Goal: Task Accomplishment & Management: Manage account settings

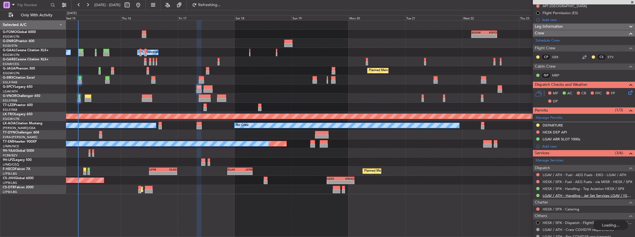
scroll to position [74, 0]
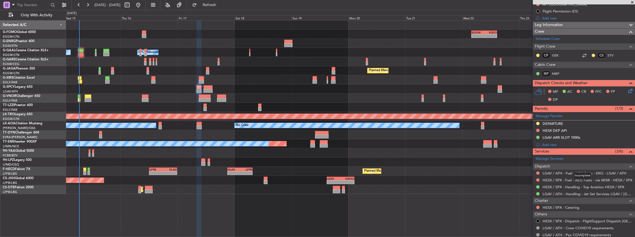
click at [582, 165] on div "Dispatch" at bounding box center [584, 167] width 102 height 6
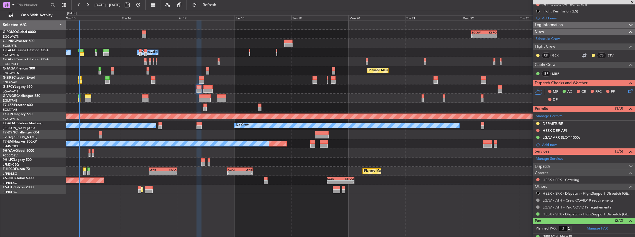
click at [549, 164] on span "Dispatch" at bounding box center [542, 167] width 15 height 6
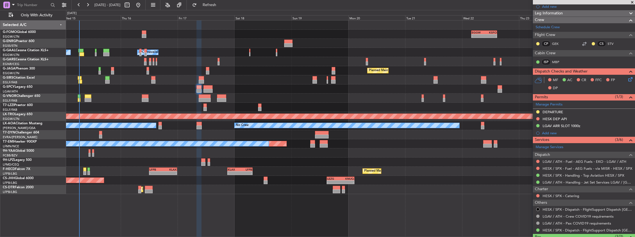
scroll to position [121, 0]
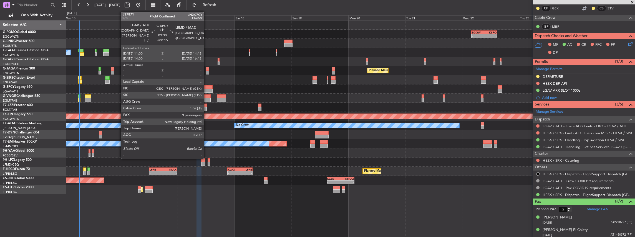
click at [206, 87] on div at bounding box center [207, 87] width 9 height 4
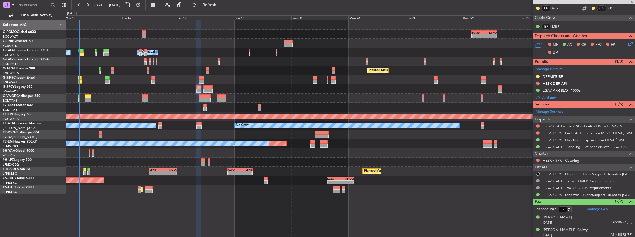
type input "+00:15"
type input "3"
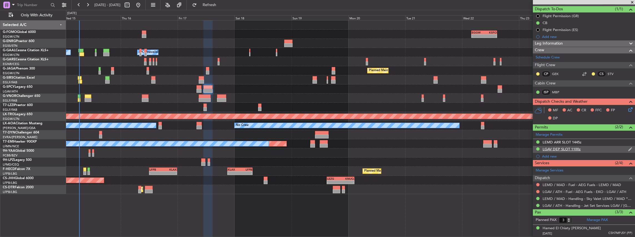
scroll to position [55, 0]
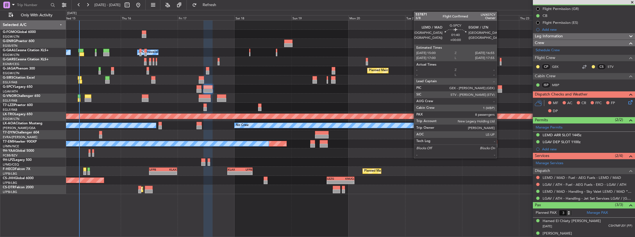
click at [499, 89] on div at bounding box center [499, 91] width 5 height 4
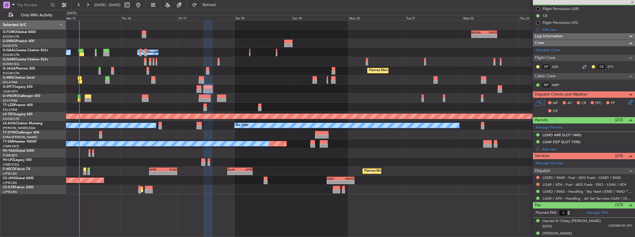
type input "8"
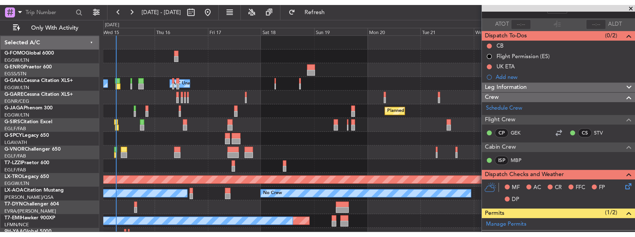
scroll to position [37, 0]
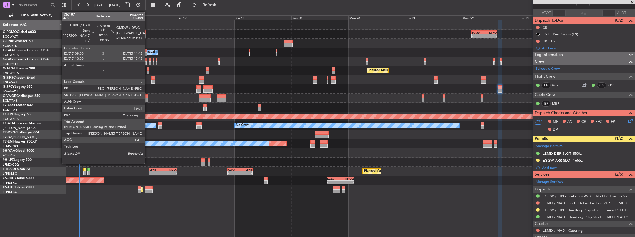
click at [147, 96] on div at bounding box center [145, 97] width 7 height 4
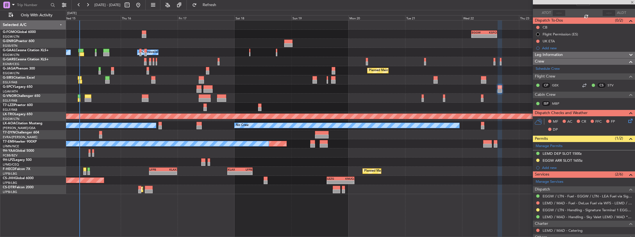
type input "+00:05"
type input "2"
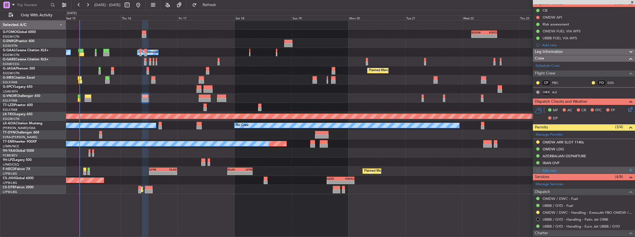
scroll to position [55, 0]
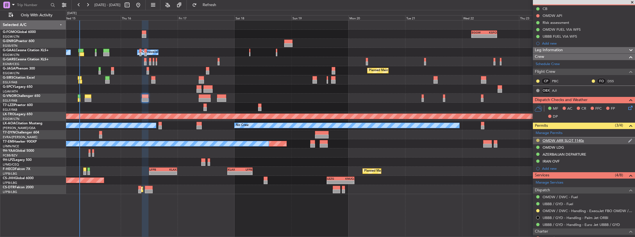
click at [537, 139] on button at bounding box center [537, 140] width 3 height 3
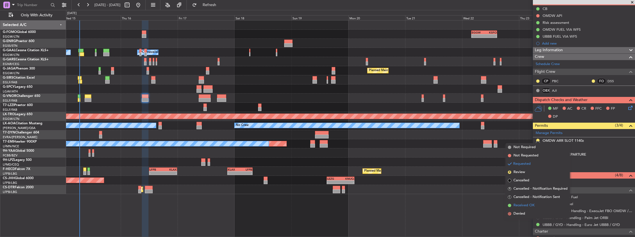
click at [519, 208] on span "Received OK" at bounding box center [523, 206] width 21 height 6
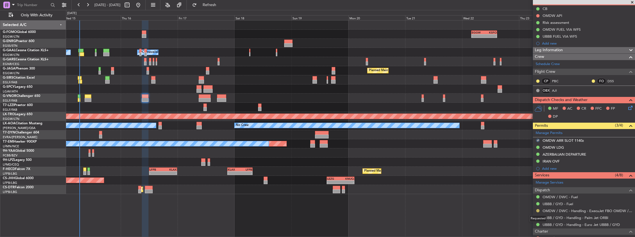
click at [538, 209] on button at bounding box center [537, 210] width 3 height 3
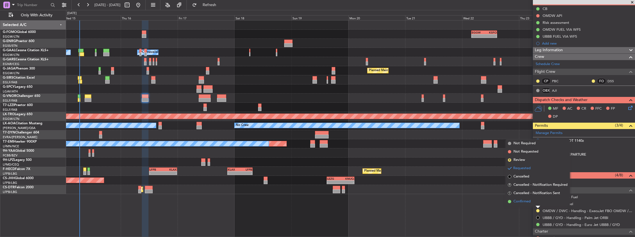
click at [528, 203] on span "Confirmed" at bounding box center [521, 202] width 17 height 6
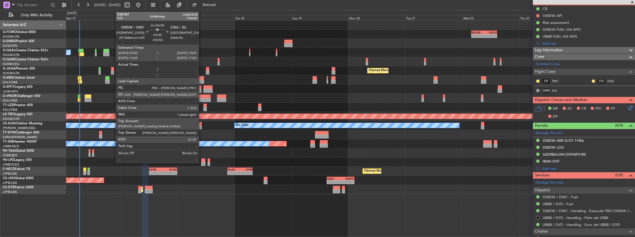
click at [202, 98] on div at bounding box center [205, 100] width 12 height 4
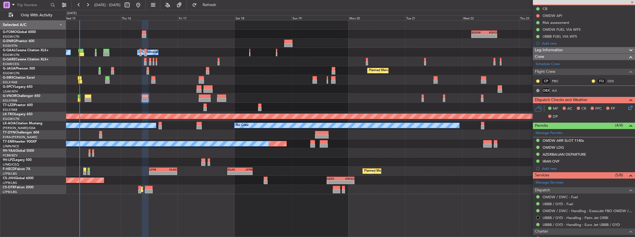
type input "+00:55"
type input "1"
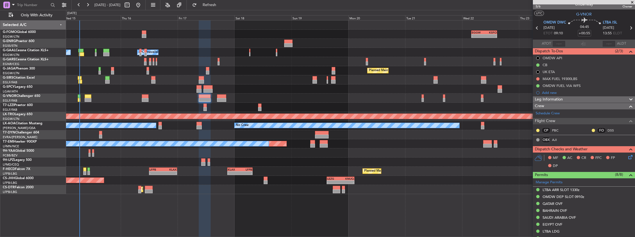
scroll to position [0, 0]
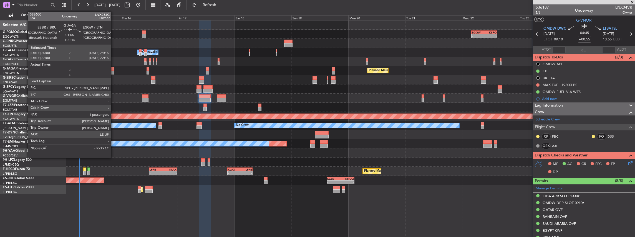
click at [114, 70] on div at bounding box center [112, 69] width 3 height 4
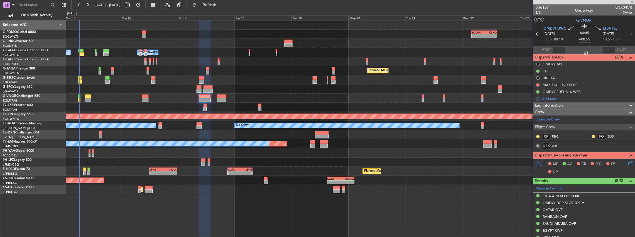
type input "+00:15"
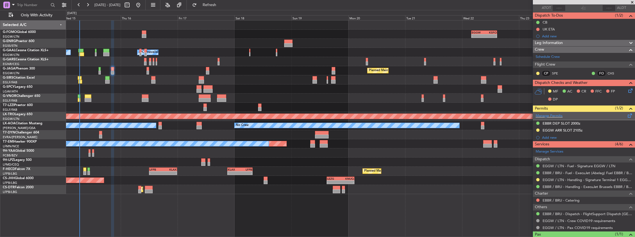
scroll to position [55, 0]
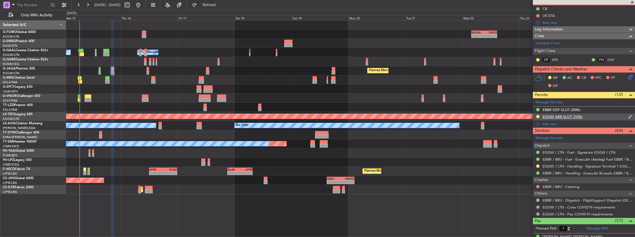
click at [589, 115] on div "EGGW ARR SLOT 2105z" at bounding box center [584, 117] width 102 height 7
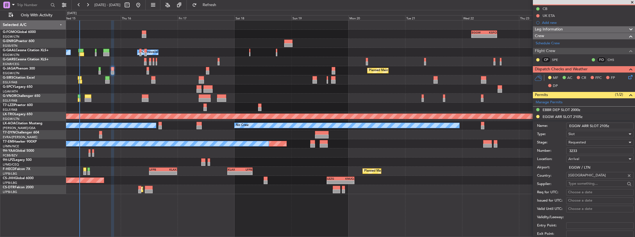
click at [605, 125] on input "EGGW ARR SLOT 2105z" at bounding box center [599, 126] width 67 height 7
click at [592, 143] on div "Requested" at bounding box center [597, 142] width 59 height 8
click at [591, 184] on span "Received OK" at bounding box center [599, 184] width 60 height 8
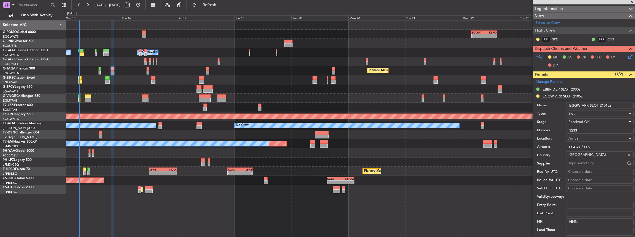
scroll to position [74, 0]
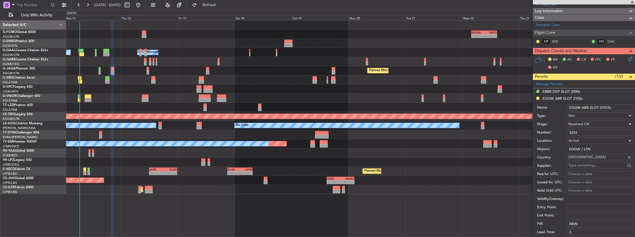
click at [607, 107] on input "EGGW ARR SLOT 21015z" at bounding box center [599, 108] width 67 height 7
click at [605, 107] on input "EGGW ARR SLOT 21015z" at bounding box center [599, 108] width 67 height 7
type input "EGGW ARR SLOT 2115z"
click at [575, 132] on input "3233" at bounding box center [599, 133] width 67 height 7
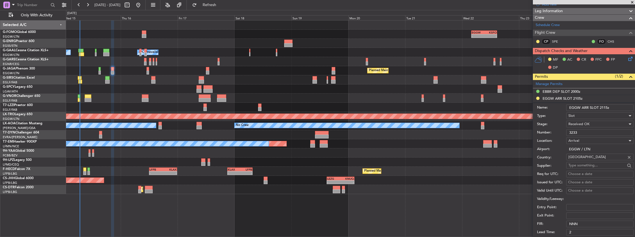
paste input "6"
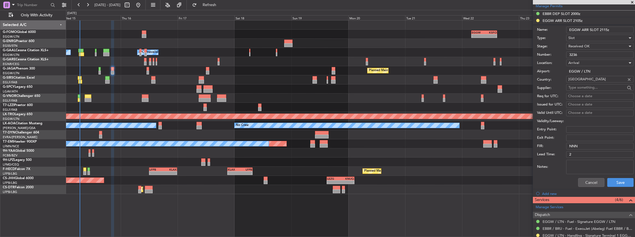
scroll to position [166, 0]
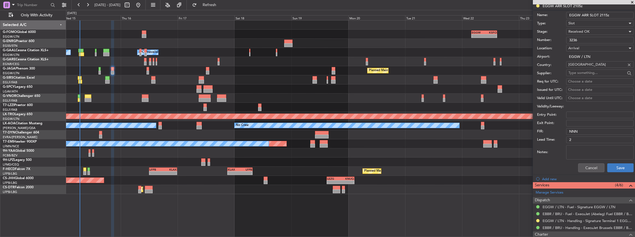
type input "3236"
click at [614, 167] on button "Save" at bounding box center [620, 168] width 26 height 9
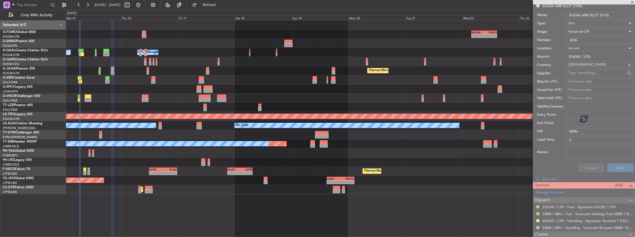
scroll to position [1, 0]
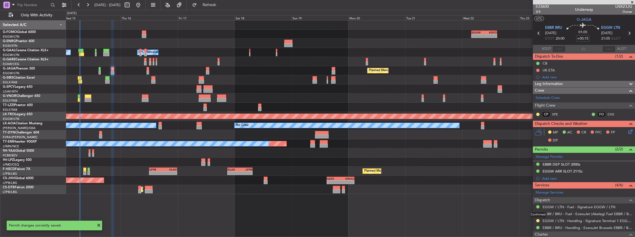
drag, startPoint x: 537, startPoint y: 220, endPoint x: 525, endPoint y: 223, distance: 12.5
click at [537, 220] on mat-tooltip-component "Confirmed" at bounding box center [537, 215] width 25 height 15
click at [537, 220] on button at bounding box center [537, 220] width 3 height 3
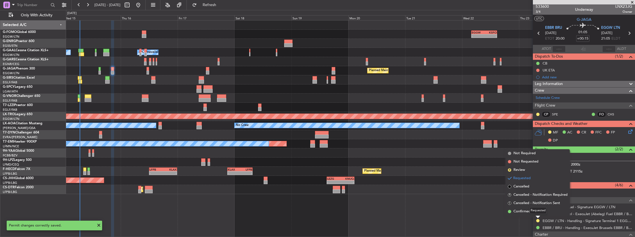
click at [529, 210] on div "Requested" at bounding box center [537, 211] width 17 height 7
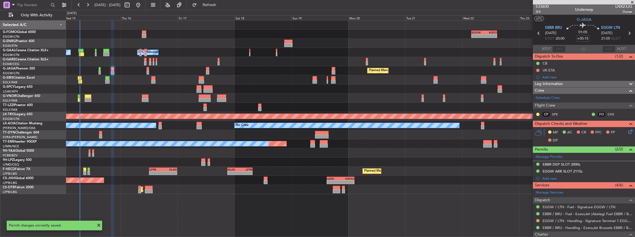
click at [537, 220] on button at bounding box center [537, 220] width 3 height 3
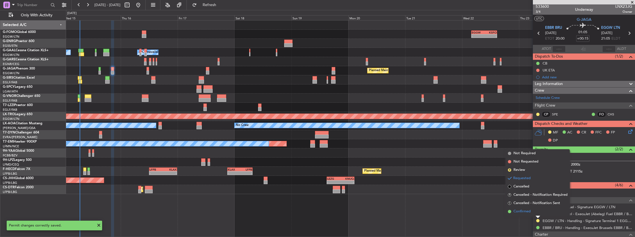
click at [516, 213] on span "Confirmed" at bounding box center [521, 212] width 17 height 6
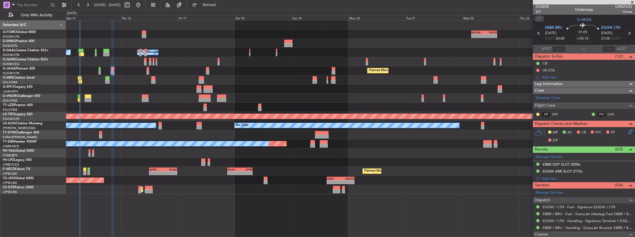
click at [627, 33] on icon at bounding box center [628, 33] width 7 height 7
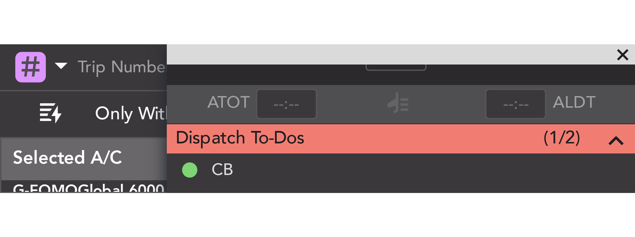
scroll to position [37, 0]
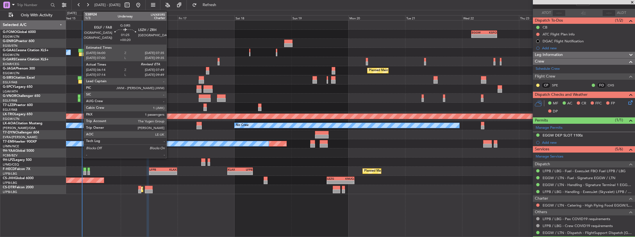
click at [81, 80] on div at bounding box center [80, 82] width 4 height 4
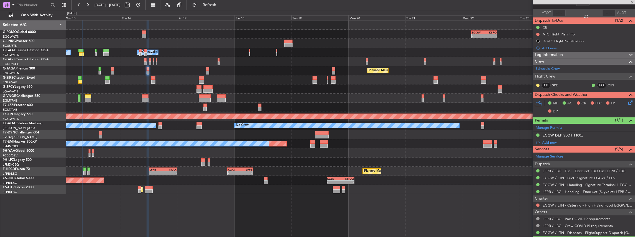
type input "+00:20"
type input "06:14"
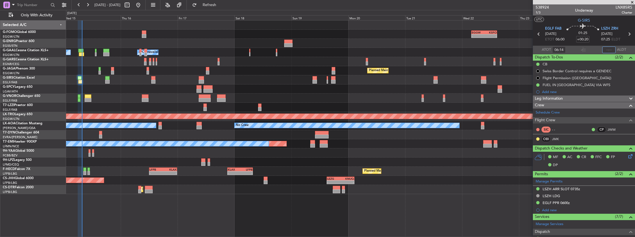
click at [605, 51] on input "text" at bounding box center [608, 50] width 13 height 7
click at [588, 51] on section "ATOT 06:14 0736 ALDT" at bounding box center [584, 50] width 102 height 8
type input "07:36"
type input "07:14"
type input "09:36"
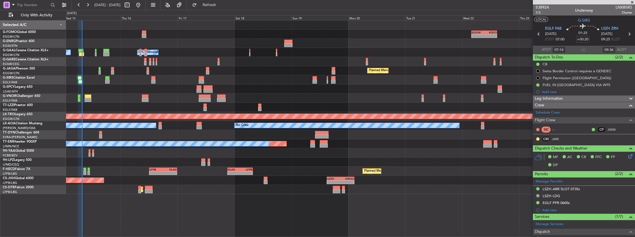
type input "06:14"
type input "07:36"
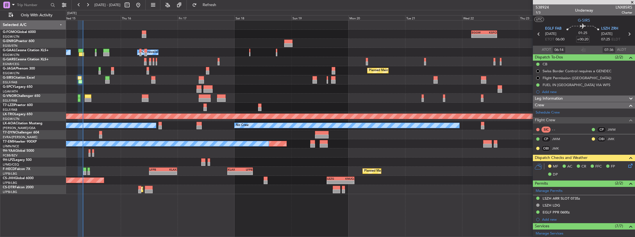
click at [177, 100] on div "- - EGGW 03:55 Z KSFO 14:45 Z - - KSFO 22:15 Z EGGW 08:00 Z Owner Owner A/C Una…" at bounding box center [350, 108] width 569 height 174
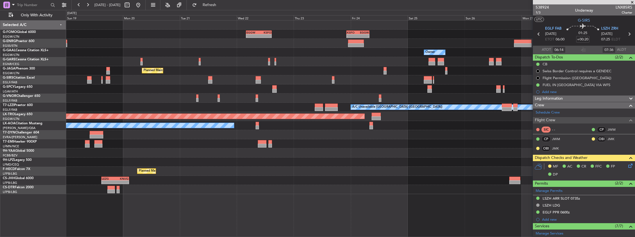
click at [215, 76] on div "- - EGGW 03:55 Z KSFO 14:45 Z - - KSFO 22:15 Z EGGW 08:00 Z Owner A/C Unavailab…" at bounding box center [350, 108] width 569 height 174
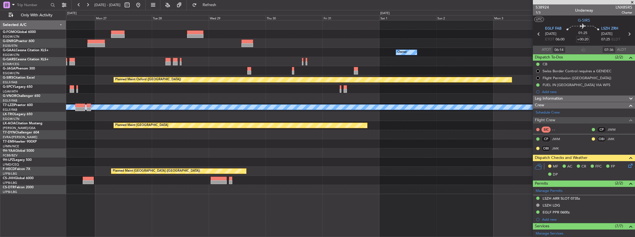
click at [212, 83] on div "Planned Maint Oxford ([GEOGRAPHIC_DATA])" at bounding box center [350, 79] width 569 height 9
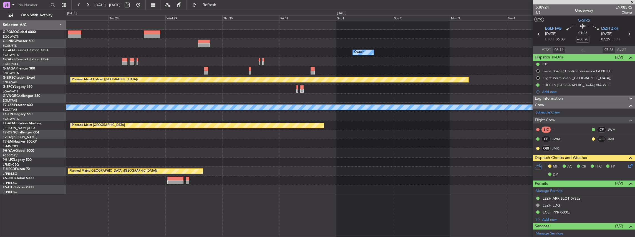
click at [181, 83] on div "Planned Maint Oxford ([GEOGRAPHIC_DATA])" at bounding box center [350, 79] width 569 height 9
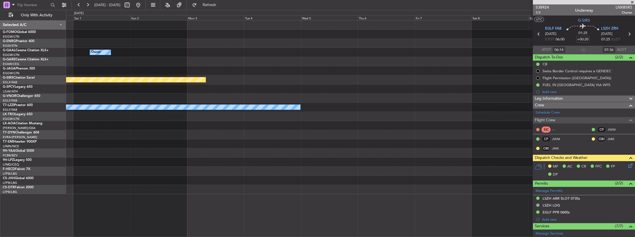
click at [295, 84] on div "Planned Maint Oxford ([GEOGRAPHIC_DATA])" at bounding box center [350, 79] width 569 height 9
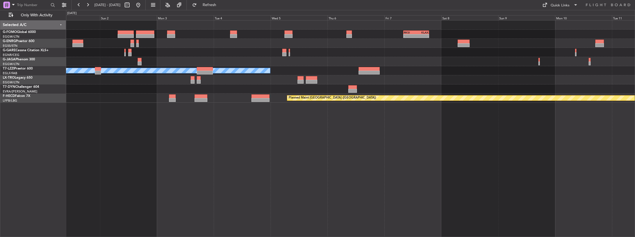
click at [585, 122] on div "- - RKSI 08:00 Z KLAX 18:50 Z A/C Unavailable London (Luton) Planned Maint Riga…" at bounding box center [350, 129] width 569 height 218
click at [635, 116] on html "01 Nov 2025 - 11 Nov 2025 Refresh Quick Links Only With Activity - - RKSI 08:00…" at bounding box center [317, 118] width 635 height 237
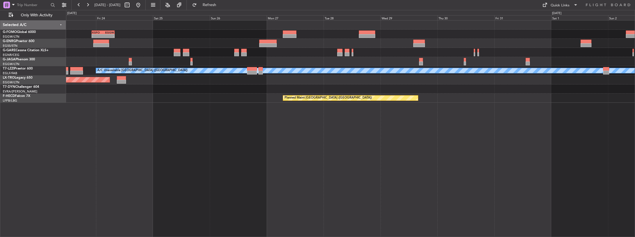
click at [506, 128] on div "KSFO 22:15 Z EGGW 08:00 Z - - EGGW 03:55 Z KSFO 14:45 Z - - A/C Unavailable [GE…" at bounding box center [350, 129] width 569 height 218
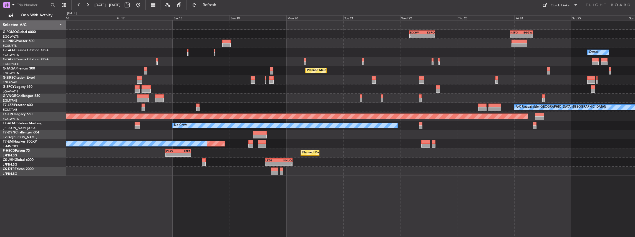
click at [336, 103] on div "A/C Unavailable [GEOGRAPHIC_DATA] ([GEOGRAPHIC_DATA])" at bounding box center [350, 107] width 569 height 9
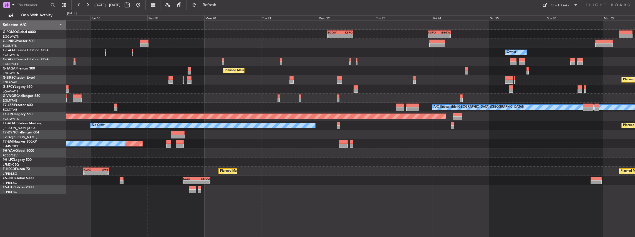
click at [228, 96] on div "- - EGGW 03:55 Z KSFO 14:45 Z - - KSFO 22:15 Z EGGW 08:00 Z Owner Owner A/C Una…" at bounding box center [350, 108] width 569 height 174
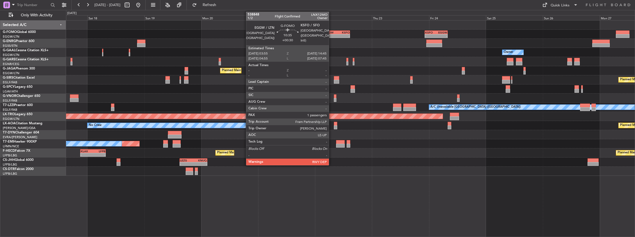
click at [332, 33] on div "EGGW" at bounding box center [331, 32] width 12 height 3
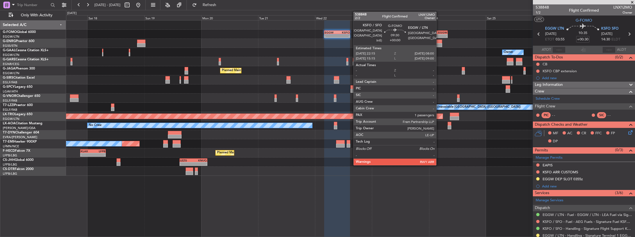
click at [439, 34] on div "-" at bounding box center [441, 35] width 11 height 3
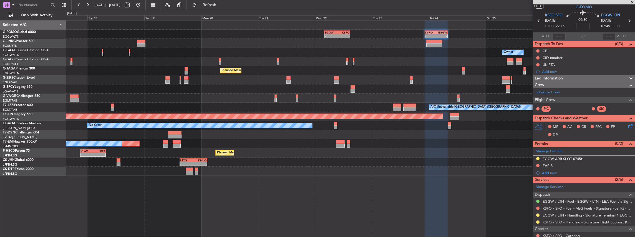
scroll to position [18, 0]
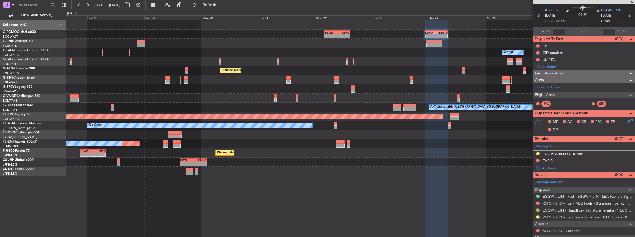
click at [538, 209] on button at bounding box center [537, 210] width 3 height 3
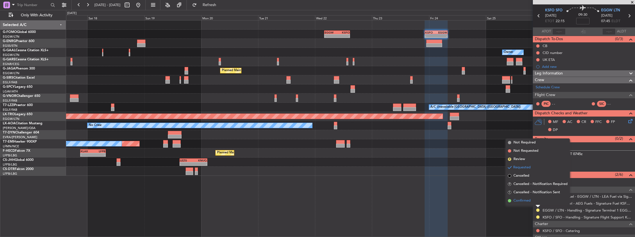
click at [526, 202] on span "Confirmed" at bounding box center [521, 201] width 17 height 6
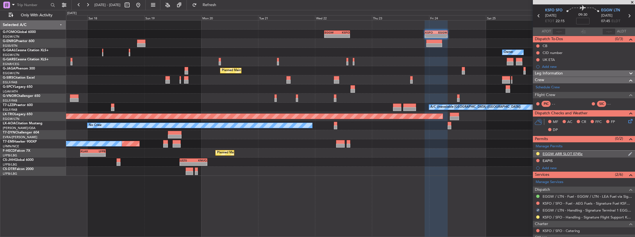
click at [590, 155] on div "EGGW ARR SLOT 0745z" at bounding box center [584, 154] width 102 height 7
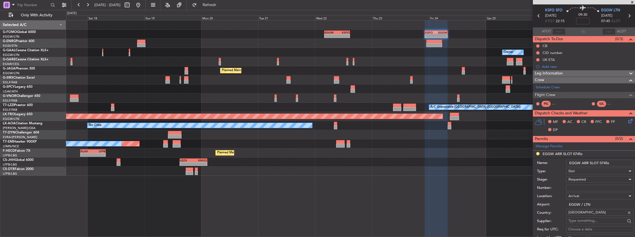
click at [577, 171] on div "Slot" at bounding box center [597, 171] width 59 height 8
click at [555, 169] on div at bounding box center [317, 118] width 635 height 237
click at [575, 176] on div "Requested" at bounding box center [597, 180] width 59 height 8
click at [578, 221] on span "Received OK" at bounding box center [599, 223] width 60 height 8
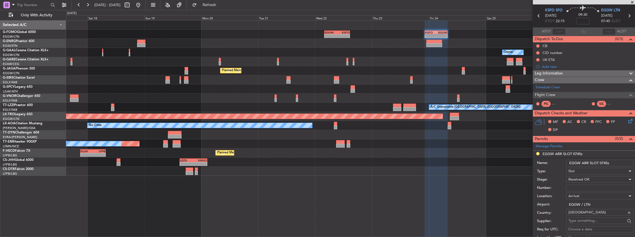
drag, startPoint x: 602, startPoint y: 161, endPoint x: 606, endPoint y: 161, distance: 4.7
click at [606, 161] on input "EGGW ARR SLOT 0745z" at bounding box center [599, 163] width 67 height 7
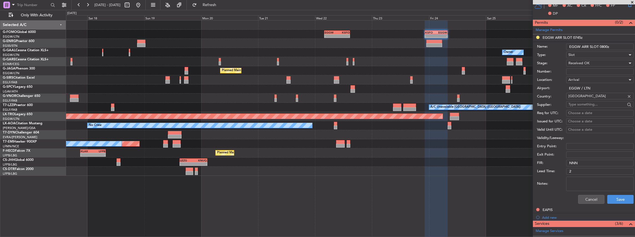
scroll to position [203, 0]
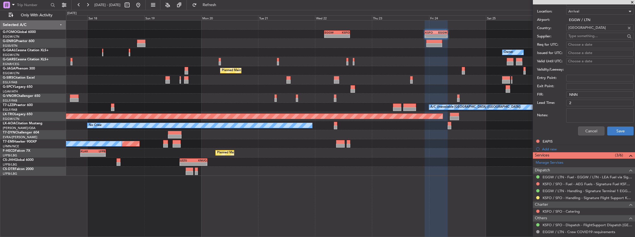
type input "EGGW ARR SLOT 0800z"
click at [621, 130] on button "Save" at bounding box center [620, 131] width 26 height 9
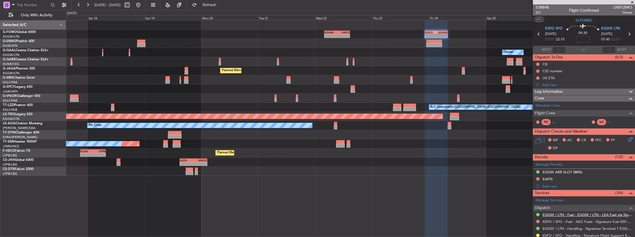
scroll to position [37, 0]
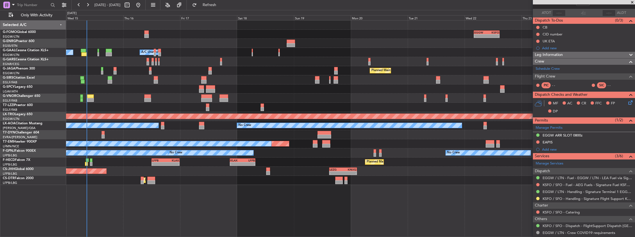
click at [378, 139] on div "- - EGGW 03:55 Z KSFO 14:45 Z - - KSFO 22:15 Z EGGW 08:00 Z Owner A/C Unavailab…" at bounding box center [350, 103] width 569 height 165
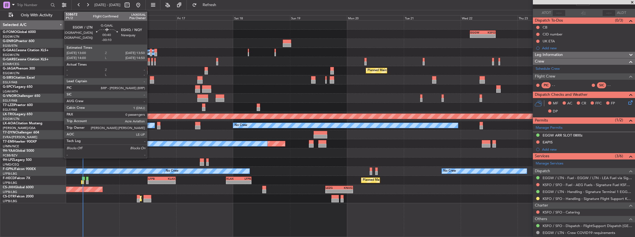
click at [150, 52] on div at bounding box center [151, 51] width 2 height 4
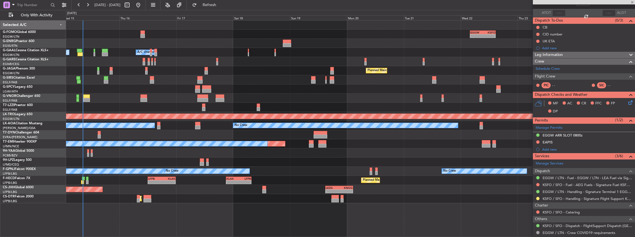
type input "-00:10"
type input "0"
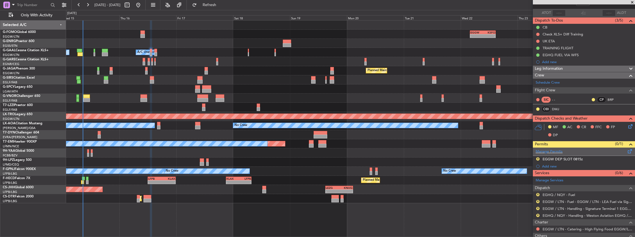
scroll to position [18, 0]
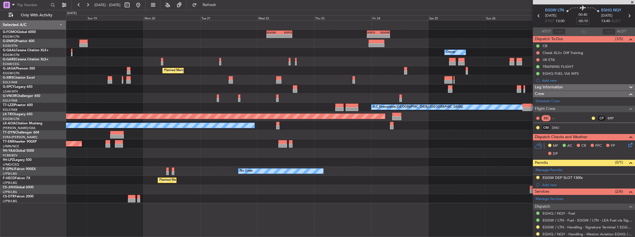
click at [175, 143] on div "- - EGGW 03:55 Z KSFO 14:45 Z - - KSFO 22:15 Z EGGW 08:00 Z Owner A/C Unavailab…" at bounding box center [350, 112] width 569 height 183
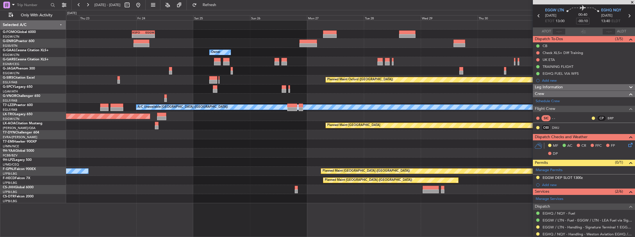
click at [226, 139] on div at bounding box center [350, 134] width 569 height 9
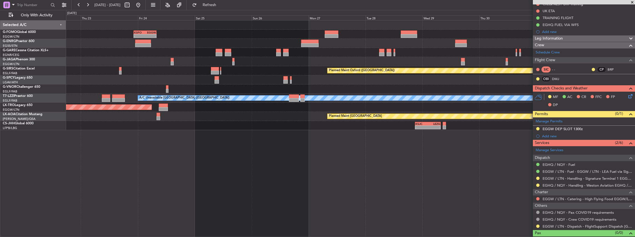
scroll to position [74, 0]
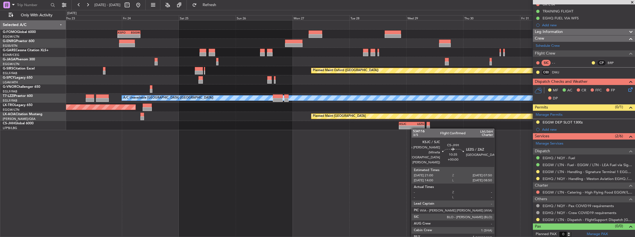
click at [411, 128] on div "KSFO 22:15 Z EGGW 08:00 Z - - EGGW 03:55 Z KSFO 14:45 Z - - Planned Maint Paris…" at bounding box center [350, 76] width 569 height 110
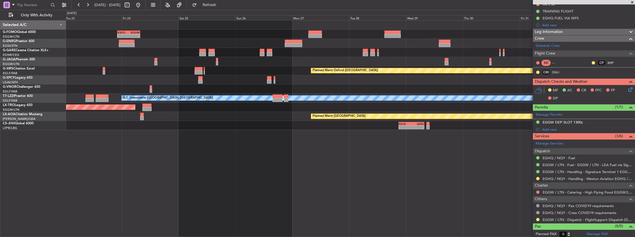
click at [146, 5] on fb-range-datepicker "23 Oct 2025 - 02 Nov 2025" at bounding box center [108, 5] width 74 height 10
click at [143, 6] on button at bounding box center [138, 5] width 9 height 9
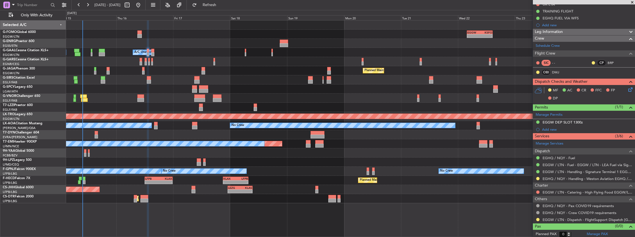
click at [180, 164] on div "- - EGGW 03:55 Z KSFO 14:45 Z - - KSFO 22:15 Z EGGW 08:00 Z Owner A/C Unavailab…" at bounding box center [350, 112] width 569 height 183
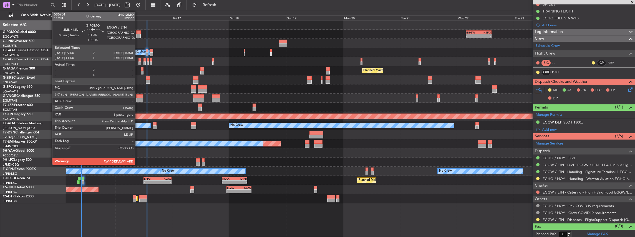
click at [138, 35] on div at bounding box center [138, 36] width 4 height 4
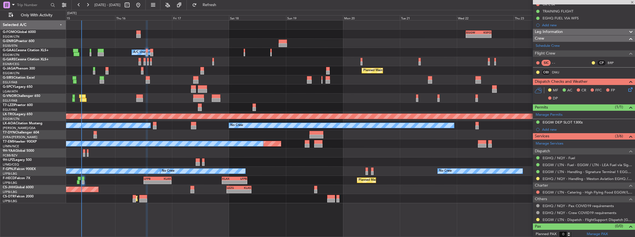
type input "+00:10"
type input "1"
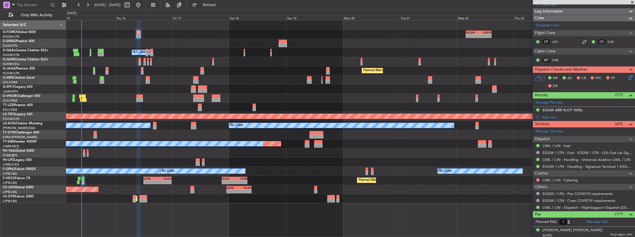
scroll to position [88, 0]
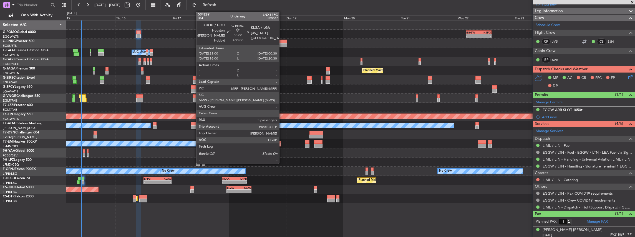
click at [282, 41] on div at bounding box center [283, 42] width 8 height 4
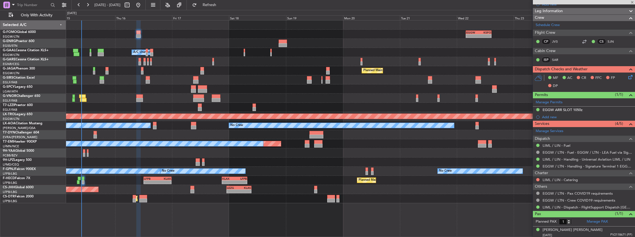
type input "3"
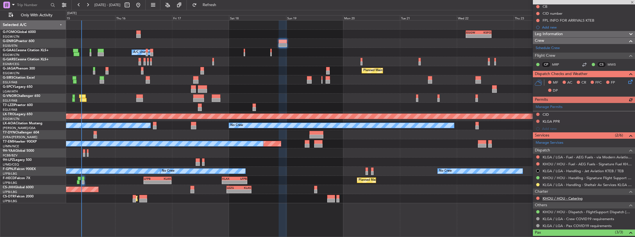
scroll to position [74, 0]
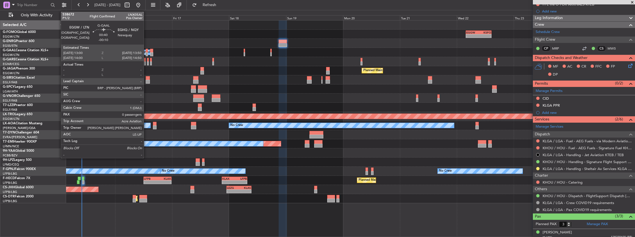
click at [146, 52] on div at bounding box center [147, 54] width 2 height 4
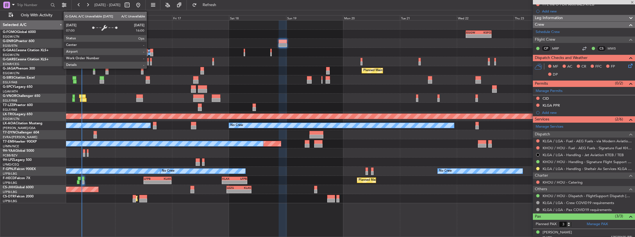
type input "-00:10"
type input "0"
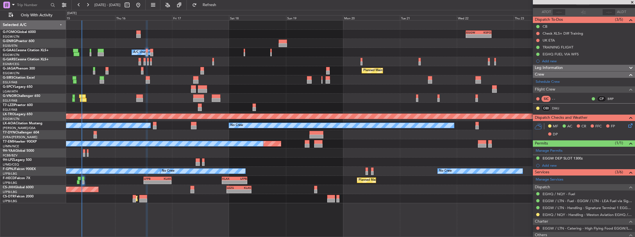
scroll to position [55, 0]
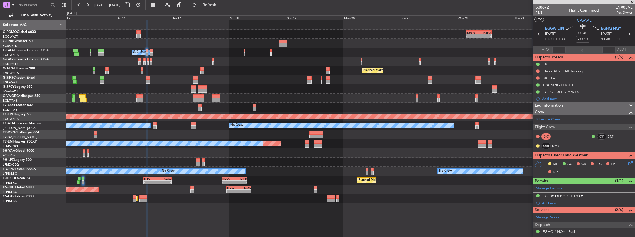
scroll to position [55, 0]
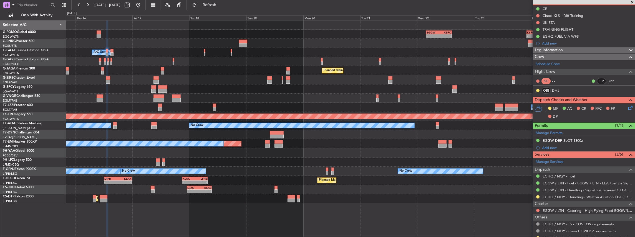
click at [415, 65] on div at bounding box center [350, 61] width 569 height 9
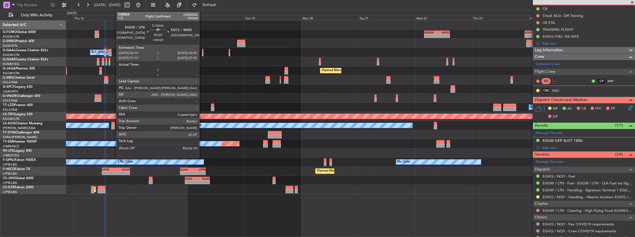
click at [202, 54] on div at bounding box center [202, 54] width 1 height 4
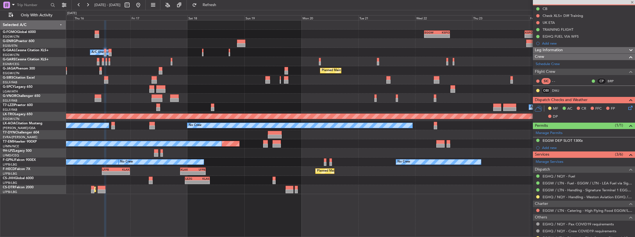
type input "2"
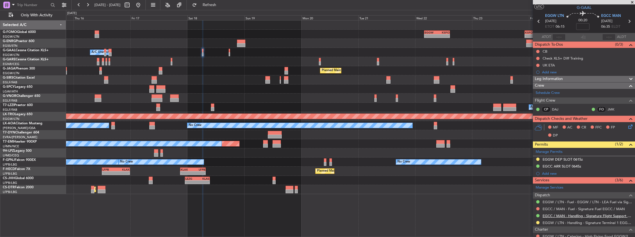
scroll to position [18, 0]
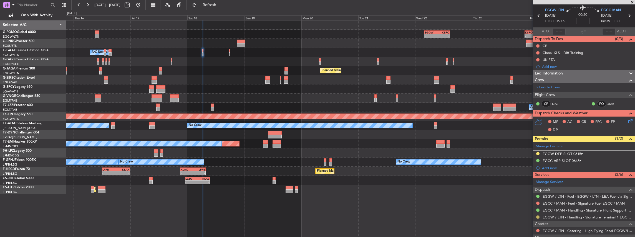
click at [538, 217] on button at bounding box center [537, 217] width 3 height 3
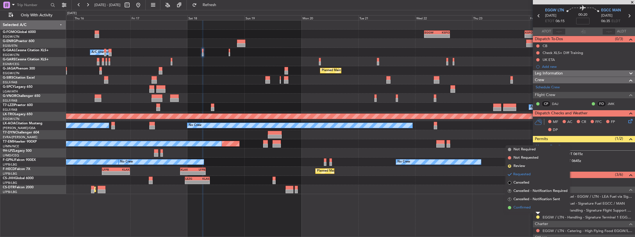
click at [534, 210] on li "Confirmed" at bounding box center [538, 208] width 64 height 8
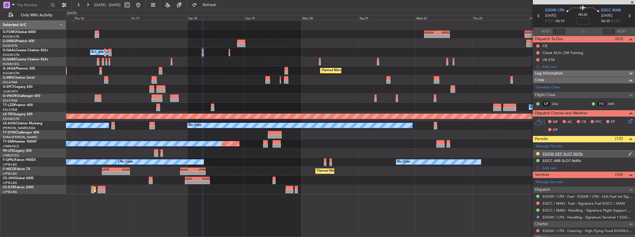
click at [537, 152] on div at bounding box center [537, 154] width 4 height 4
click at [538, 153] on button at bounding box center [537, 153] width 3 height 3
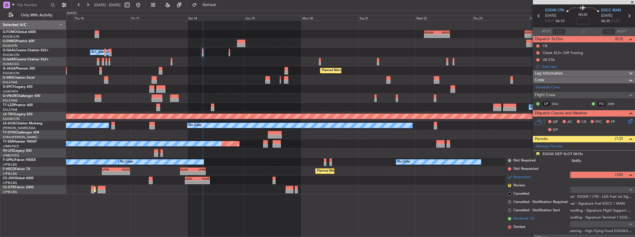
click at [522, 218] on span "Received OK" at bounding box center [523, 219] width 21 height 6
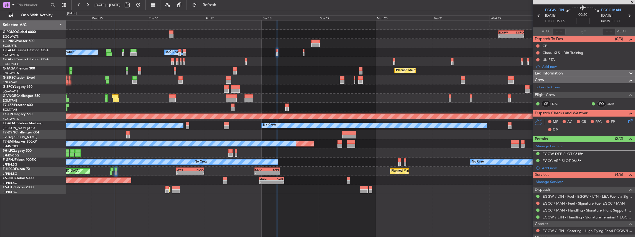
click at [342, 161] on div "- - EGGW 03:55 Z KSFO 14:45 Z - - KSFO 22:15 Z EGGW 08:00 Z Owner A/C Unavailab…" at bounding box center [350, 108] width 569 height 174
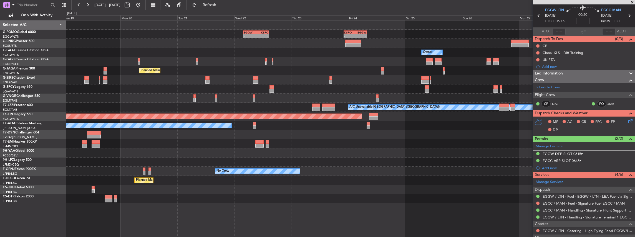
click at [160, 138] on div "- - EGGW 03:55 Z KSFO 14:45 Z - - KSFO 22:15 Z EGGW 08:00 Z Owner Owner A/C Una…" at bounding box center [350, 112] width 569 height 183
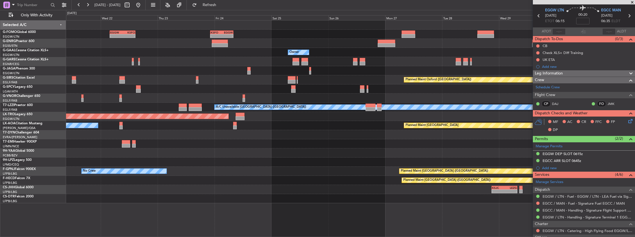
click at [159, 140] on div "- - EGGW 03:55 Z KSFO 14:45 Z - - KSFO 22:15 Z EGGW 08:00 Z Owner Owner Planned…" at bounding box center [350, 112] width 569 height 183
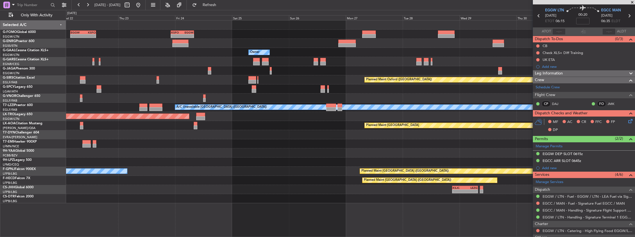
click at [139, 148] on div "- - EGGW 03:55 Z KSFO 14:45 Z - - KSFO 22:15 Z EGGW 08:00 Z Owner Owner Planned…" at bounding box center [350, 112] width 569 height 183
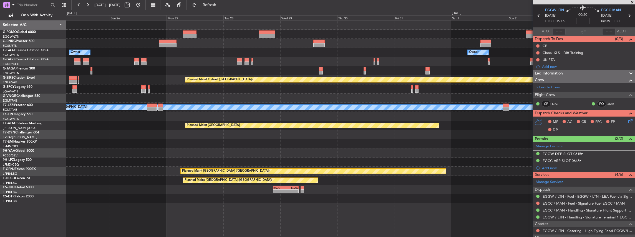
click at [269, 127] on div "Planned Maint [GEOGRAPHIC_DATA]" at bounding box center [311, 125] width 253 height 5
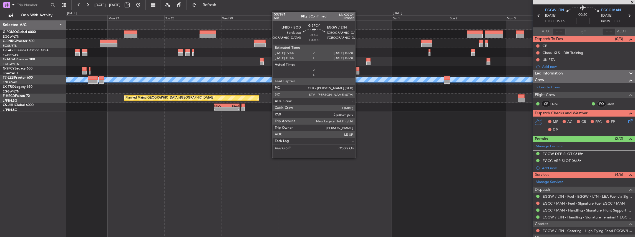
click at [358, 72] on div at bounding box center [357, 73] width 3 height 4
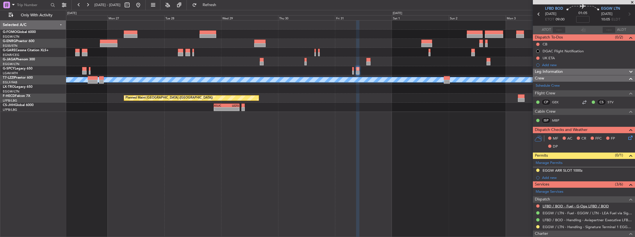
scroll to position [37, 0]
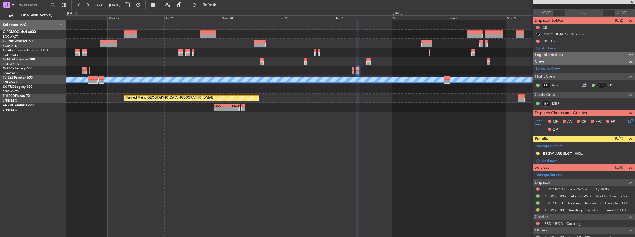
click at [536, 210] on button at bounding box center [537, 210] width 3 height 3
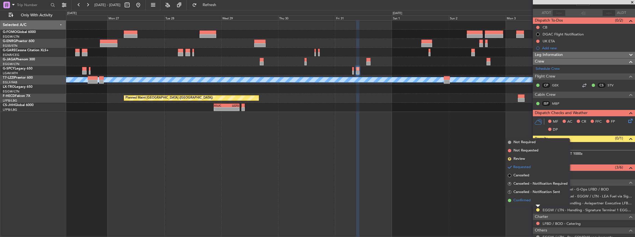
click at [530, 200] on span "Confirmed" at bounding box center [521, 201] width 17 height 6
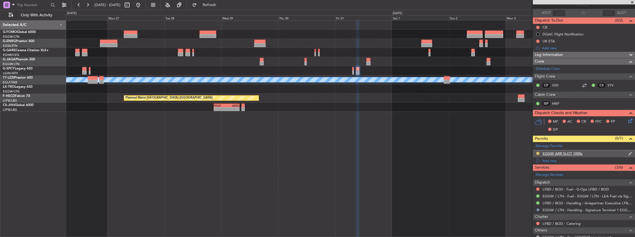
click at [538, 152] on button at bounding box center [537, 153] width 3 height 3
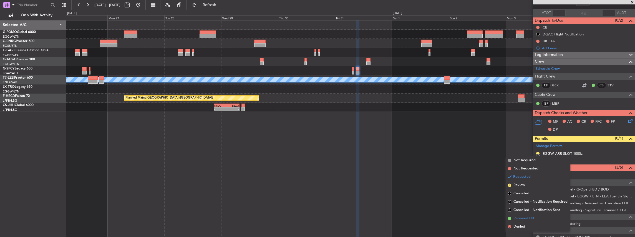
click at [523, 220] on span "Received OK" at bounding box center [523, 219] width 21 height 6
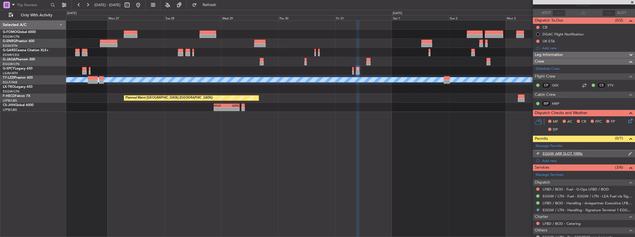
click at [592, 154] on div "EGGW ARR SLOT 1000z" at bounding box center [584, 154] width 102 height 7
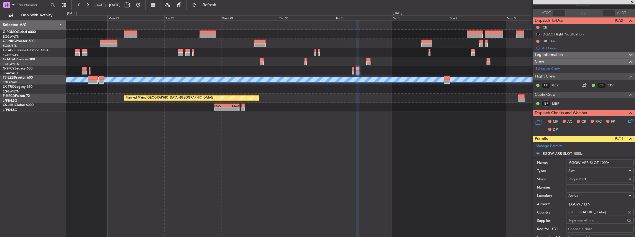
click at [592, 176] on div "Requested" at bounding box center [597, 179] width 59 height 8
click at [581, 220] on span "Received OK" at bounding box center [599, 223] width 60 height 8
click at [603, 162] on input "EGGW ARR SLOT 1000z" at bounding box center [599, 163] width 67 height 7
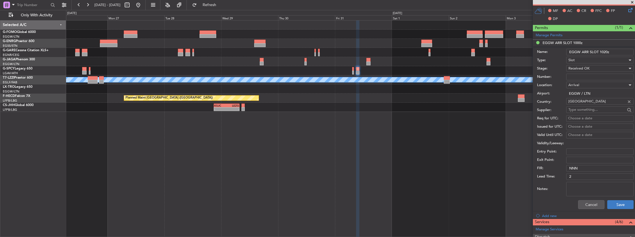
type input "EGGW ARR SLOT 1020z"
click at [615, 205] on button "Save" at bounding box center [620, 205] width 26 height 9
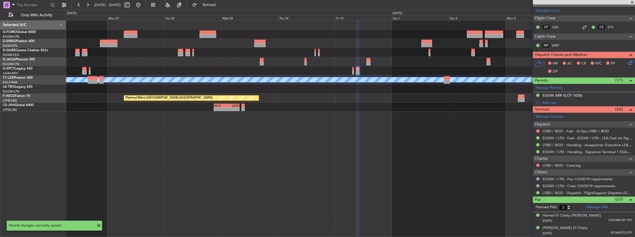
scroll to position [93, 0]
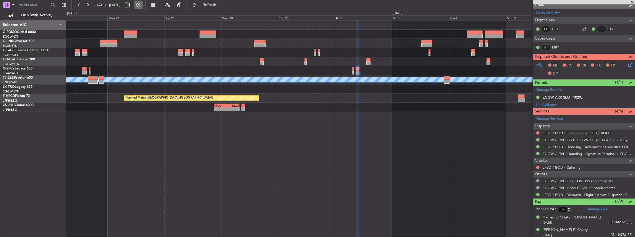
click at [143, 4] on button at bounding box center [138, 5] width 9 height 9
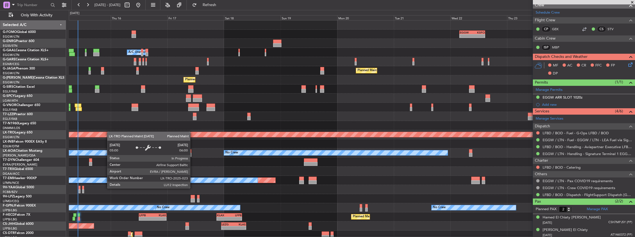
click at [97, 134] on div "- - EGGW 03:55 Z KSFO 14:45 Z - - KSFO 22:15 Z EGGW 08:00 Z Owner A/C Unavailab…" at bounding box center [352, 131] width 566 height 220
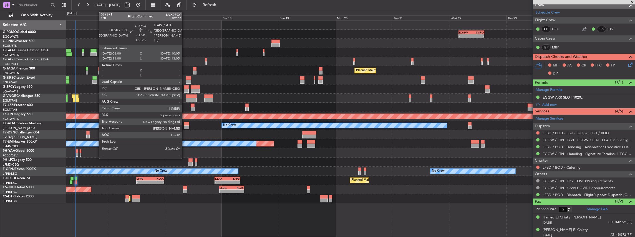
click at [185, 89] on div at bounding box center [186, 91] width 5 height 4
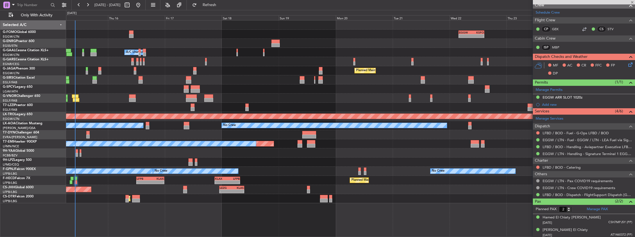
type input "+00:05"
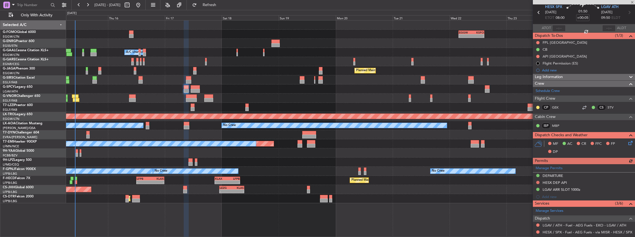
scroll to position [37, 0]
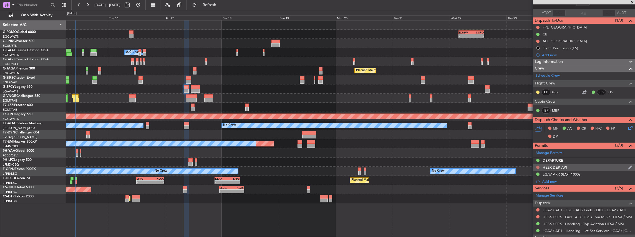
click at [537, 166] on button at bounding box center [537, 167] width 3 height 3
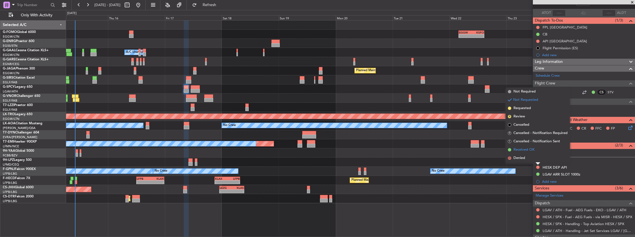
click at [531, 151] on span "Received OK" at bounding box center [523, 150] width 21 height 6
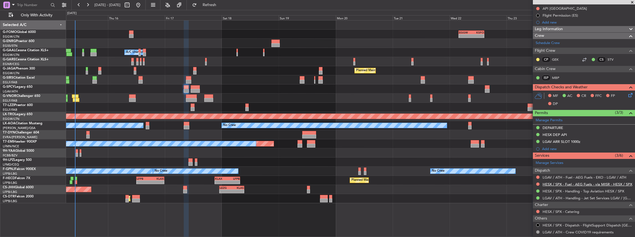
scroll to position [74, 0]
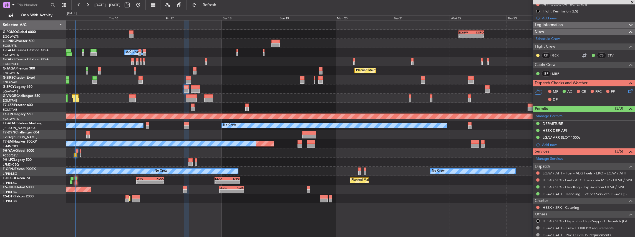
click at [504, 229] on div "- - EGGW 03:55 Z KSFO 14:45 Z - - KSFO 22:15 Z EGGW 08:00 Z Owner A/C Unavailab…" at bounding box center [350, 129] width 569 height 218
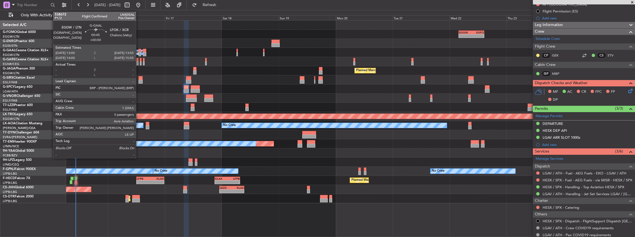
click at [139, 52] on div at bounding box center [139, 51] width 2 height 4
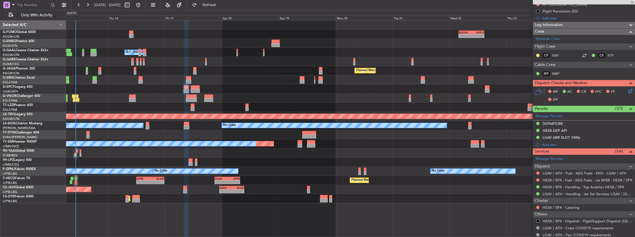
type input "0"
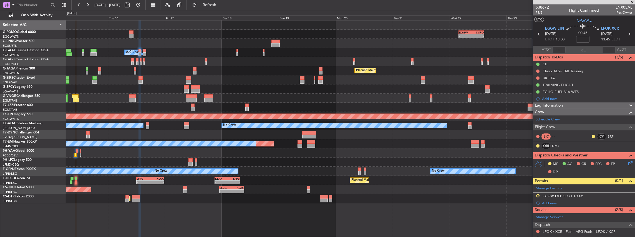
scroll to position [37, 0]
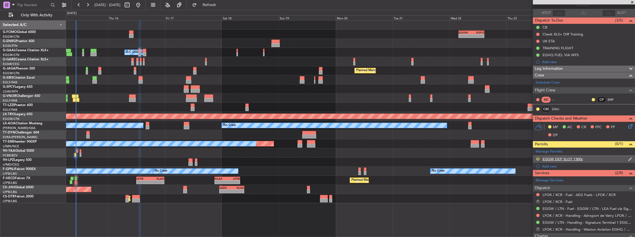
click at [539, 158] on button "R" at bounding box center [537, 159] width 3 height 3
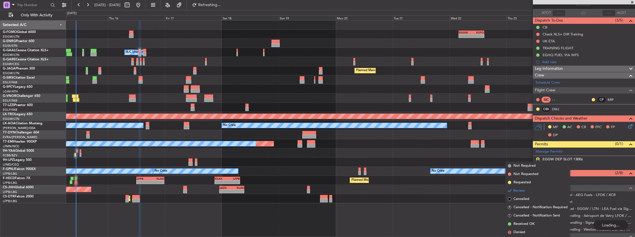
click at [508, 144] on div "Planned Maint No Crew" at bounding box center [350, 144] width 569 height 9
click at [537, 157] on div "Manage Permits R EGGW DEP SLOT 1300z Add new" at bounding box center [584, 159] width 102 height 22
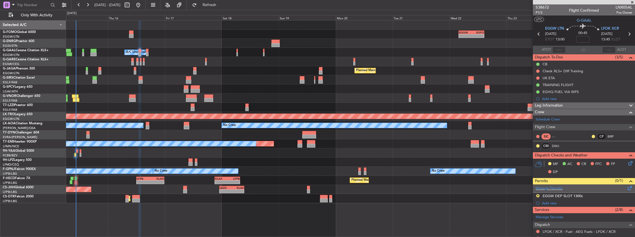
scroll to position [55, 0]
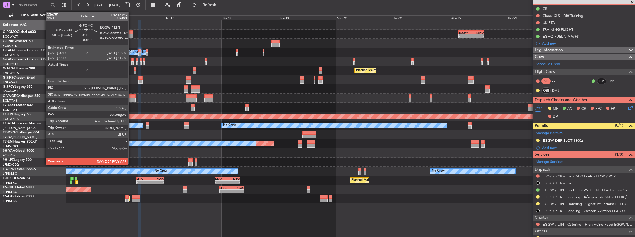
click at [131, 35] on div at bounding box center [131, 36] width 4 height 4
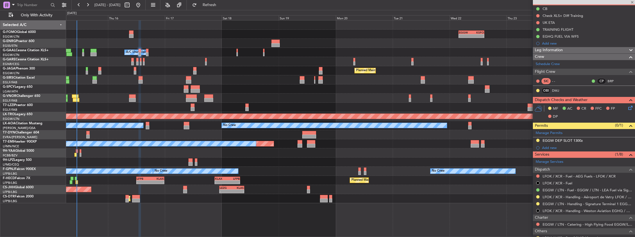
type input "+00:10"
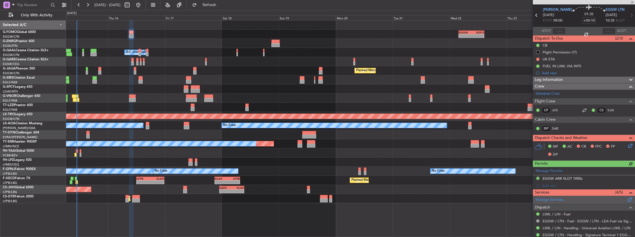
scroll to position [37, 0]
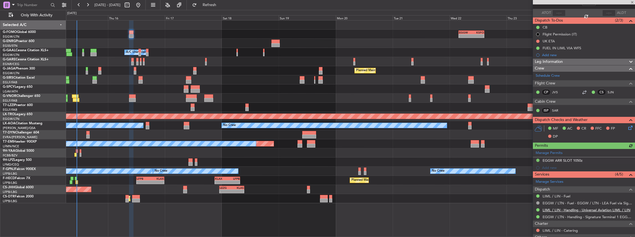
click at [557, 209] on link "LIML / LIN - Handling - Universal Aviation LIML / LIN" at bounding box center [586, 210] width 88 height 5
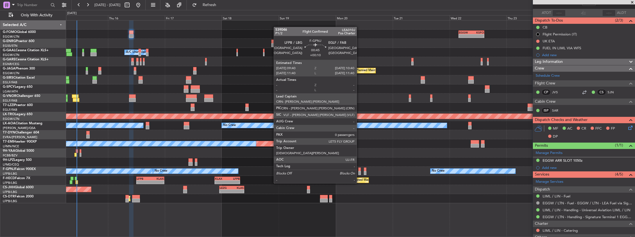
click at [359, 173] on div at bounding box center [359, 173] width 2 height 4
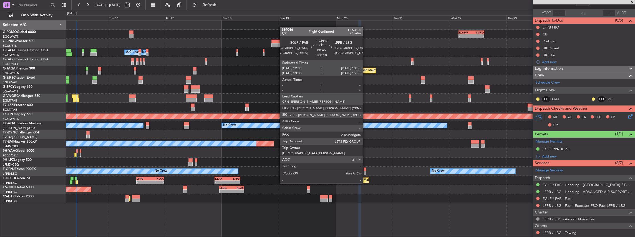
click at [365, 173] on div at bounding box center [365, 173] width 2 height 4
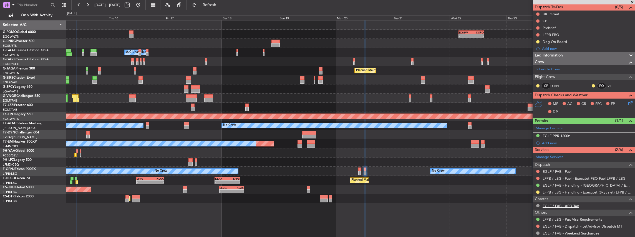
scroll to position [74, 0]
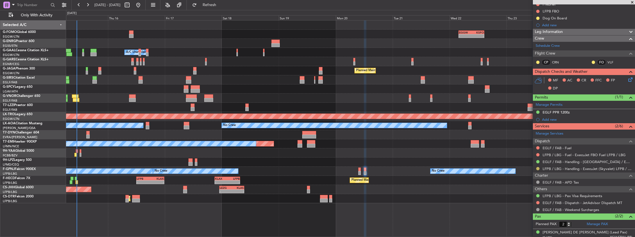
click at [537, 167] on button at bounding box center [537, 168] width 3 height 3
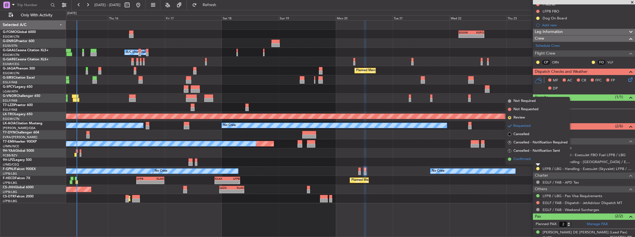
click at [511, 158] on span at bounding box center [509, 159] width 3 height 3
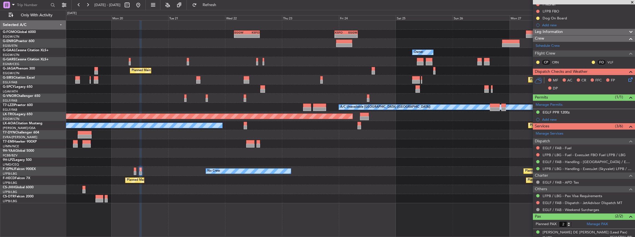
click at [216, 236] on div "- - EGGW 03:55 Z KSFO 14:45 Z - - KSFO 22:15 Z EGGW 08:00 Z Owner Planned Maint…" at bounding box center [350, 129] width 569 height 218
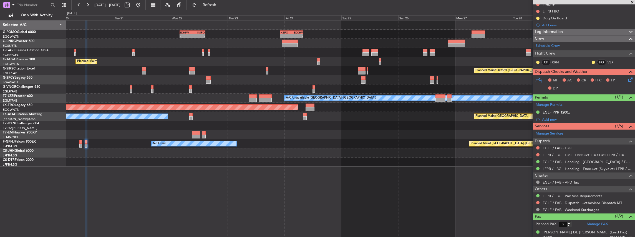
click at [472, 183] on div "- - EGGW 03:55 Z KSFO 14:45 Z - - KSFO 22:15 Z EGGW 08:00 Z Planned Maint Paris…" at bounding box center [350, 129] width 569 height 218
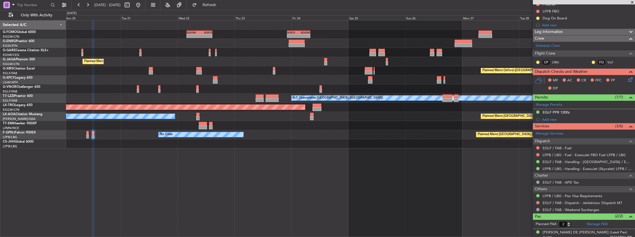
click at [478, 184] on div "- - EGGW 03:55 Z KSFO 14:45 Z - - KSFO 22:15 Z EGGW 08:00 Z Planned Maint Paris…" at bounding box center [350, 129] width 569 height 218
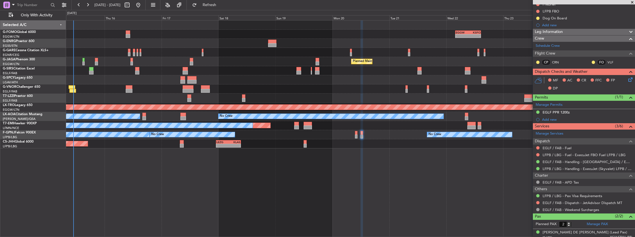
click at [409, 170] on div "- - EGGW 03:55 Z KSFO 14:45 Z - - KSFO 22:15 Z EGGW 08:00 Z Planned Maint Paris…" at bounding box center [350, 129] width 569 height 218
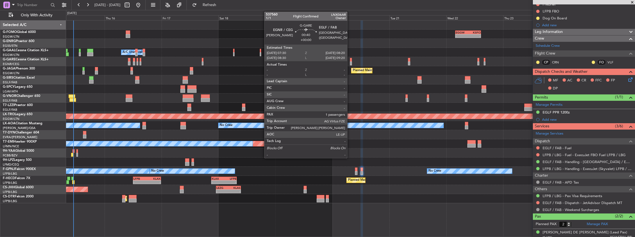
click at [350, 61] on div at bounding box center [351, 60] width 2 height 4
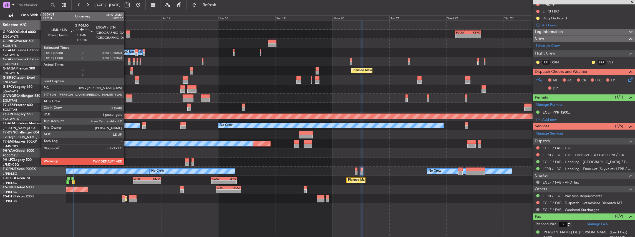
click at [127, 34] on div at bounding box center [128, 36] width 4 height 4
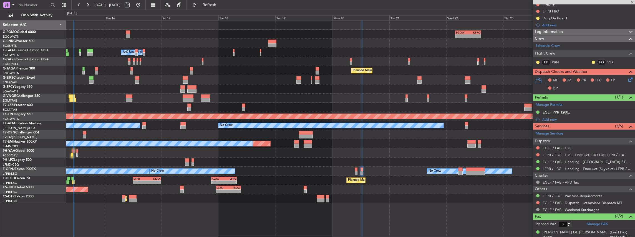
type input "1"
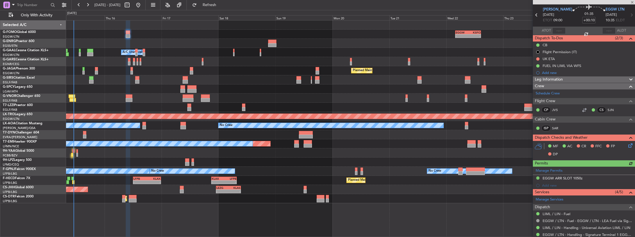
scroll to position [37, 0]
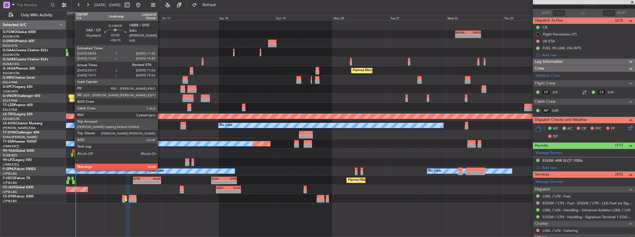
click at [72, 99] on div at bounding box center [72, 100] width 7 height 4
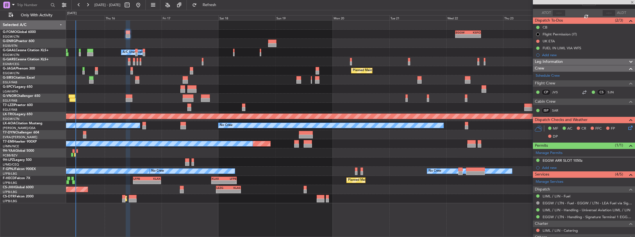
type input "+00:15"
type input "09:21"
type input "3"
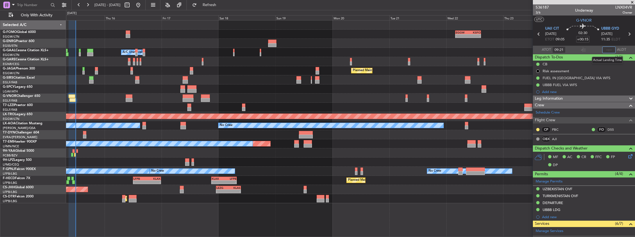
click at [607, 50] on input "text" at bounding box center [608, 50] width 13 height 7
type input "11:45"
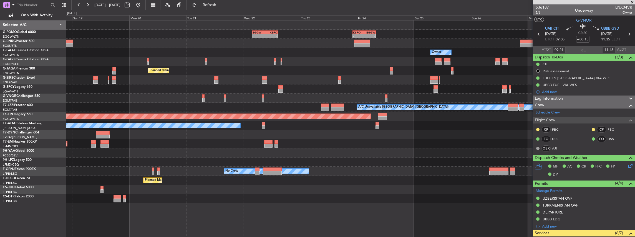
click at [270, 197] on div "- - EGGW 03:55 Z KSFO 14:45 Z - - KSFO 22:15 Z EGGW 08:00 Z Owner Owner A/C Una…" at bounding box center [350, 112] width 569 height 183
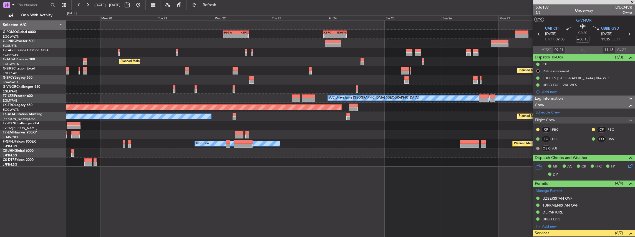
click at [367, 165] on div at bounding box center [350, 162] width 569 height 9
click at [221, 4] on span "Refresh" at bounding box center [209, 5] width 23 height 4
click at [215, 9] on button "Refresh" at bounding box center [206, 5] width 33 height 9
click at [217, 5] on span "Refresh" at bounding box center [209, 5] width 23 height 4
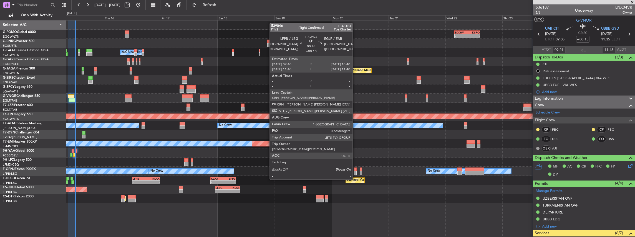
click at [355, 169] on div at bounding box center [355, 170] width 2 height 4
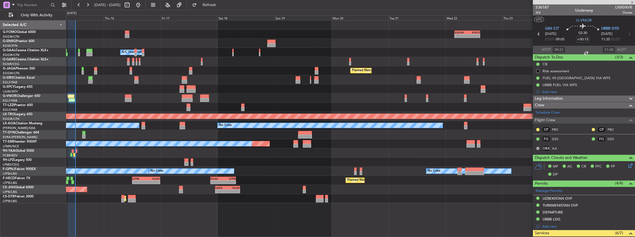
type input "+00:10"
type input "0"
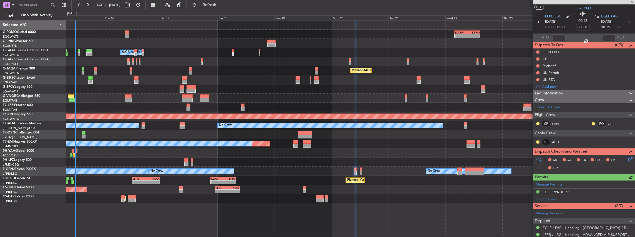
scroll to position [18, 0]
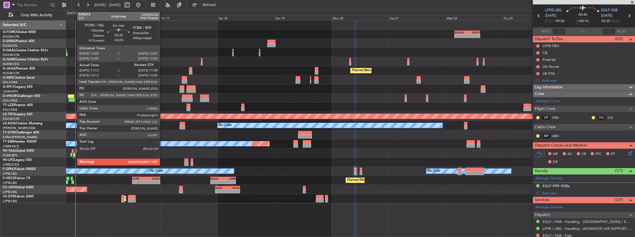
click at [74, 155] on div at bounding box center [74, 155] width 2 height 4
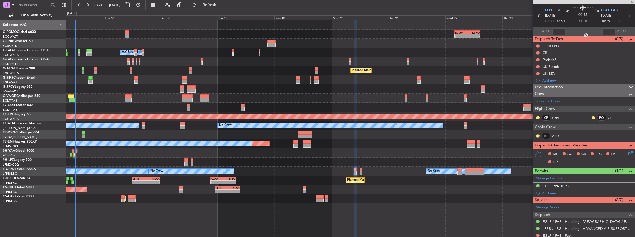
type input "-00:05"
type input "11:23"
type input "10"
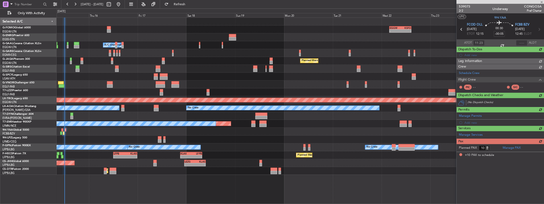
scroll to position [0, 0]
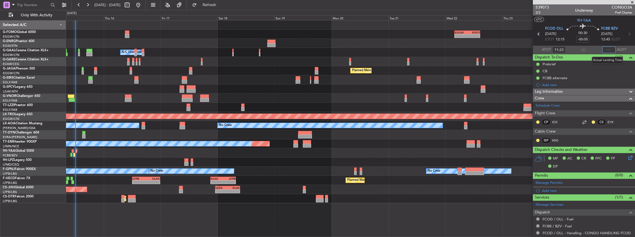
click at [608, 52] on input "text" at bounding box center [608, 50] width 13 height 7
click at [586, 49] on section "ATOT 11:23 1158 ALDT" at bounding box center [584, 50] width 102 height 8
type input "11:58"
type input "12:23"
type input "12:58"
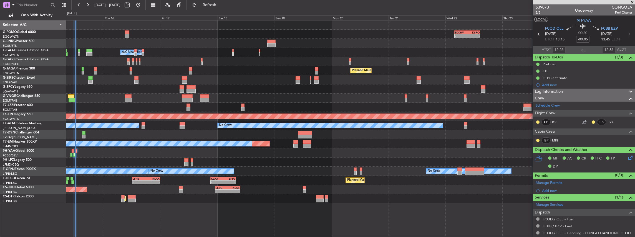
type input "11:23"
type input "11:58"
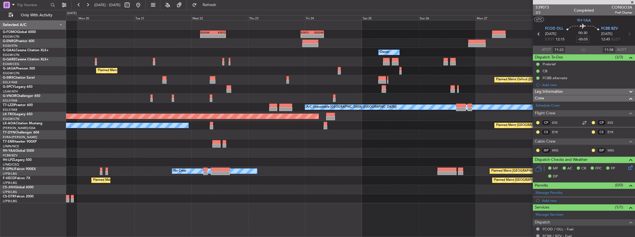
click at [203, 144] on div "- - EGGW 03:55 Z KSFO 14:45 Z - - KSFO 22:15 Z EGGW 08:00 Z Owner Owner Planned…" at bounding box center [350, 112] width 569 height 183
click at [261, 128] on div "No Crew Planned Maint [GEOGRAPHIC_DATA]" at bounding box center [350, 125] width 569 height 9
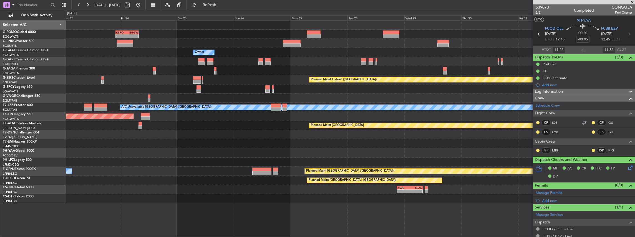
click at [268, 125] on div "- - KSFO 22:15 Z EGGW 08:00 Z EGGW 03:55 Z KSFO 14:45 Z - - Owner Owner Planned…" at bounding box center [350, 112] width 569 height 183
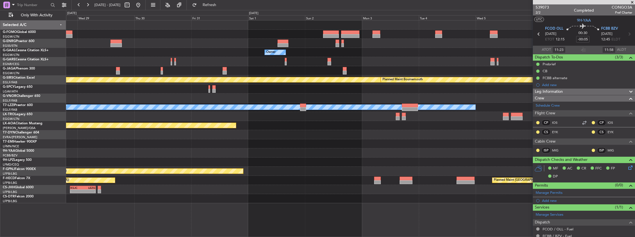
click at [287, 124] on div "- - RKSI 08:00 Z KLAX 18:50 Z Owner Owner Planned Maint [GEOGRAPHIC_DATA] ([GEO…" at bounding box center [350, 112] width 569 height 183
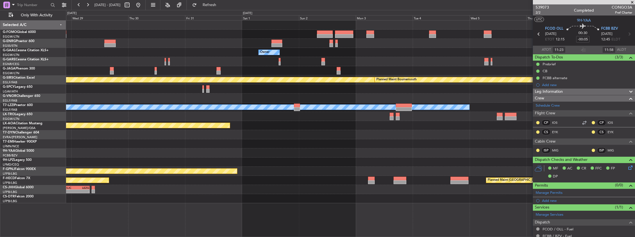
click at [328, 116] on div "- - RKSI 08:00 Z KLAX 18:50 Z Owner Owner Planned Maint [GEOGRAPHIC_DATA] ([GEO…" at bounding box center [350, 112] width 569 height 183
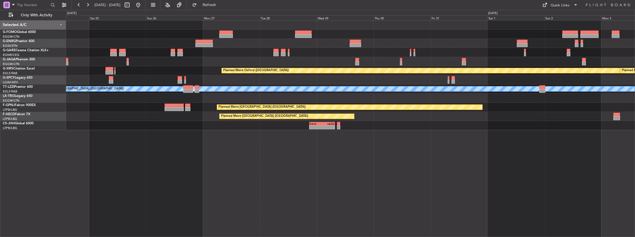
click at [593, 93] on div "A/C Unavailable [GEOGRAPHIC_DATA] ([GEOGRAPHIC_DATA])" at bounding box center [350, 89] width 569 height 9
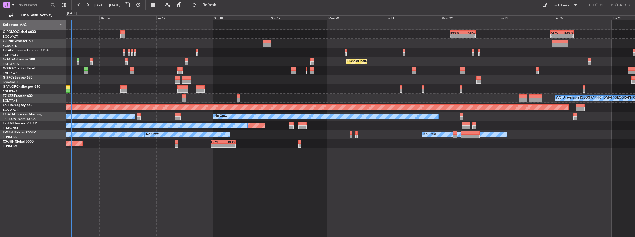
click at [431, 124] on div "EGGW 03:55 Z KSFO 14:45 Z - - - - KSFO 22:15 Z EGGW 08:00 Z Planned Maint Paris…" at bounding box center [350, 85] width 569 height 128
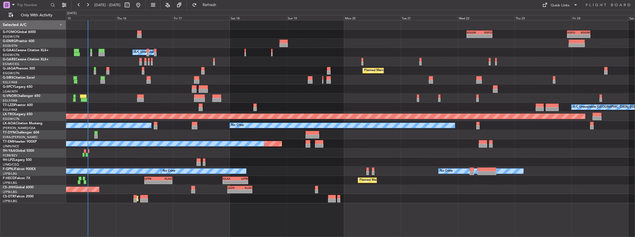
click at [452, 137] on div at bounding box center [350, 134] width 569 height 9
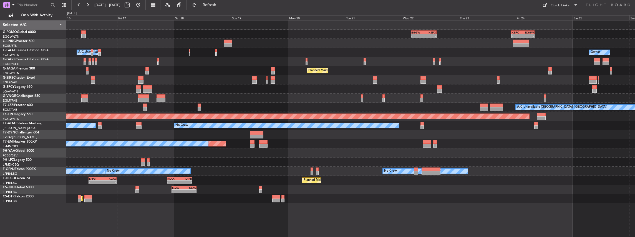
click at [406, 154] on div "EGGW 03:55 Z KSFO 14:45 Z - - - - KSFO 22:15 Z EGGW 08:00 Z Owner A/C Unavailab…" at bounding box center [350, 112] width 569 height 183
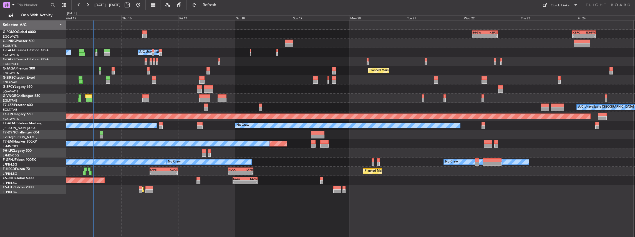
click at [467, 148] on div "EGGW 03:55 Z KSFO 14:45 Z - - - - KSFO 22:15 Z EGGW 08:00 Z Owner A/C Unavailab…" at bounding box center [350, 108] width 569 height 174
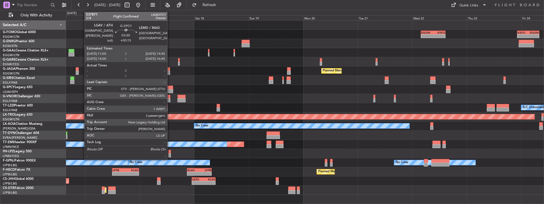
click at [170, 89] on div at bounding box center [169, 91] width 9 height 4
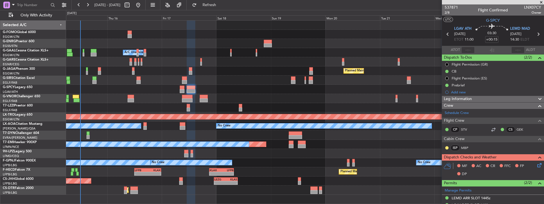
click at [272, 149] on div "- - EGGW 03:55 Z KSFO 14:45 Z - - KSFO 22:15 Z EGGW 08:00 Z Owner A/C Unavailab…" at bounding box center [305, 108] width 478 height 174
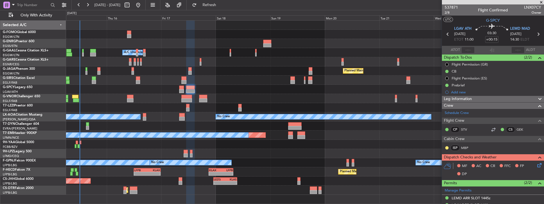
click at [541, 2] on span at bounding box center [542, 2] width 6 height 5
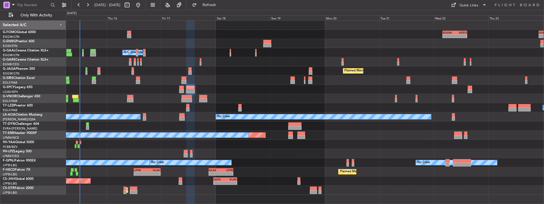
type input "0"
click at [512, 5] on icon at bounding box center [516, 4] width 45 height 5
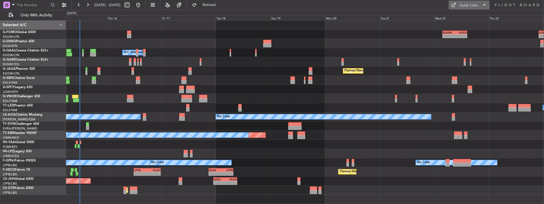
drag, startPoint x: 490, startPoint y: 7, endPoint x: 464, endPoint y: 5, distance: 25.3
click at [489, 7] on nimbus-menu "Quick Links" at bounding box center [469, 5] width 47 height 9
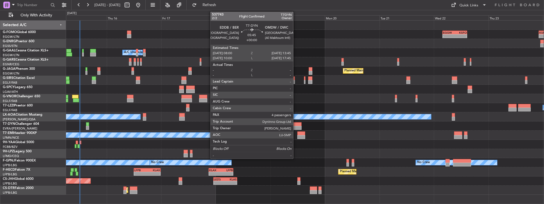
click at [296, 126] on div at bounding box center [294, 128] width 13 height 4
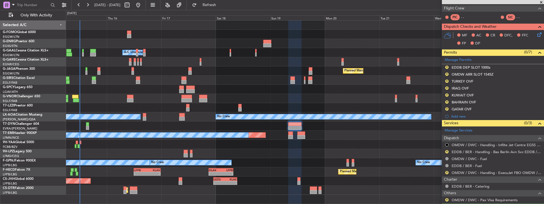
scroll to position [113, 0]
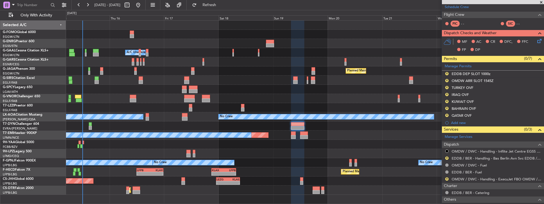
click at [316, 159] on div "- - EGGW 03:55 Z KSFO 14:45 Z - - KSFO 22:15 Z EGGW 08:00 Z Owner A/C Unavailab…" at bounding box center [305, 108] width 478 height 174
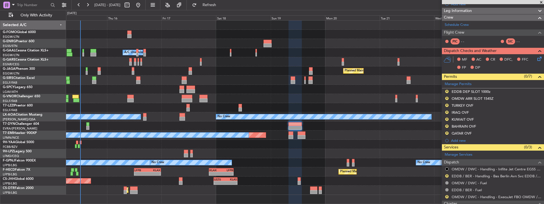
scroll to position [111, 0]
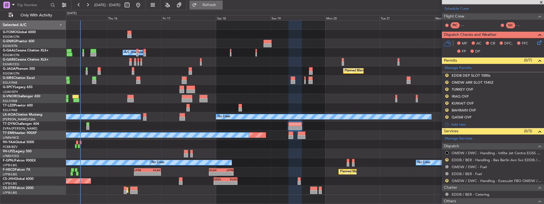
click at [218, 8] on button "Refresh" at bounding box center [206, 5] width 33 height 9
click at [473, 89] on div "TURKEY OVF" at bounding box center [463, 89] width 22 height 5
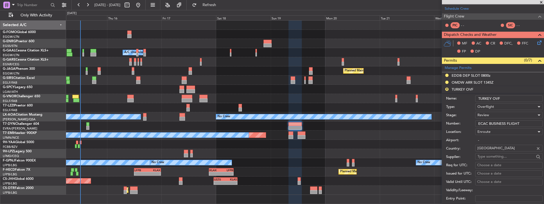
click at [481, 87] on li "R TURKEY OVF Name: TURKEY OVF Type: Overflight Stage: Review Number: ECAC BUSIN…" at bounding box center [493, 172] width 102 height 173
click at [466, 90] on li "R TURKEY OVF Name: TURKEY OVF Type: Overflight Stage: Review Number: ECAC BUSIN…" at bounding box center [493, 172] width 102 height 173
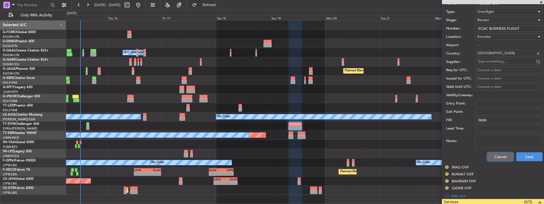
click at [496, 154] on button "Cancel" at bounding box center [500, 156] width 26 height 9
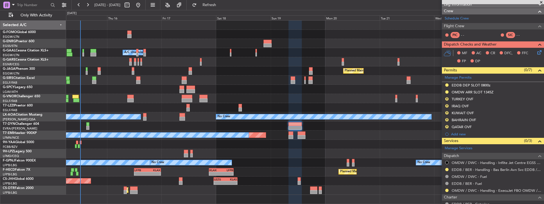
scroll to position [79, 0]
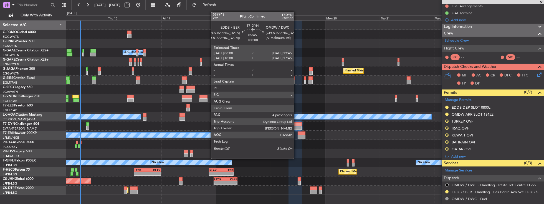
click at [297, 125] on div at bounding box center [295, 124] width 13 height 4
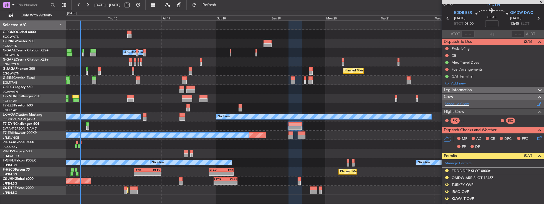
scroll to position [0, 0]
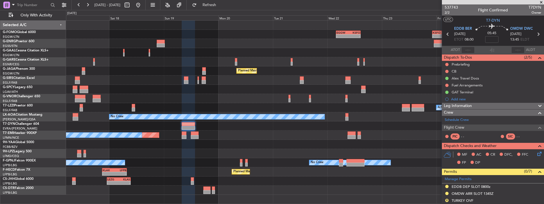
click at [276, 78] on div "- - EGGW 03:55 Z KSFO 14:45 Z - - KSFO 22:15 Z EGGW 08:00 Z Owner Owner A/C Una…" at bounding box center [305, 108] width 478 height 174
click at [339, 81] on div "Planned Maint Oxford ([GEOGRAPHIC_DATA])" at bounding box center [305, 79] width 478 height 9
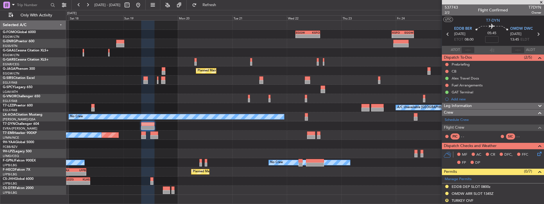
click at [350, 85] on div "- - EGGW 03:55 Z KSFO 14:45 Z - - KSFO 22:15 Z EGGW 08:00 Z Owner A/C Unavailab…" at bounding box center [305, 108] width 478 height 174
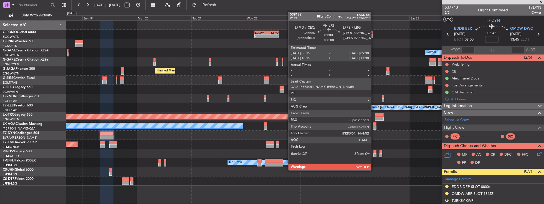
click at [374, 153] on div at bounding box center [374, 155] width 3 height 4
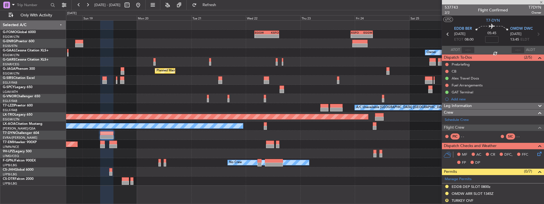
type input "0"
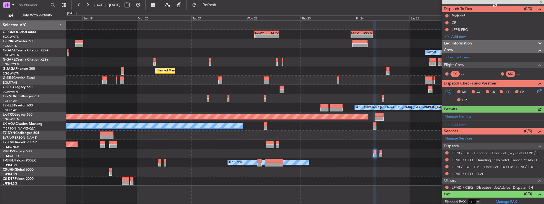
scroll to position [49, 0]
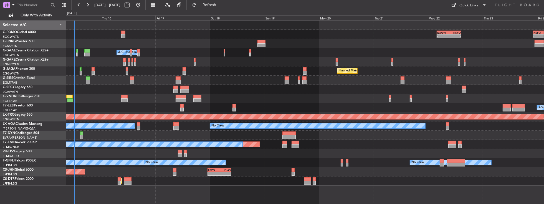
click at [469, 144] on div "- - EGGW 03:55 Z KSFO 14:45 Z - - KSFO 22:15 Z EGGW 08:00 Z Owner A/C Unavailab…" at bounding box center [305, 103] width 478 height 165
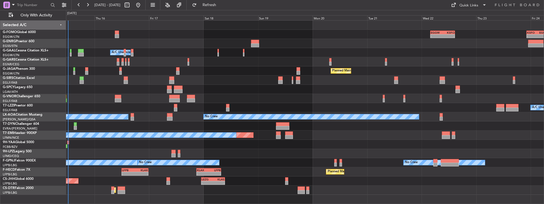
click at [478, 116] on div "No Crew No Crew Hamburg (Fuhlsbuttel Intl)" at bounding box center [305, 116] width 478 height 9
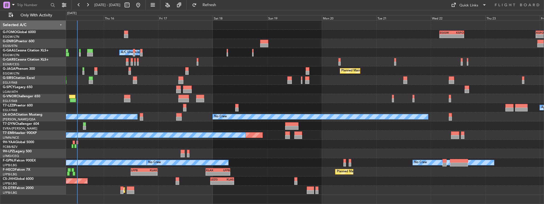
click at [294, 110] on div "A/C Unavailable [GEOGRAPHIC_DATA] ([GEOGRAPHIC_DATA])" at bounding box center [305, 107] width 478 height 9
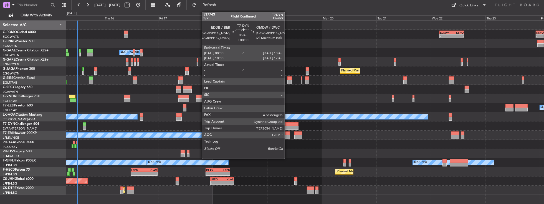
click at [287, 126] on div at bounding box center [291, 128] width 13 height 4
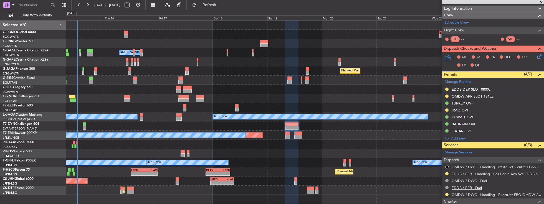
scroll to position [111, 0]
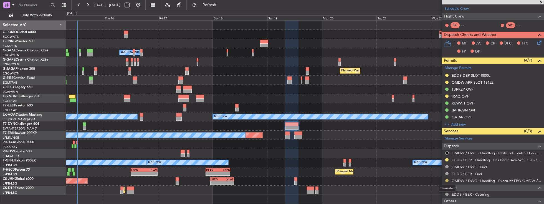
click at [446, 180] on button at bounding box center [446, 180] width 3 height 3
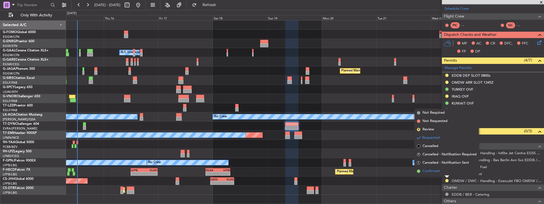
click at [434, 171] on span "Confirmed" at bounding box center [431, 171] width 17 height 6
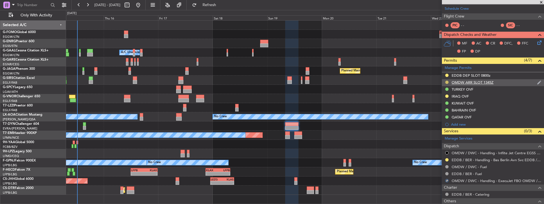
click at [447, 81] on button at bounding box center [446, 81] width 3 height 3
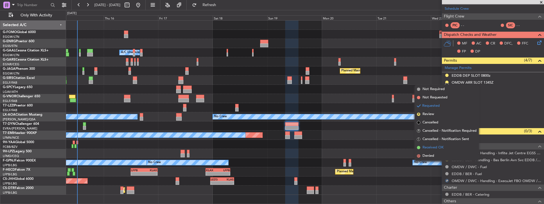
click at [429, 146] on span "Received OK" at bounding box center [433, 148] width 21 height 6
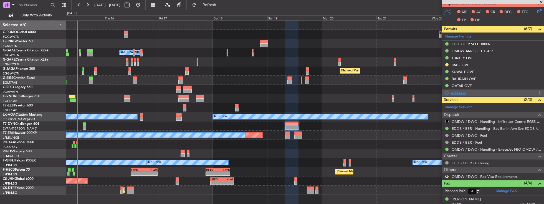
scroll to position [143, 0]
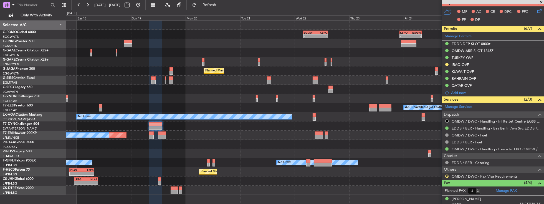
click at [218, 176] on div "- - EGGW 03:55 Z KSFO 14:45 Z - - KSFO 22:15 Z EGGW 08:00 Z Owner A/C Unavailab…" at bounding box center [305, 108] width 478 height 174
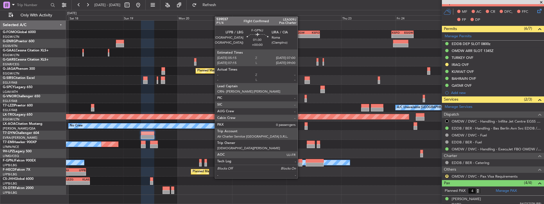
click at [300, 163] on div at bounding box center [300, 164] width 4 height 4
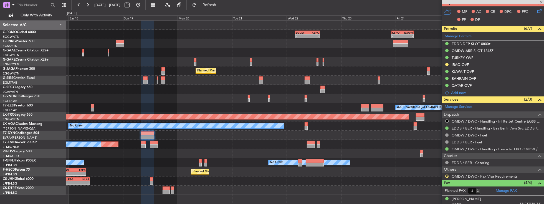
type input "0"
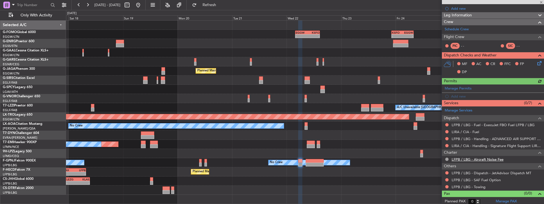
scroll to position [98, 0]
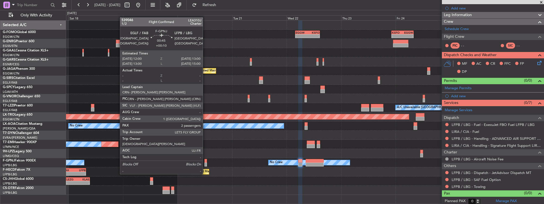
click at [206, 163] on div at bounding box center [205, 164] width 2 height 4
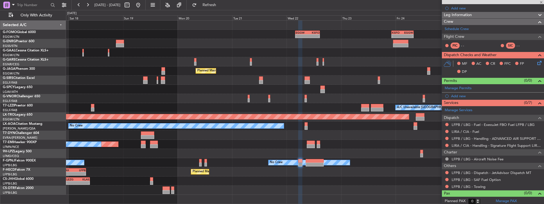
type input "+00:10"
type input "2"
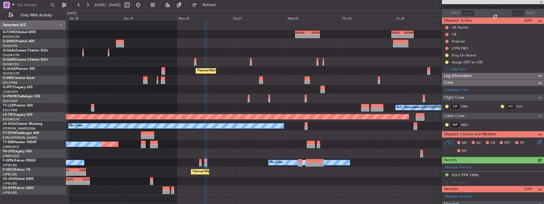
scroll to position [95, 0]
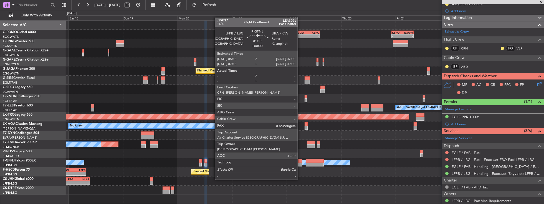
click at [300, 164] on div at bounding box center [300, 164] width 4 height 4
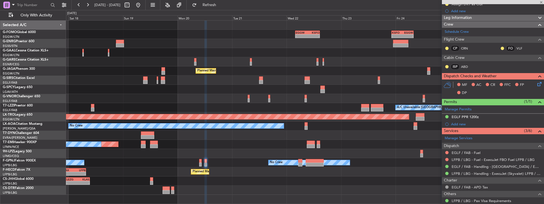
type input "0"
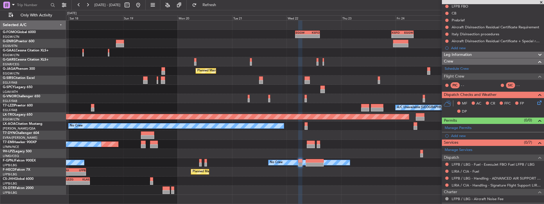
scroll to position [63, 0]
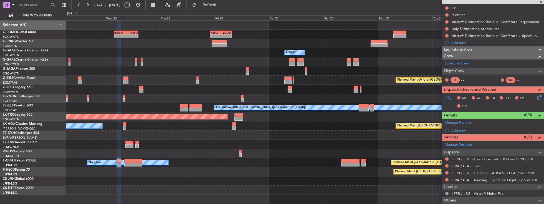
click at [215, 170] on div "- - KSFO 22:15 Z EGGW 08:00 Z EGGW 03:55 Z KSFO 14:45 Z - - Owner Planned Maint…" at bounding box center [305, 108] width 478 height 174
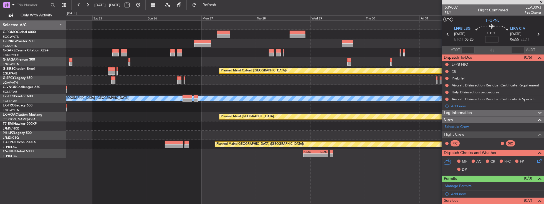
scroll to position [63, 0]
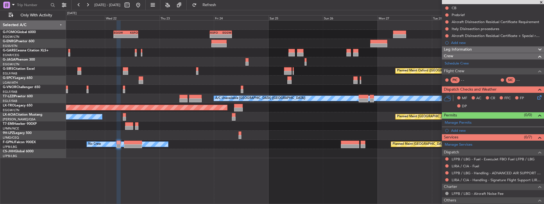
click at [392, 152] on div "- - KSJC 21:00 Z LEZG 07:50 Z" at bounding box center [305, 153] width 478 height 9
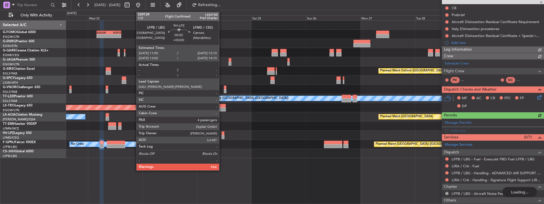
click at [222, 136] on div at bounding box center [223, 137] width 3 height 4
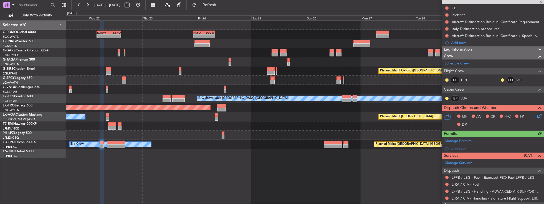
type input "4"
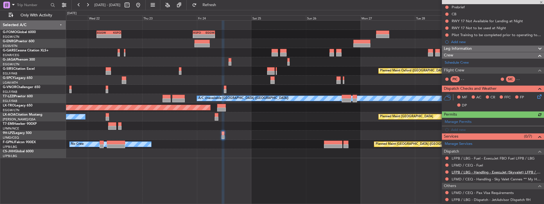
scroll to position [91, 0]
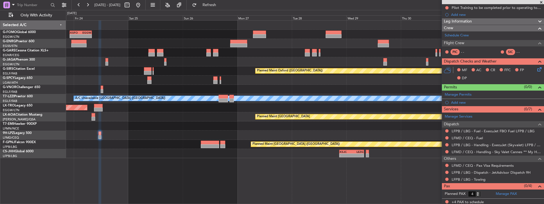
click at [217, 126] on div at bounding box center [305, 125] width 478 height 9
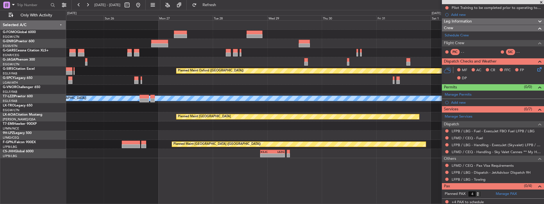
click at [235, 129] on div at bounding box center [305, 125] width 478 height 9
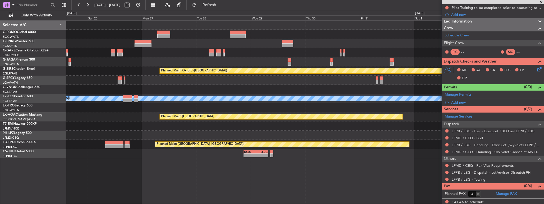
click at [260, 125] on div at bounding box center [305, 125] width 478 height 9
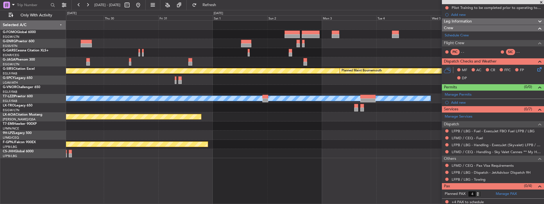
click at [261, 122] on div "- - RKSI 08:00 Z KLAX 18:50 Z Planned Maint [GEOGRAPHIC_DATA] ([GEOGRAPHIC_DATA…" at bounding box center [305, 89] width 478 height 137
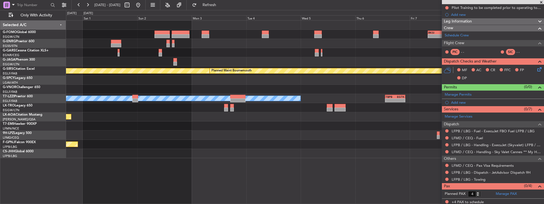
click at [217, 125] on div at bounding box center [305, 125] width 478 height 9
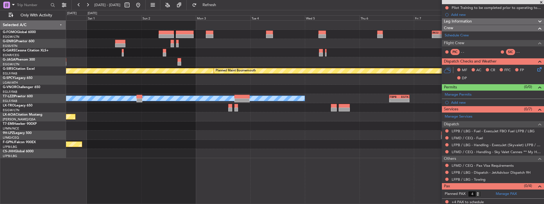
click at [203, 125] on div at bounding box center [305, 125] width 478 height 9
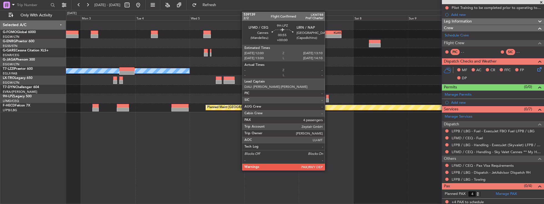
click at [384, 89] on div "Planned Maint Riga (Riga Intl)" at bounding box center [305, 89] width 478 height 9
click at [327, 98] on div at bounding box center [327, 100] width 3 height 4
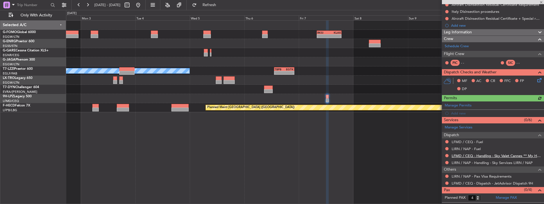
scroll to position [77, 0]
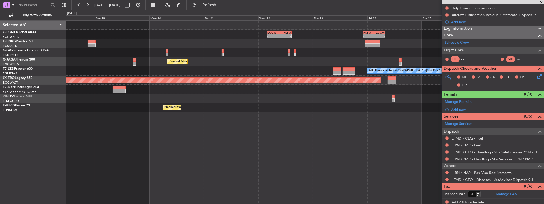
click at [544, 89] on html "[DATE] - [DATE] Refresh Quick Links Only With Activity KSFO 22:15 Z EGGW 08:00 …" at bounding box center [272, 102] width 544 height 204
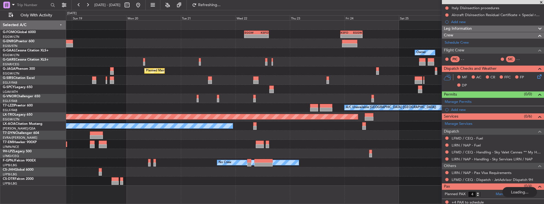
click at [337, 124] on div "No Crew Planned Maint [GEOGRAPHIC_DATA]" at bounding box center [305, 125] width 478 height 9
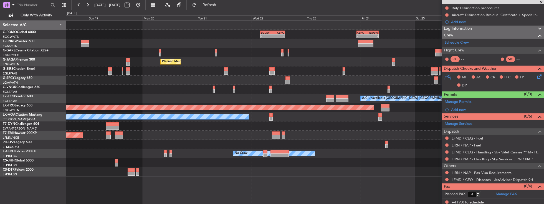
click at [194, 167] on div "- - EGGW 03:55 Z KSFO 14:45 Z - - KSFO 22:15 Z EGGW 08:00 Z Planned Maint [GEOG…" at bounding box center [305, 99] width 478 height 156
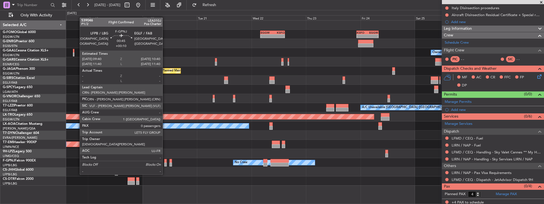
click at [165, 164] on div at bounding box center [165, 164] width 2 height 4
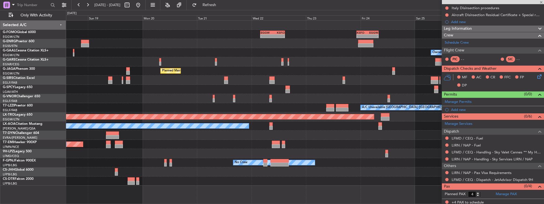
type input "+00:10"
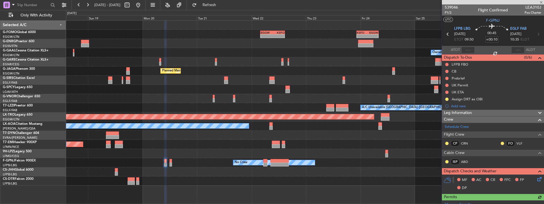
scroll to position [95, 0]
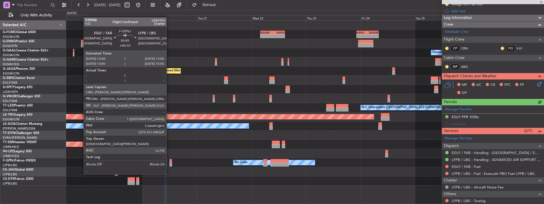
click at [170, 163] on div at bounding box center [171, 164] width 2 height 4
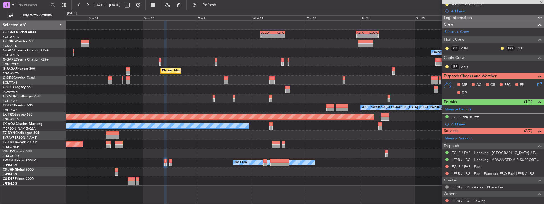
type input "2"
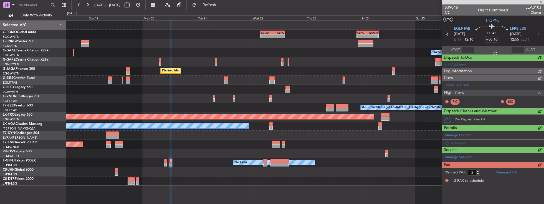
scroll to position [0, 0]
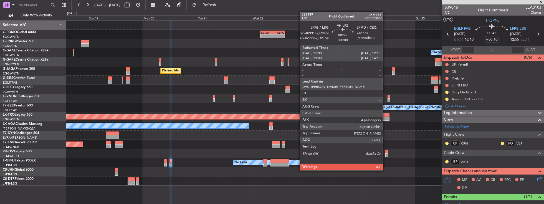
click at [386, 152] on div at bounding box center [386, 152] width 3 height 4
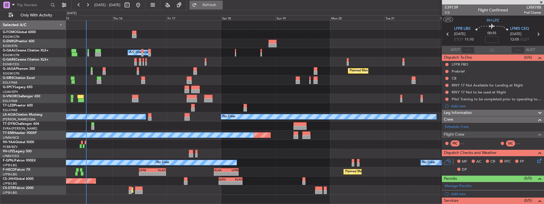
click at [221, 3] on span "Refresh" at bounding box center [209, 5] width 23 height 4
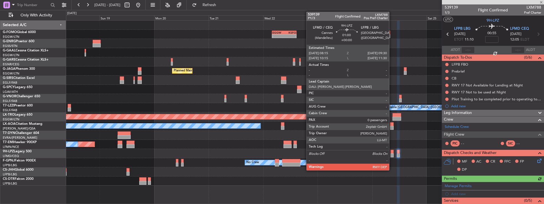
click at [392, 153] on div at bounding box center [392, 152] width 3 height 4
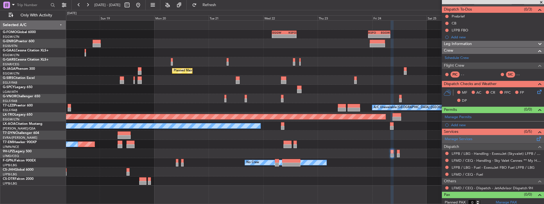
scroll to position [49, 0]
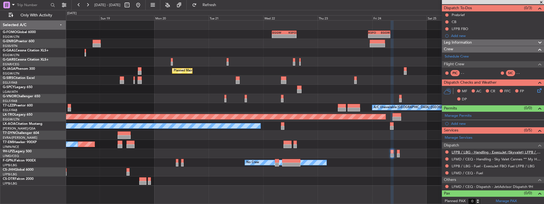
click at [476, 150] on link "LFPB / LBG - Handling - ExecuJet (Skyvalet) LFPB / LBG" at bounding box center [497, 152] width 90 height 5
click at [217, 5] on span "Refresh" at bounding box center [209, 5] width 23 height 4
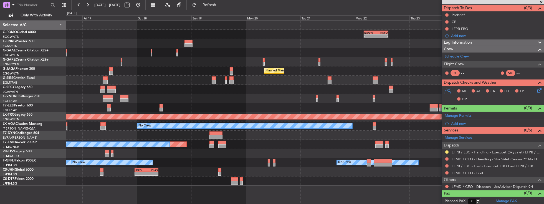
click at [205, 155] on div at bounding box center [305, 153] width 478 height 9
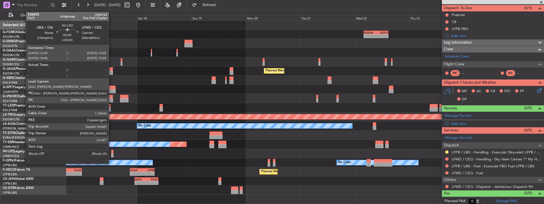
click at [112, 153] on div at bounding box center [112, 155] width 2 height 4
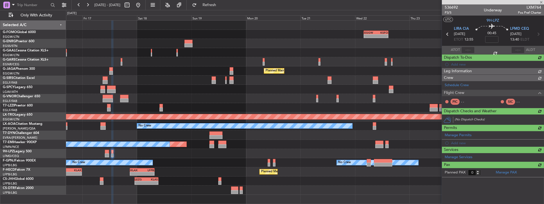
scroll to position [0, 0]
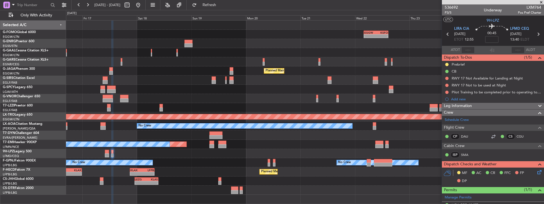
click at [538, 34] on icon at bounding box center [538, 34] width 7 height 7
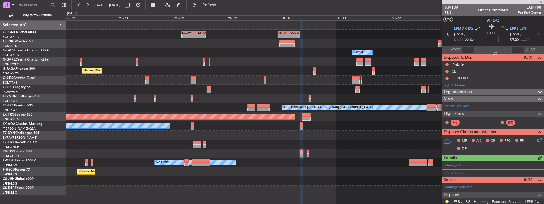
click at [238, 75] on div "- - EGGW 03:55 Z KSFO 14:45 Z - - KSFO 22:15 Z EGGW 08:00 Z Owner Planned Maint…" at bounding box center [305, 108] width 478 height 174
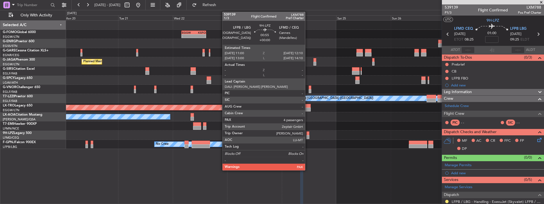
click at [308, 134] on div at bounding box center [308, 133] width 3 height 4
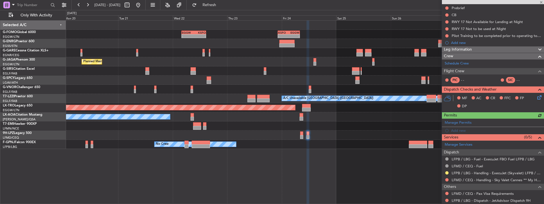
scroll to position [79, 0]
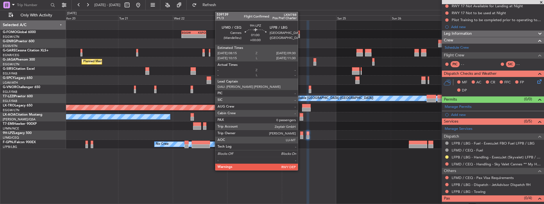
click at [301, 133] on div at bounding box center [301, 133] width 3 height 4
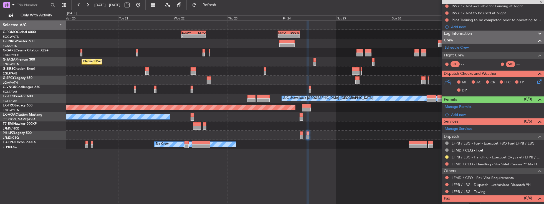
type input "0"
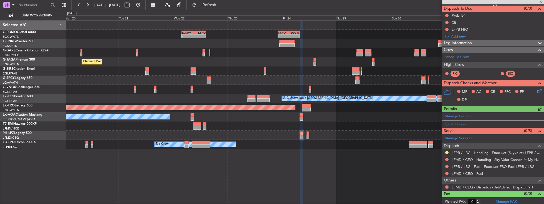
scroll to position [49, 0]
click at [446, 157] on button at bounding box center [446, 158] width 3 height 3
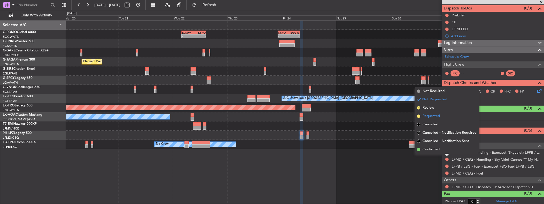
click at [433, 115] on span "Requested" at bounding box center [431, 116] width 17 height 6
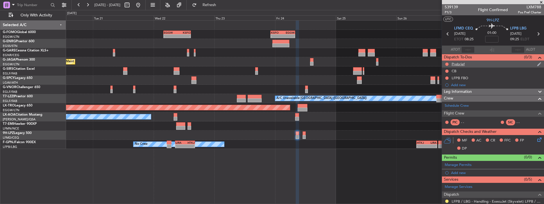
scroll to position [0, 0]
click at [458, 29] on span "LFMD CEQ" at bounding box center [463, 29] width 19 height 6
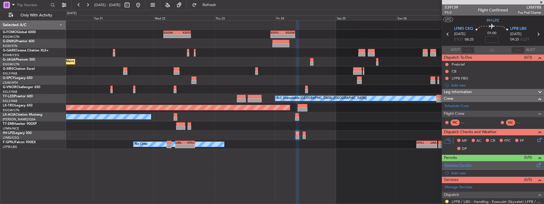
click at [471, 164] on link "Manage Permits" at bounding box center [458, 165] width 27 height 6
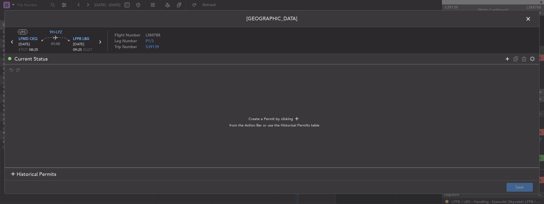
click at [507, 60] on icon at bounding box center [507, 58] width 7 height 7
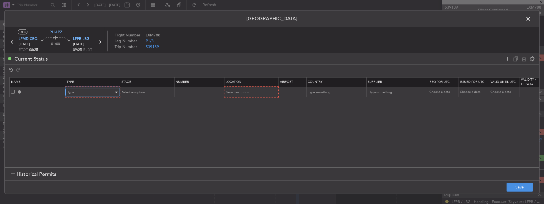
click at [95, 88] on div "Type" at bounding box center [91, 92] width 46 height 8
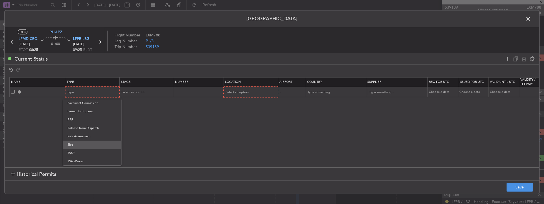
click at [86, 142] on span "Slot" at bounding box center [91, 144] width 49 height 8
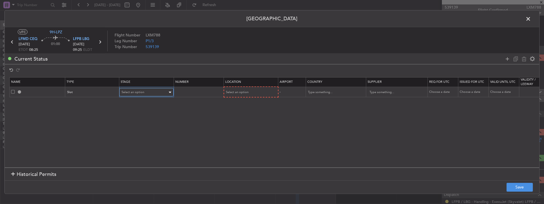
click at [147, 93] on div "Select an option" at bounding box center [145, 92] width 46 height 8
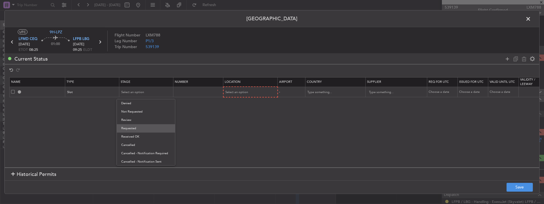
click at [139, 129] on span "Requested" at bounding box center [145, 128] width 49 height 8
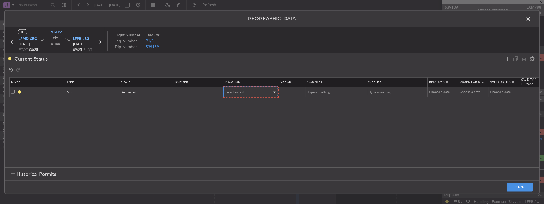
click at [252, 92] on div "Select an option" at bounding box center [249, 92] width 46 height 8
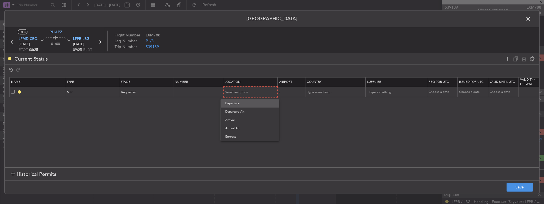
click at [249, 102] on span "Departure" at bounding box center [249, 103] width 49 height 8
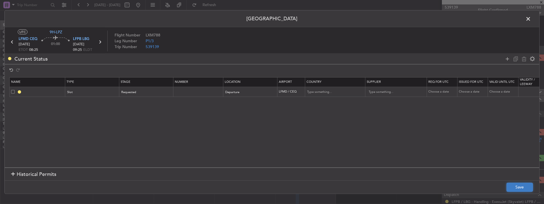
click at [525, 188] on button "Save" at bounding box center [520, 186] width 26 height 9
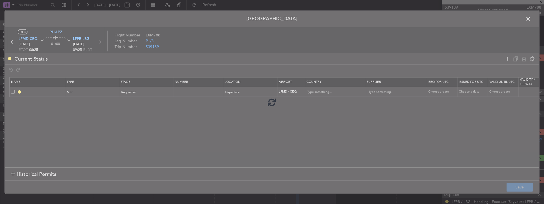
type input "LFMD DEP SLOT"
type input "[GEOGRAPHIC_DATA]"
type input "NNN"
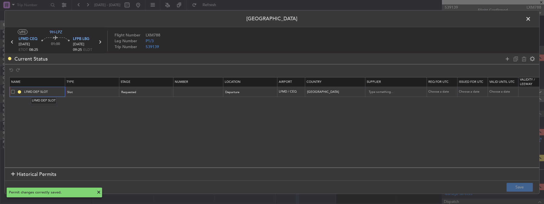
click at [52, 90] on input "LFMD DEP SLOT" at bounding box center [44, 91] width 42 height 5
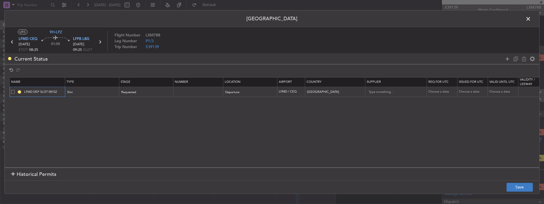
type input "LFMD DEP SLOT 0815Z"
click at [523, 186] on button "Save" at bounding box center [520, 186] width 26 height 9
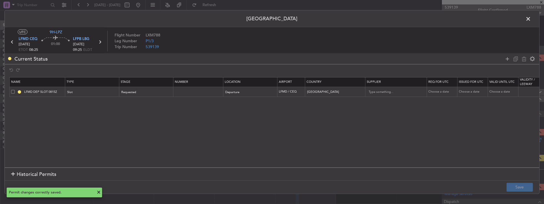
click at [531, 18] on span at bounding box center [531, 20] width 0 height 11
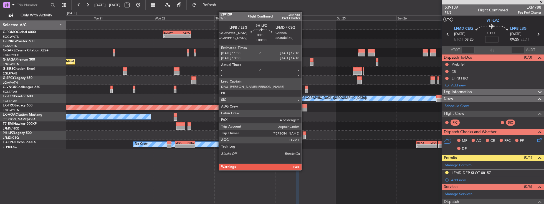
click at [304, 133] on div at bounding box center [304, 133] width 3 height 4
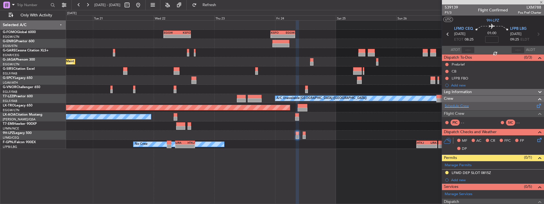
type input "4"
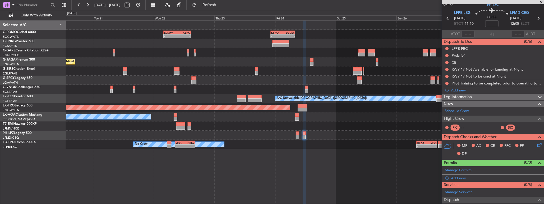
scroll to position [0, 0]
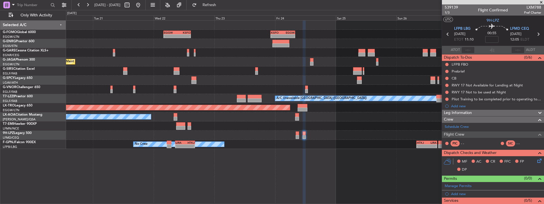
click at [537, 34] on icon at bounding box center [538, 34] width 7 height 7
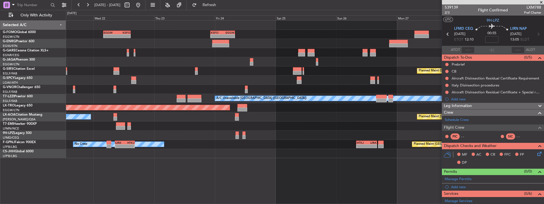
click at [211, 69] on div "- - KSFO 22:15 Z EGGW 08:00 Z EGGW 03:55 Z KSFO 14:45 Z - - Planned Maint [GEOG…" at bounding box center [305, 89] width 478 height 137
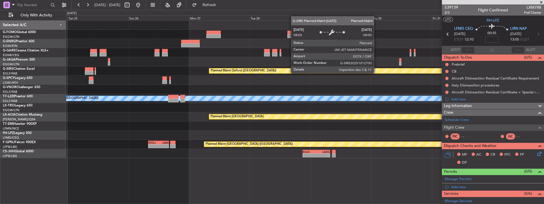
click at [284, 65] on div "KSFO 22:15 Z EGGW 08:00 Z - - - - OBBI 15:20 Z WSSL 23:00 Z Planned Maint [GEOG…" at bounding box center [305, 89] width 478 height 137
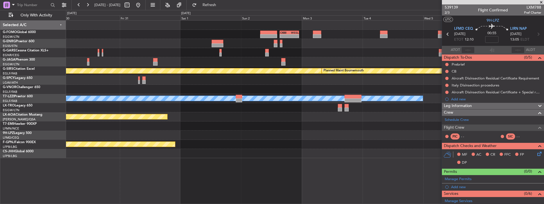
click at [269, 67] on div "- - OBBI 15:20 Z WSSL 23:00 Z - - RKSI 08:00 Z KLAX 18:50 Z Planned Maint [GEOG…" at bounding box center [305, 89] width 478 height 137
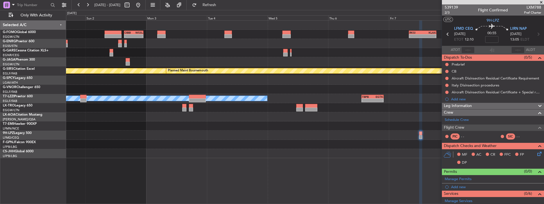
click at [266, 59] on div "- - OBBI 15:20 Z WSSL 23:00 Z - - RKSI 08:00 Z KLAX 18:50 Z Planned Maint [GEOG…" at bounding box center [305, 89] width 478 height 137
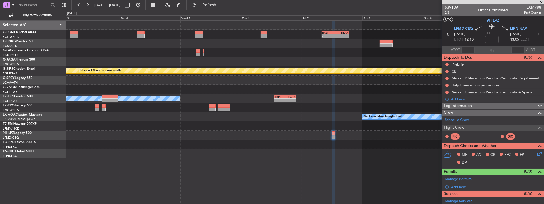
click at [308, 63] on div "- - RKSI 08:00 Z KLAX 18:50 Z OBBI 15:20 Z WSSL 23:00 Z - - Planned Maint [GEOG…" at bounding box center [305, 89] width 478 height 137
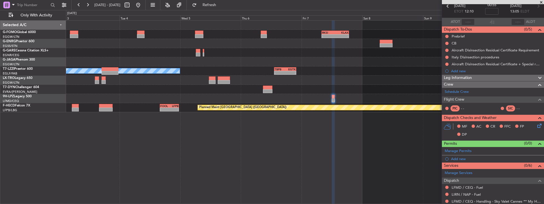
scroll to position [77, 0]
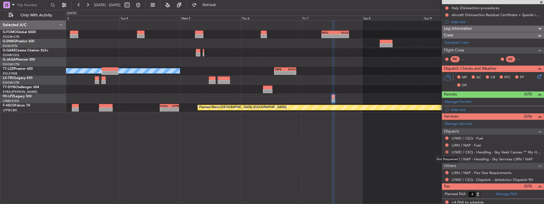
click at [448, 151] on button at bounding box center [446, 151] width 3 height 3
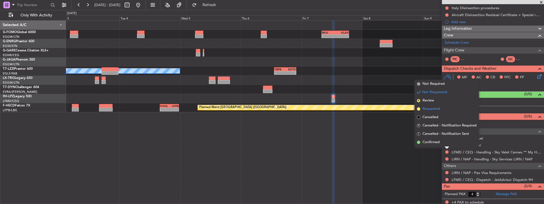
click at [435, 109] on span "Requested" at bounding box center [431, 109] width 17 height 6
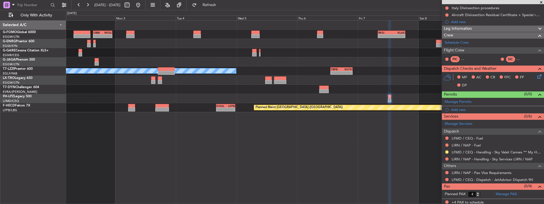
click at [386, 70] on div "A/C Unavailable [GEOGRAPHIC_DATA] ([GEOGRAPHIC_DATA]) - - TBPB 13:15 Z EGTK 22:…" at bounding box center [305, 70] width 478 height 9
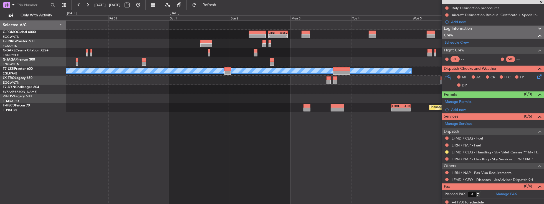
click at [317, 80] on div at bounding box center [305, 79] width 478 height 9
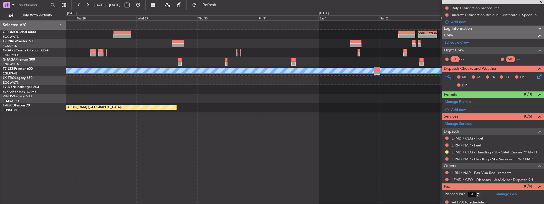
click at [350, 85] on div "- - OBBI 15:20 Z WSSL 23:00 Z A/C Unavailable [GEOGRAPHIC_DATA] ([GEOGRAPHIC_DA…" at bounding box center [305, 67] width 478 height 92
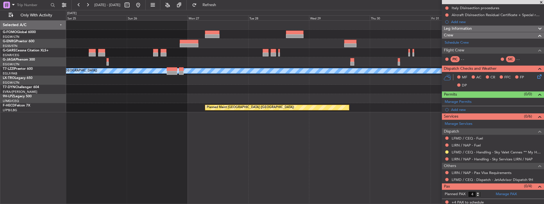
click at [379, 83] on div "Planned Maint Riga (Riga Intl)" at bounding box center [305, 79] width 478 height 9
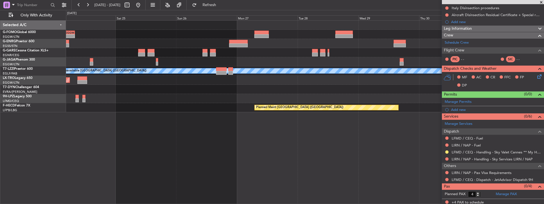
click at [419, 86] on div "KSFO 22:15 Z EGGW 08:00 Z - - OBBI 15:20 Z WSSL 23:00 Z - - EGGW 03:55 Z KSFO 1…" at bounding box center [305, 67] width 478 height 92
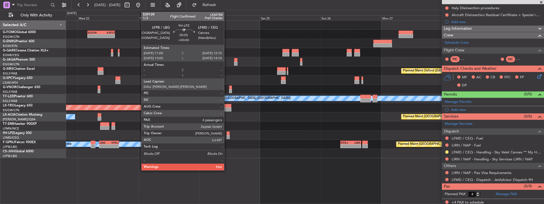
click at [227, 133] on div at bounding box center [228, 133] width 3 height 4
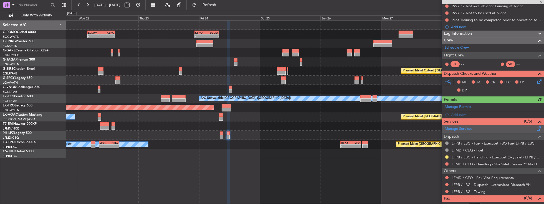
scroll to position [91, 0]
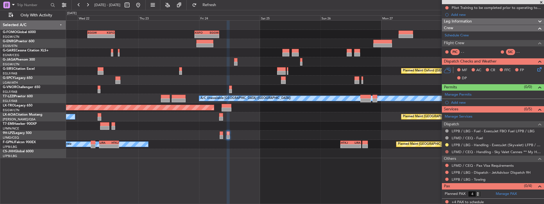
click at [448, 150] on button at bounding box center [446, 151] width 3 height 3
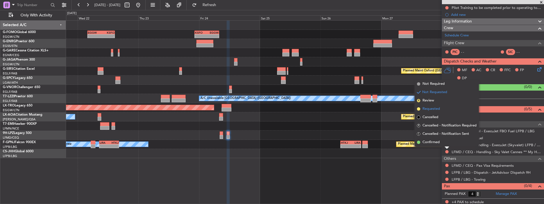
click at [432, 110] on span "Requested" at bounding box center [431, 109] width 17 height 6
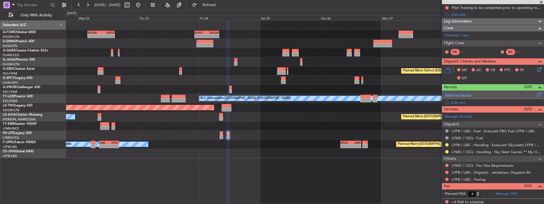
click at [537, 91] on span at bounding box center [539, 93] width 7 height 4
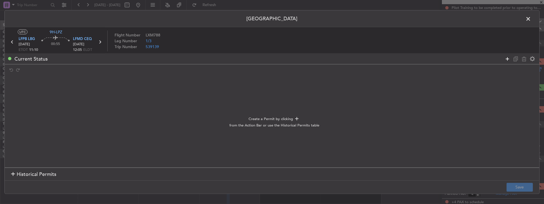
click at [506, 58] on icon at bounding box center [507, 58] width 7 height 7
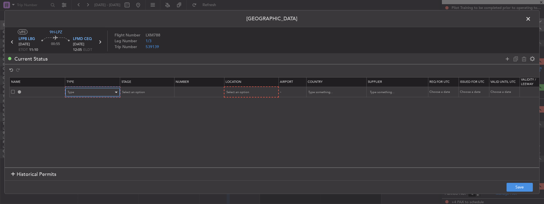
click at [98, 90] on div "Type" at bounding box center [91, 92] width 46 height 8
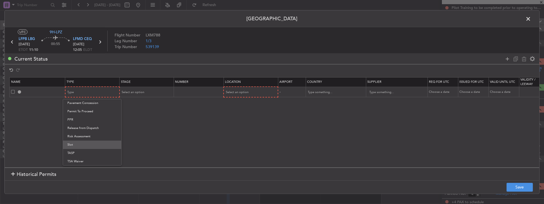
click at [79, 145] on span "Slot" at bounding box center [91, 144] width 49 height 8
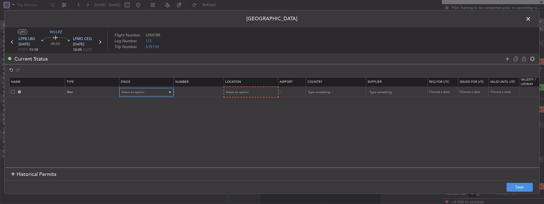
click at [136, 92] on span "Select an option" at bounding box center [133, 92] width 23 height 4
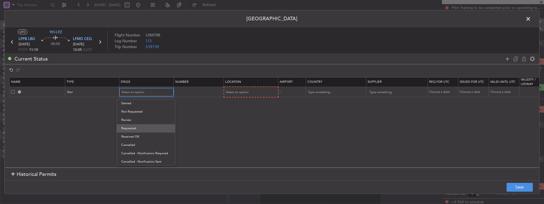
scroll to position [9, 0]
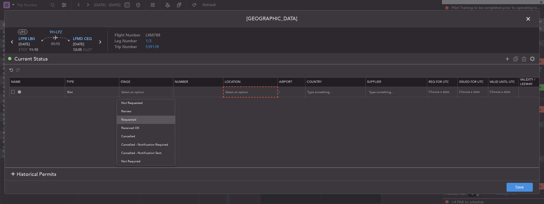
click at [142, 121] on span "Requested" at bounding box center [145, 119] width 49 height 8
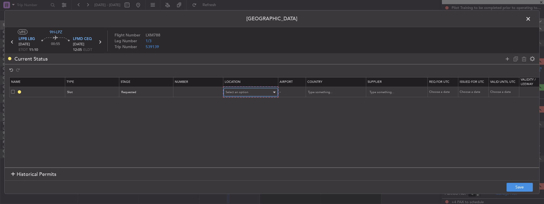
click at [231, 93] on span "Select an option" at bounding box center [237, 92] width 23 height 4
click at [243, 119] on span "Arrival" at bounding box center [249, 120] width 49 height 8
click at [522, 186] on button "Save" at bounding box center [520, 186] width 26 height 9
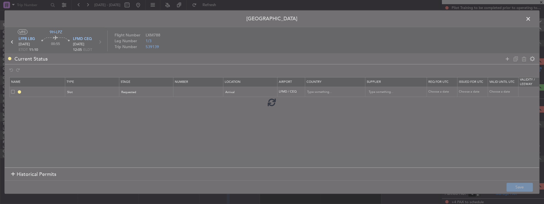
type input "LFMD ARR SLOT"
type input "[GEOGRAPHIC_DATA]"
type input "NNN"
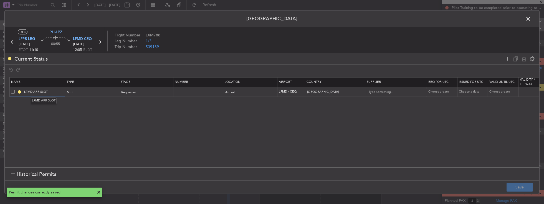
click at [42, 90] on input "LFMD ARR SLOT" at bounding box center [44, 91] width 42 height 5
click at [58, 90] on input "LFMD ARR SLOT" at bounding box center [44, 91] width 42 height 5
type input "LFMD ARR SLOT 1100Z"
click at [518, 185] on button "Save" at bounding box center [520, 186] width 26 height 9
click at [531, 17] on span at bounding box center [531, 20] width 0 height 11
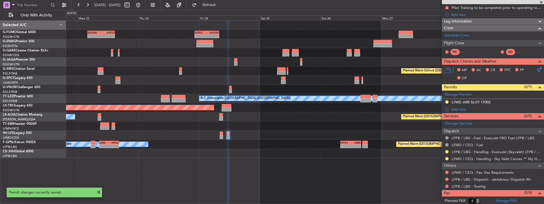
scroll to position [0, 0]
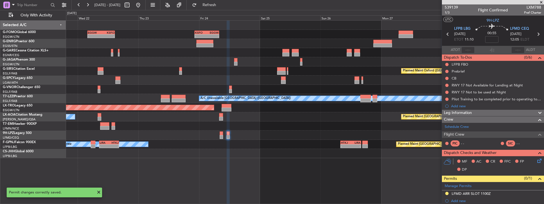
click at [537, 33] on icon at bounding box center [538, 34] width 7 height 7
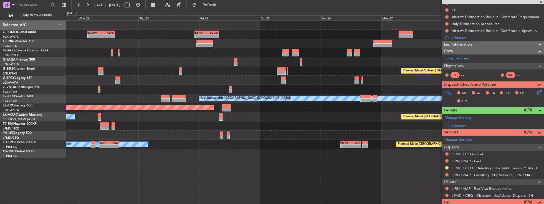
scroll to position [46, 0]
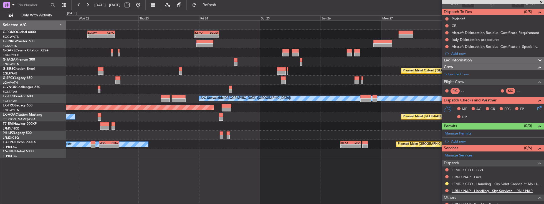
click at [465, 191] on link "LIRN / NAP - Handling - Sky Services LIRN / NAP" at bounding box center [492, 190] width 81 height 5
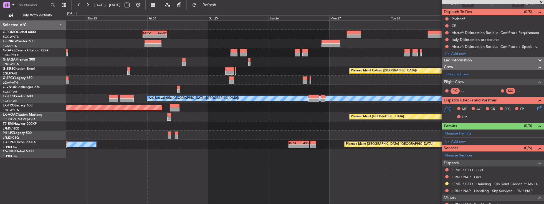
click at [165, 112] on div "Planned Maint [GEOGRAPHIC_DATA] No Crew" at bounding box center [305, 116] width 478 height 9
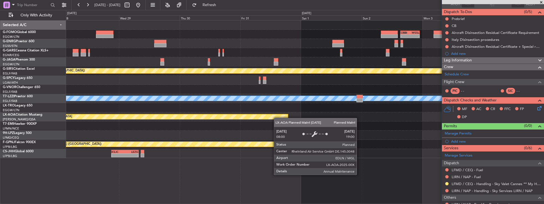
click at [226, 114] on div "Planned Maint [GEOGRAPHIC_DATA]" at bounding box center [305, 116] width 478 height 9
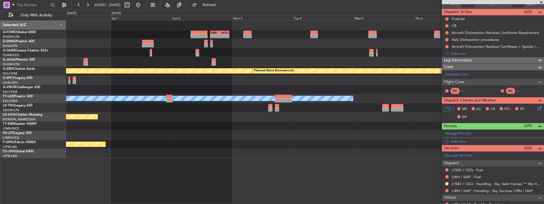
click at [199, 122] on div at bounding box center [305, 125] width 478 height 9
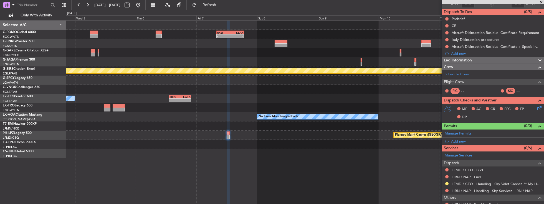
click at [146, 130] on div "Planned Maint Cannes ([GEOGRAPHIC_DATA])" at bounding box center [305, 134] width 478 height 9
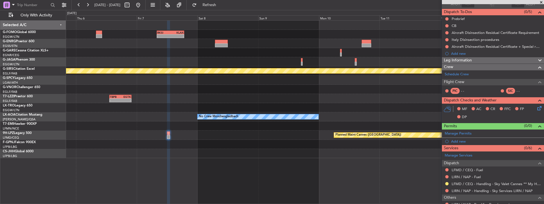
click at [294, 140] on div at bounding box center [305, 144] width 478 height 9
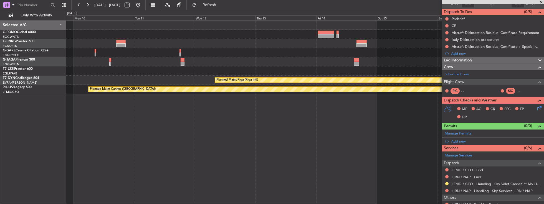
click at [115, 134] on div "Planned Maint Riga (Riga Intl) Planned Maint Cannes ([GEOGRAPHIC_DATA])" at bounding box center [305, 112] width 478 height 184
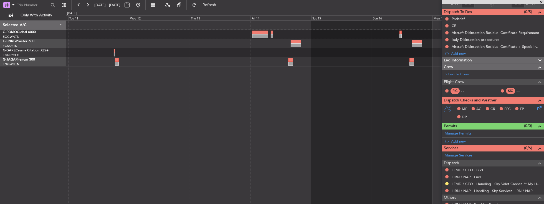
click at [300, 133] on div at bounding box center [305, 112] width 478 height 184
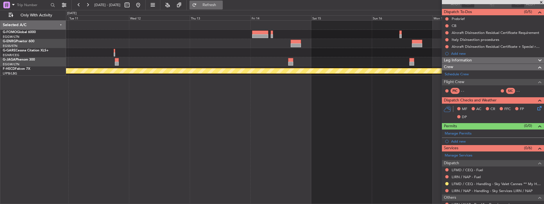
click at [221, 4] on span "Refresh" at bounding box center [209, 5] width 23 height 4
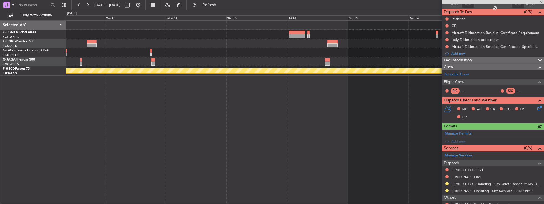
click at [233, 89] on div "Planned Maint [GEOGRAPHIC_DATA] ([GEOGRAPHIC_DATA])" at bounding box center [305, 112] width 478 height 184
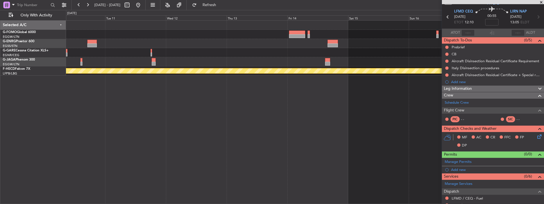
scroll to position [0, 0]
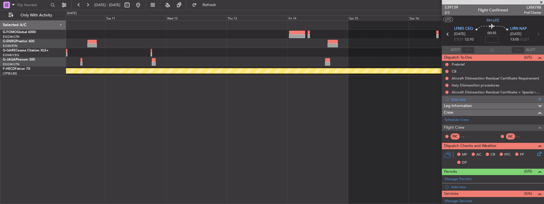
click at [447, 98] on div at bounding box center [446, 98] width 3 height 3
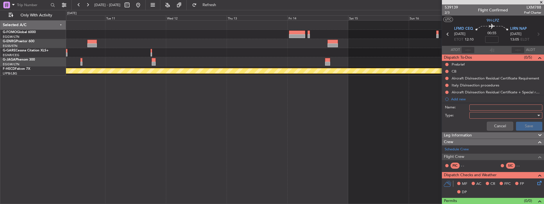
click at [486, 107] on input "Name:" at bounding box center [505, 107] width 73 height 6
drag, startPoint x: 501, startPoint y: 108, endPoint x: 519, endPoint y: 106, distance: 18.7
click at [519, 106] on input "Fictive Departure [DATE]" at bounding box center [505, 107] width 73 height 6
type input "Fictive Departure [DATE]"
click at [505, 113] on div at bounding box center [504, 115] width 65 height 8
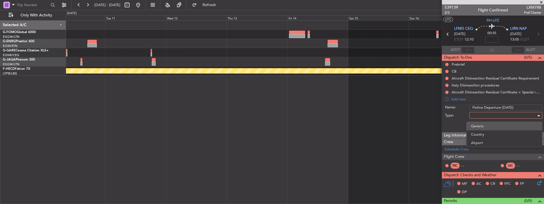
click at [503, 124] on span "Generic" at bounding box center [504, 126] width 67 height 8
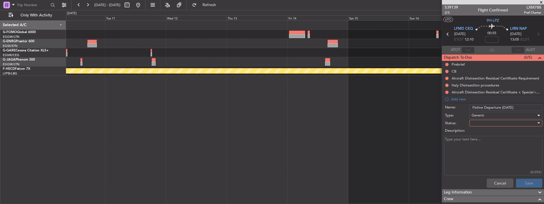
click at [494, 122] on div at bounding box center [504, 123] width 65 height 8
click at [494, 142] on span "In Progress" at bounding box center [504, 142] width 67 height 8
click at [482, 138] on textarea "Description:" at bounding box center [493, 156] width 98 height 40
paste textarea "Sked ETD LIRN/NAP 14/Nov 1400Z - ETA LFMD/CEQ 14/Nov 1510Z Crew 0 PAX TBA"
type textarea "Sked ETD LIRN/NAP 14/Nov 1400Z - ETA LFMD/CEQ 14/Nov 1510Z Crew 0 PAX TBA"
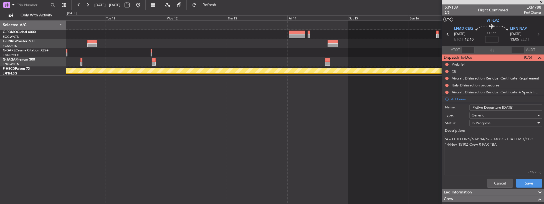
drag, startPoint x: 484, startPoint y: 144, endPoint x: 482, endPoint y: 141, distance: 3.6
click at [482, 141] on textarea "Sked ETD LIRN/NAP 14/Nov 1400Z - ETA LFMD/CEQ 14/Nov 1510Z Crew 0 PAX TBA" at bounding box center [493, 156] width 98 height 40
click at [500, 143] on textarea "Sked ETD LIRN/NAP 14/Nov 1400Z - ETA LFMD/CEQ 14/Nov 1510Z Crew 0 PAX TBA" at bounding box center [493, 156] width 98 height 40
click at [522, 179] on button "Save" at bounding box center [529, 182] width 26 height 9
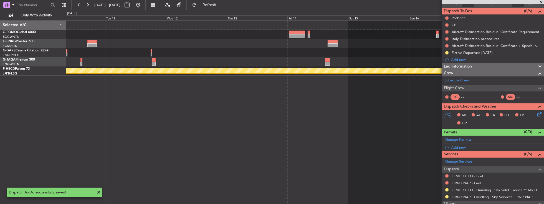
scroll to position [84, 0]
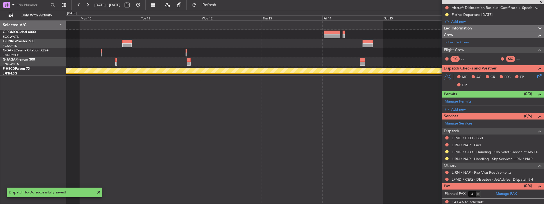
click at [379, 124] on div "Planned Maint [GEOGRAPHIC_DATA] ([GEOGRAPHIC_DATA])" at bounding box center [305, 112] width 478 height 184
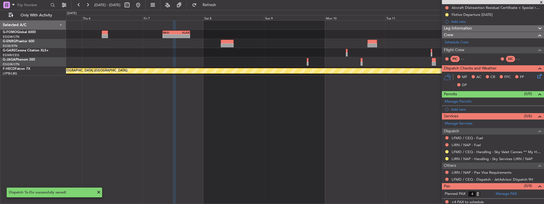
click at [390, 124] on div "RKSI 08:00 Z KLAX 18:50 Z - - Planned Maint [GEOGRAPHIC_DATA] ([GEOGRAPHIC_DATA…" at bounding box center [305, 112] width 478 height 184
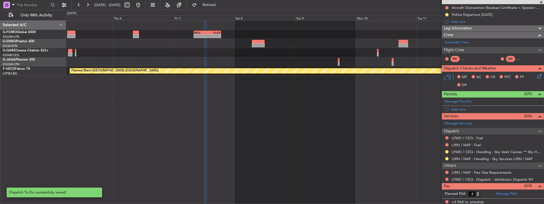
click at [368, 126] on div "RKSI 08:00 Z KLAX 18:50 Z - - Planned Maint [GEOGRAPHIC_DATA] ([GEOGRAPHIC_DATA…" at bounding box center [305, 112] width 478 height 184
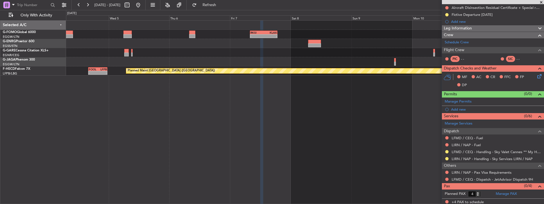
click at [408, 127] on div "RKSI 08:00 Z KLAX 18:50 Z - - OBBI 15:20 Z WSSL 23:00 Z - - Planned Maint [GEOG…" at bounding box center [305, 112] width 478 height 184
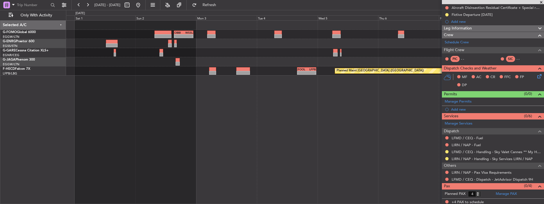
click at [446, 128] on fb-app "[DATE] - [DATE] Refresh Quick Links Only With Activity RKSI 08:00 Z KLAX 18:50 …" at bounding box center [272, 103] width 544 height 199
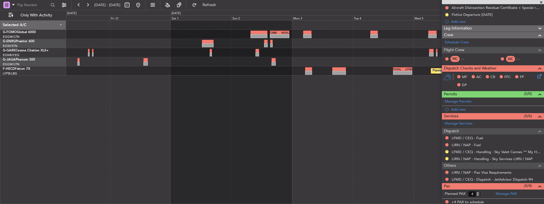
click at [209, 128] on div "OBBI 15:20 Z WSSL 23:00 Z - - - - RKSI 08:00 Z KLAX 18:50 Z - - FOOL 16:00 Z LF…" at bounding box center [305, 112] width 478 height 184
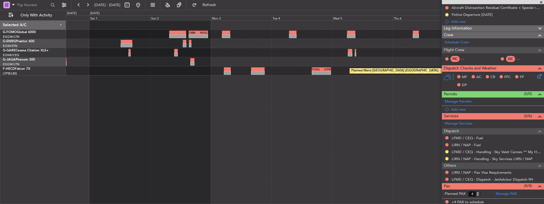
click at [302, 122] on div "OBBI 15:20 Z WSSL 23:00 Z - - - - RKSI 08:00 Z KLAX 18:50 Z - - FOOL 16:00 Z LF…" at bounding box center [305, 112] width 478 height 184
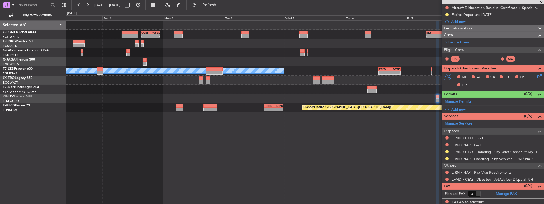
drag, startPoint x: 451, startPoint y: 121, endPoint x: 390, endPoint y: 122, distance: 61.1
click at [390, 122] on fb-app "[DATE] - [DATE] Refresh Quick Links Only With Activity OBBI 15:20 Z WSSL 23:00 …" at bounding box center [272, 103] width 544 height 199
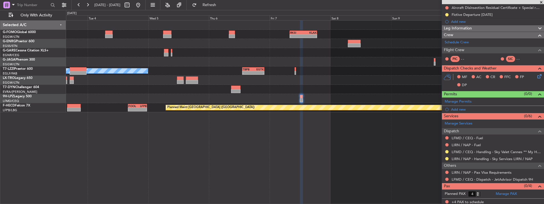
click at [254, 124] on div "- - RKSI 08:00 Z KLAX 18:50 Z OBBI 15:20 Z WSSL 23:00 Z - - A/C Unavailable [GE…" at bounding box center [305, 112] width 478 height 184
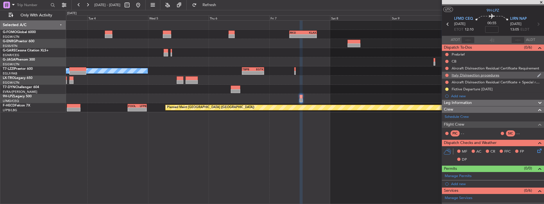
scroll to position [0, 0]
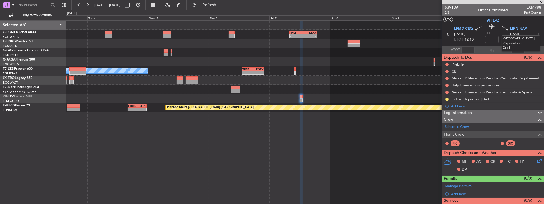
click at [524, 30] on span "LIRN NAP" at bounding box center [518, 29] width 17 height 6
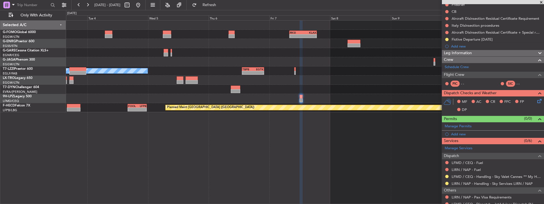
scroll to position [63, 0]
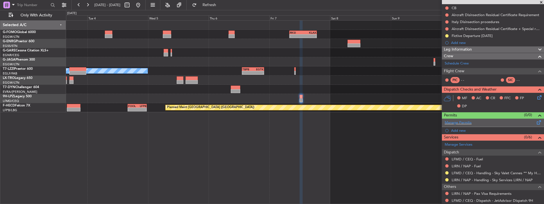
click at [492, 122] on div "Manage Permits" at bounding box center [493, 122] width 102 height 8
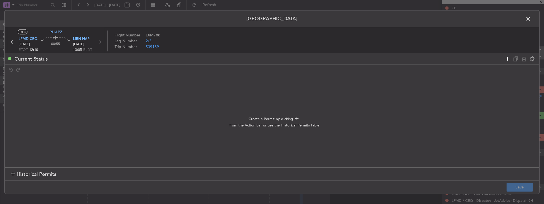
click at [505, 58] on icon at bounding box center [507, 58] width 7 height 7
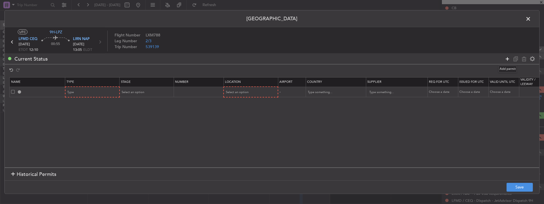
click at [508, 58] on icon at bounding box center [507, 58] width 7 height 7
click at [78, 87] on mat-form-field "Type" at bounding box center [92, 92] width 54 height 10
drag, startPoint x: 78, startPoint y: 87, endPoint x: 79, endPoint y: 90, distance: 3.0
click at [79, 90] on div "Type" at bounding box center [91, 92] width 46 height 8
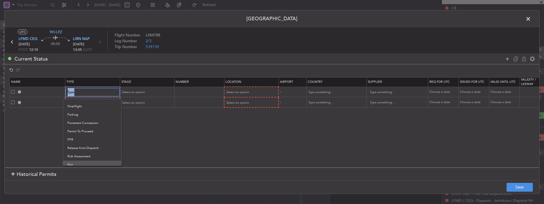
scroll to position [167, 0]
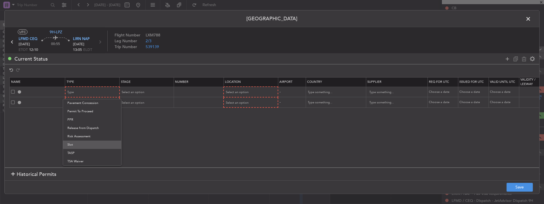
click at [89, 143] on span "Slot" at bounding box center [91, 144] width 49 height 8
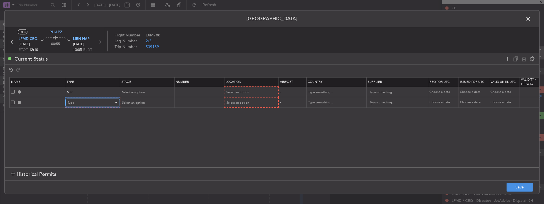
click at [87, 102] on div "Type" at bounding box center [91, 102] width 46 height 8
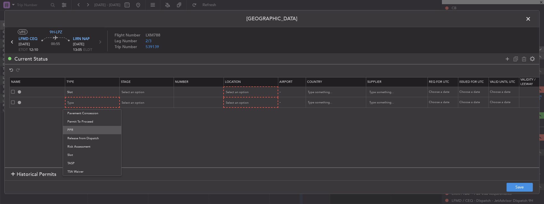
click at [84, 132] on span "PPR" at bounding box center [91, 130] width 49 height 8
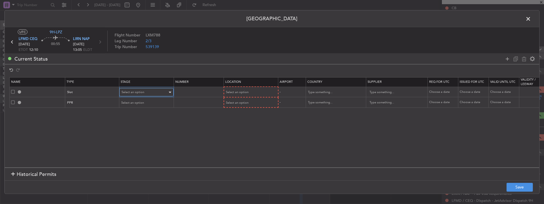
click at [161, 90] on div "Select an option" at bounding box center [145, 92] width 46 height 8
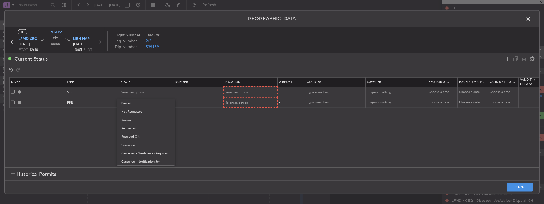
click at [143, 130] on span "Requested" at bounding box center [145, 128] width 49 height 8
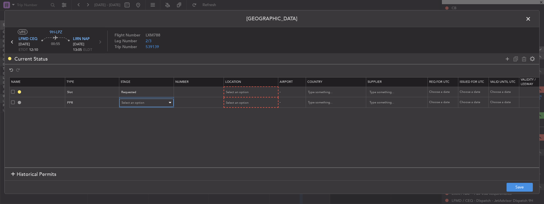
click at [140, 103] on span "Select an option" at bounding box center [133, 102] width 23 height 4
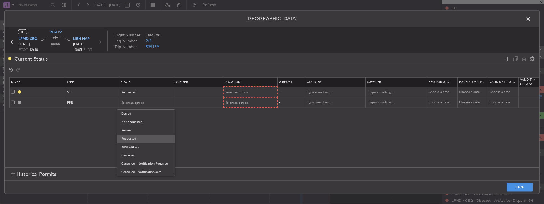
click at [145, 136] on span "Requested" at bounding box center [145, 138] width 49 height 8
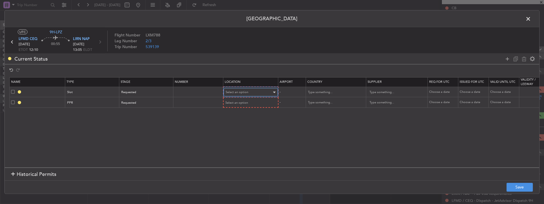
click at [242, 89] on div "Select an option" at bounding box center [249, 92] width 46 height 8
click at [244, 105] on span "Departure" at bounding box center [249, 103] width 49 height 8
click at [245, 100] on span "Select an option" at bounding box center [237, 102] width 23 height 4
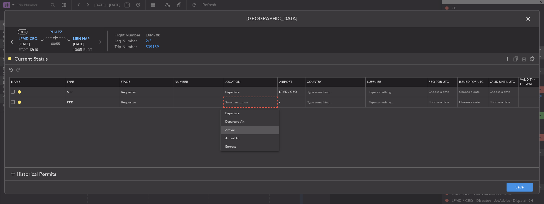
click at [247, 128] on span "Arrival" at bounding box center [249, 130] width 49 height 8
click at [527, 187] on button "Save" at bounding box center [520, 186] width 26 height 9
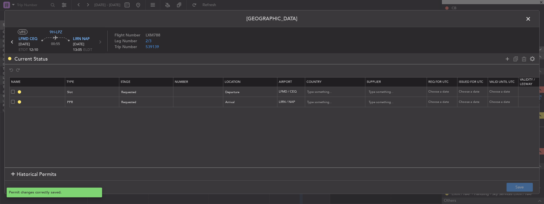
type input "LFMD DEP SLOT"
type input "France"
type input "NNN"
type input "LIRN PPR"
type input "Italy"
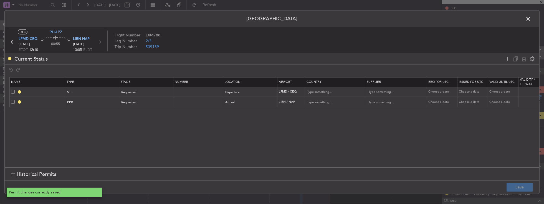
type input "NNN"
click at [54, 91] on input "LFMD DEP SLOT" at bounding box center [44, 91] width 42 height 5
type input "LFMD DEP SLOT 1200z"
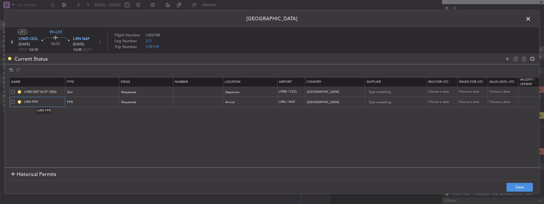
click at [55, 102] on input "LIRN PPR" at bounding box center [44, 101] width 42 height 5
type input "LIRN PPR 1300z"
click at [514, 185] on button "Save" at bounding box center [520, 186] width 26 height 9
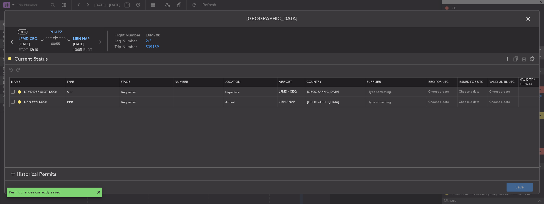
click at [531, 18] on span at bounding box center [531, 20] width 0 height 11
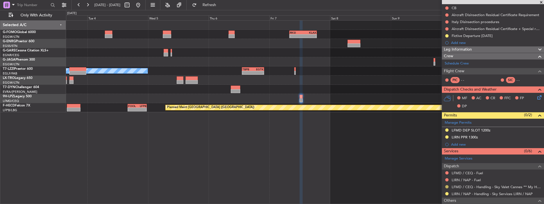
click at [448, 185] on button at bounding box center [446, 186] width 3 height 3
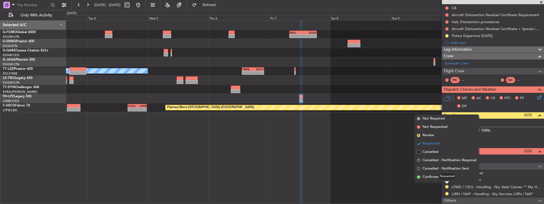
click at [445, 178] on div "Requested" at bounding box center [447, 176] width 17 height 7
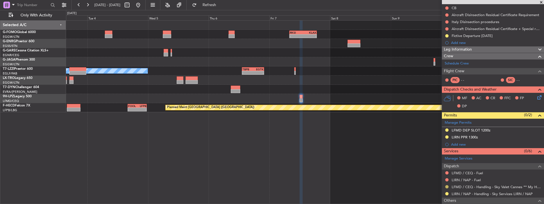
click at [448, 186] on button at bounding box center [446, 186] width 3 height 3
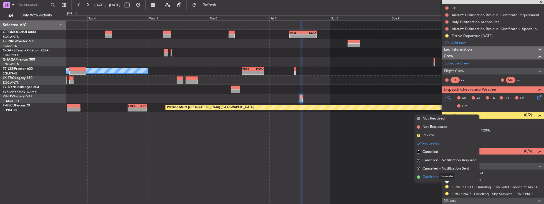
click at [428, 177] on span "Confirmed" at bounding box center [431, 177] width 17 height 6
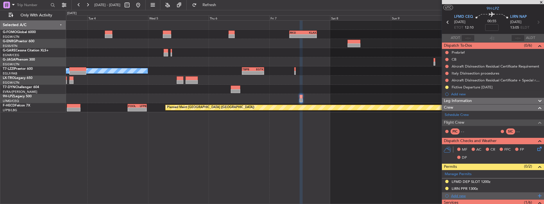
scroll to position [98, 0]
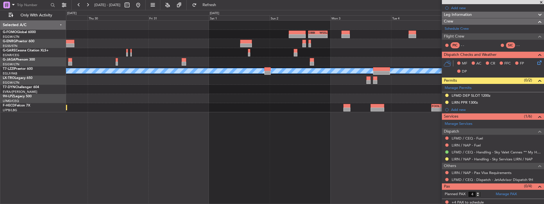
click at [518, 132] on fb-app "03 Nov 2025 - 11 Nov 2025 Refresh Quick Links Only With Activity OBBI 15:20 Z W…" at bounding box center [272, 103] width 544 height 199
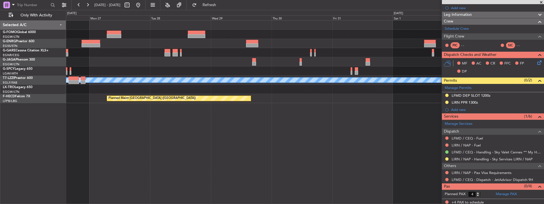
click at [452, 144] on fb-app "29 Oct 2025 - 06 Nov 2025 Refresh Quick Links Only With Activity OBBI 15:20 Z W…" at bounding box center [272, 103] width 544 height 199
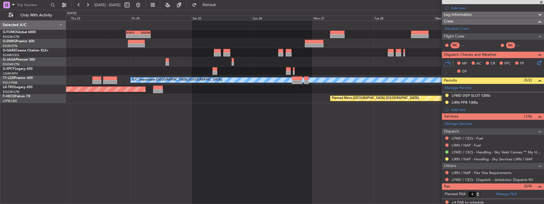
click at [319, 137] on div "KSFO 22:15 Z EGGW 08:00 Z - - EGGW 03:55 Z KSFO 14:45 Z - - A/C Unavailable Lon…" at bounding box center [305, 112] width 478 height 184
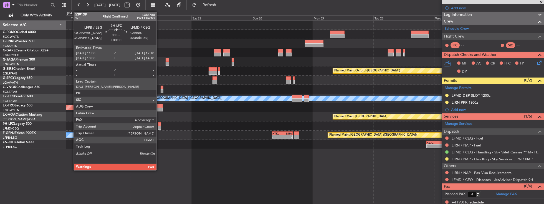
click at [159, 126] on div at bounding box center [159, 128] width 3 height 4
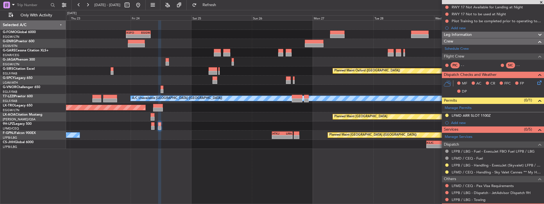
scroll to position [79, 0]
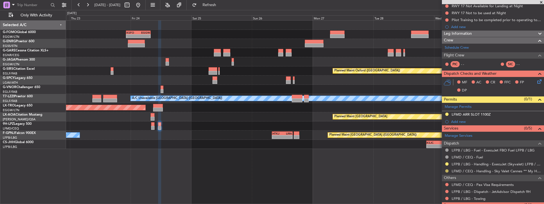
click at [446, 169] on button at bounding box center [446, 170] width 3 height 3
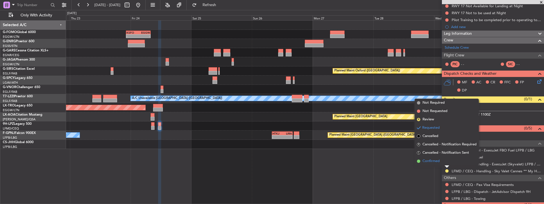
click at [434, 161] on span "Confirmed" at bounding box center [431, 161] width 17 height 6
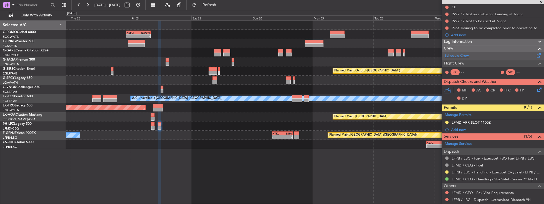
scroll to position [95, 0]
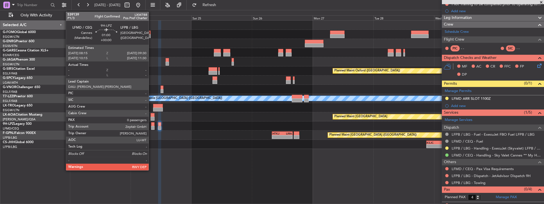
click at [151, 126] on div at bounding box center [152, 128] width 3 height 4
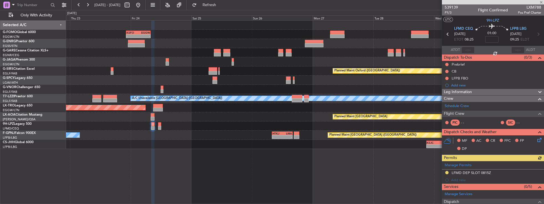
scroll to position [56, 0]
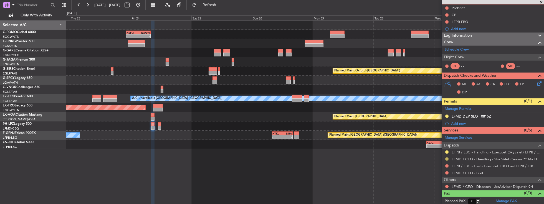
click at [445, 157] on button at bounding box center [446, 158] width 3 height 3
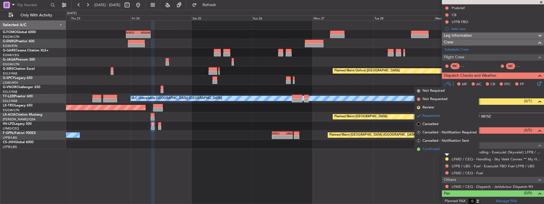
click at [434, 147] on span "Confirmed" at bounding box center [431, 149] width 17 height 6
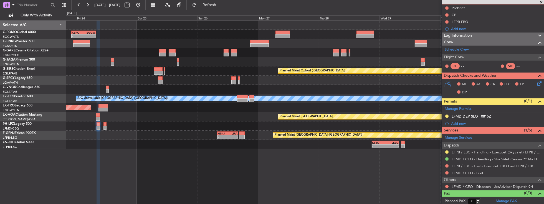
click at [128, 141] on div "- - KSFO 22:15 Z EGGW 08:00 Z OBBI 15:20 Z WSSL 23:00 Z - - EGGW 03:55 Z KSFO 1…" at bounding box center [305, 85] width 478 height 128
click at [446, 150] on button at bounding box center [446, 151] width 3 height 3
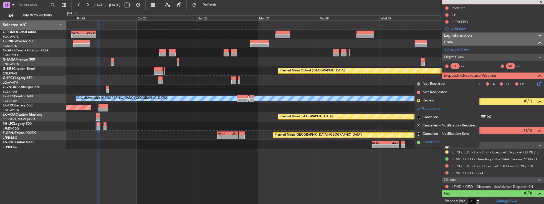
click at [442, 142] on li "Confirmed" at bounding box center [447, 142] width 64 height 8
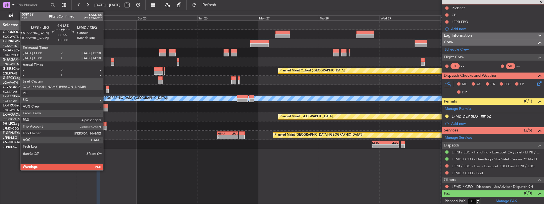
click at [106, 126] on div at bounding box center [104, 128] width 3 height 4
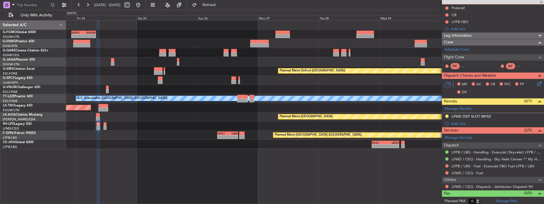
type input "4"
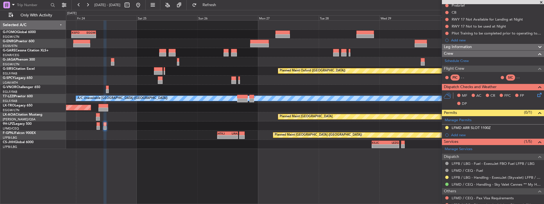
scroll to position [79, 0]
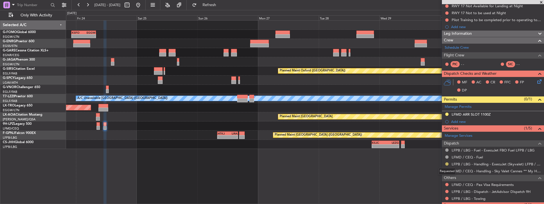
click at [448, 163] on button at bounding box center [446, 163] width 3 height 3
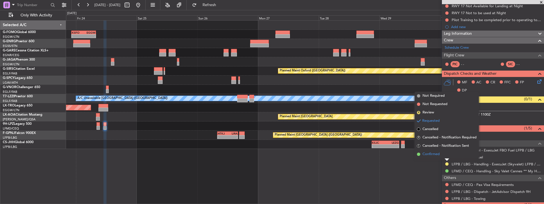
click at [438, 156] on span "Confirmed" at bounding box center [431, 154] width 17 height 6
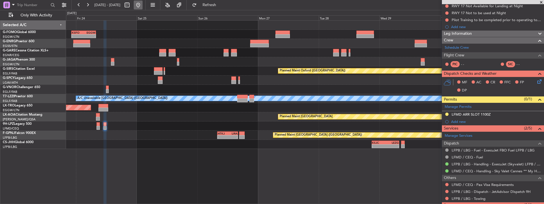
click at [143, 6] on button at bounding box center [138, 5] width 9 height 9
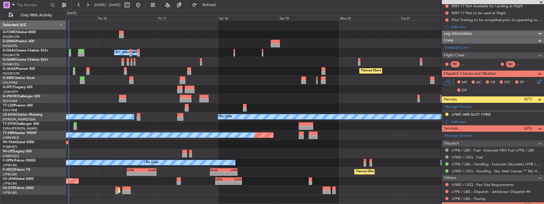
click at [189, 180] on div "- - EGGW 03:55 Z KSFO 14:45 Z - - KSFO 22:15 Z EGGW 08:00 Z Owner A/C Unavailab…" at bounding box center [305, 108] width 478 height 174
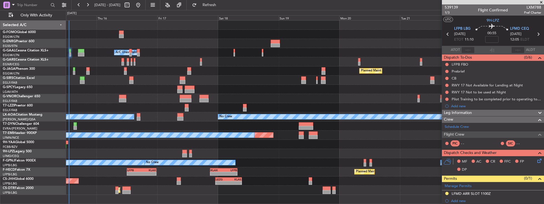
scroll to position [79, 0]
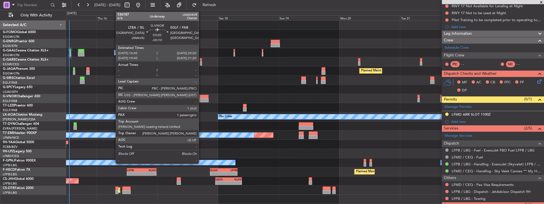
click at [201, 97] on div at bounding box center [203, 97] width 9 height 4
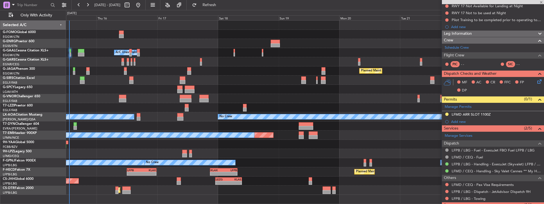
type input "-00:10"
type input "1"
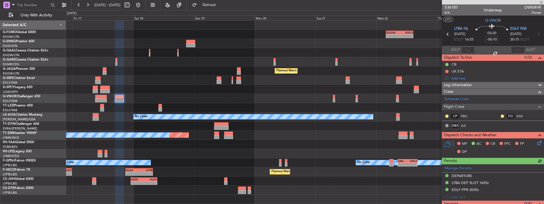
click at [247, 94] on div at bounding box center [305, 98] width 478 height 9
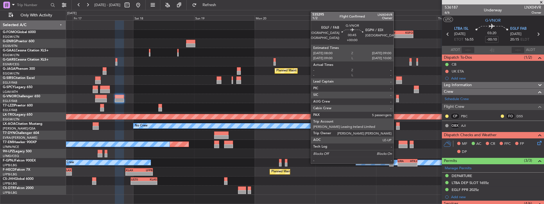
click at [396, 99] on div at bounding box center [397, 100] width 3 height 4
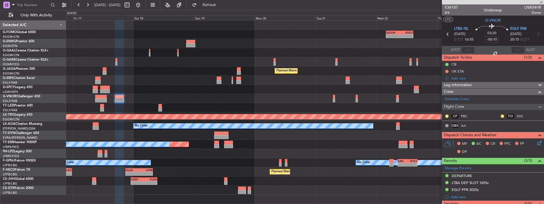
type input "5"
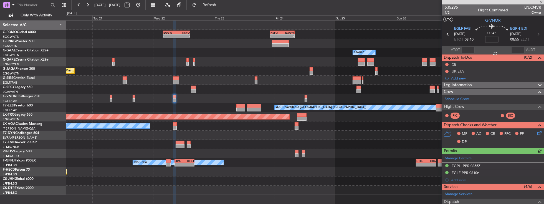
click at [178, 99] on div at bounding box center [305, 98] width 478 height 9
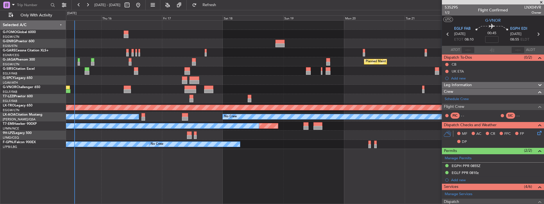
click at [496, 132] on fb-app "20 Oct 2025 - 28 Oct 2025 Refresh Quick Links Only With Activity EGGW 03:55 Z K…" at bounding box center [272, 103] width 544 height 199
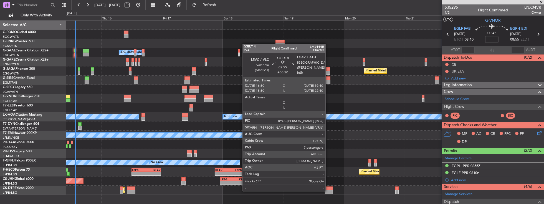
click at [328, 190] on div at bounding box center [329, 192] width 8 height 4
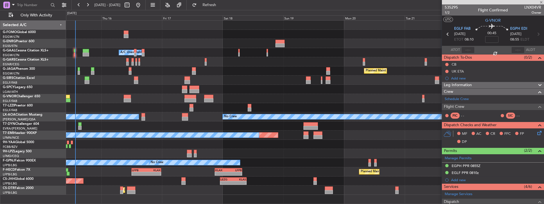
type input "+00:20"
type input "7"
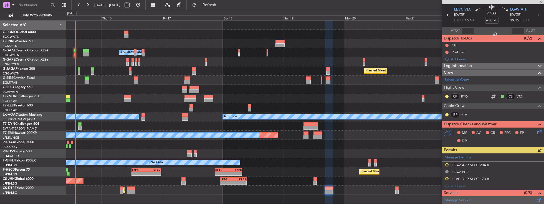
scroll to position [63, 0]
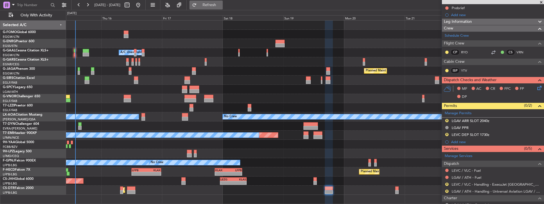
click at [222, 9] on fb-refresh-button "Refresh" at bounding box center [206, 5] width 39 height 10
click at [221, 5] on span "Refresh" at bounding box center [209, 5] width 23 height 4
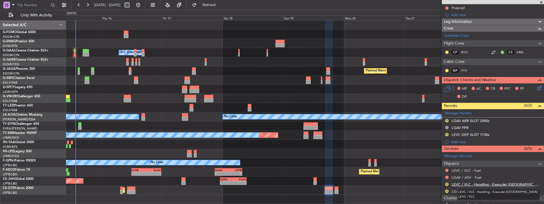
click at [462, 183] on link "LEVC / VLC - Handling - ExecuJet [GEOGRAPHIC_DATA] LEVC / VLC" at bounding box center [497, 184] width 90 height 5
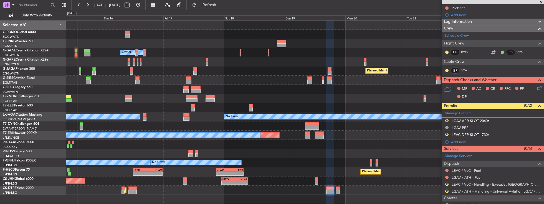
click at [367, 196] on div "- - EGGW 03:55 Z KSFO 14:45 Z - - KSFO 22:15 Z EGGW 08:00 Z A/C Unavailable Own…" at bounding box center [305, 112] width 478 height 184
click at [222, 8] on button "Refresh" at bounding box center [206, 5] width 33 height 9
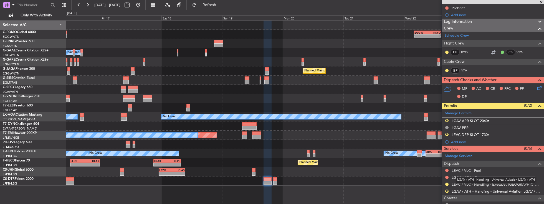
click at [464, 189] on link "LGAV / ATH - Handling - Universal Aviation LGAV / ATH" at bounding box center [497, 191] width 90 height 5
click at [221, 5] on span "Refresh" at bounding box center [209, 5] width 23 height 4
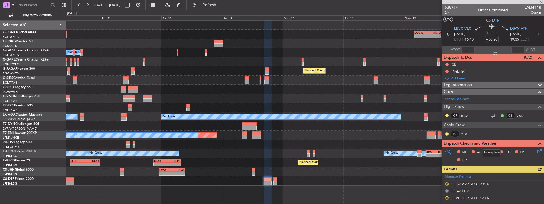
scroll to position [16, 0]
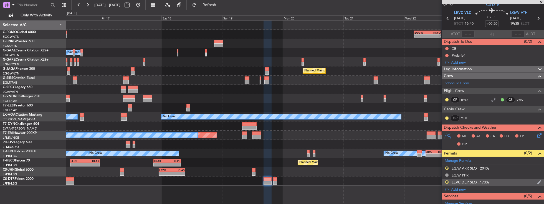
click at [501, 180] on div "R LEVC DEP SLOT 1730z" at bounding box center [493, 182] width 102 height 7
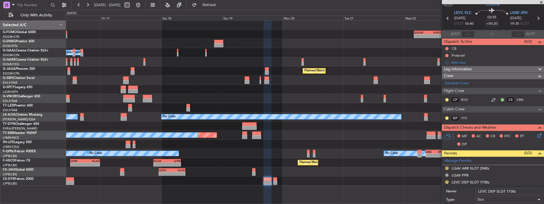
click at [510, 190] on input "LEVC DEP SLOT 1730z" at bounding box center [508, 191] width 67 height 7
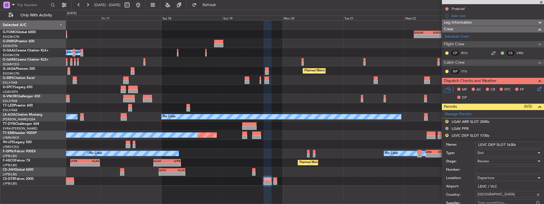
scroll to position [63, 0]
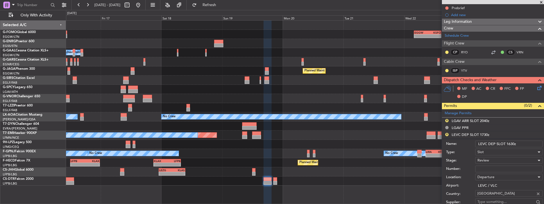
type input "LEVC DEP SLOT 1630z"
click at [486, 161] on div "Review" at bounding box center [506, 160] width 59 height 8
click at [494, 195] on span "Requested" at bounding box center [508, 195] width 60 height 8
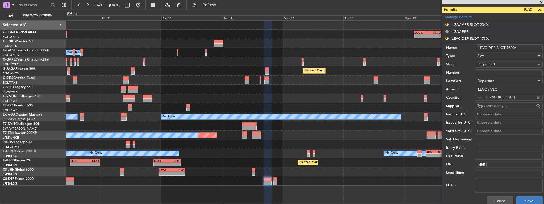
scroll to position [174, 0]
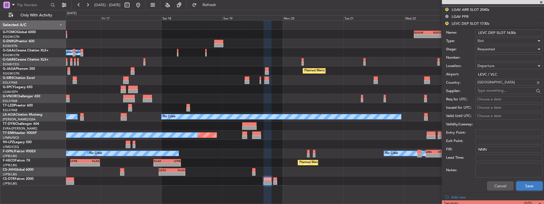
click at [525, 184] on button "Save" at bounding box center [529, 185] width 26 height 9
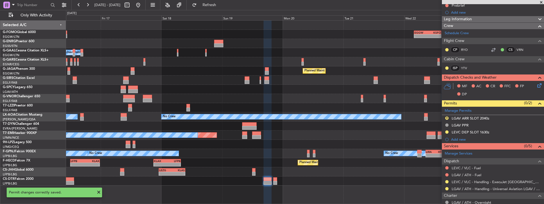
scroll to position [16, 0]
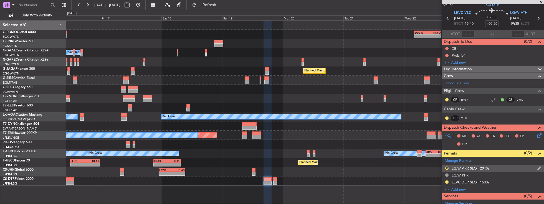
click at [494, 168] on div "R LGAV ARR SLOT 2040z" at bounding box center [493, 168] width 102 height 7
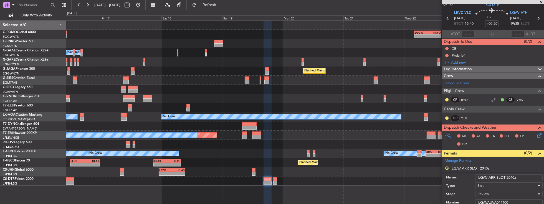
click at [510, 177] on input "LGAV ARR SLOT 2040z" at bounding box center [508, 177] width 67 height 7
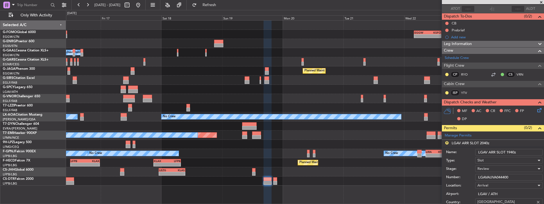
scroll to position [79, 0]
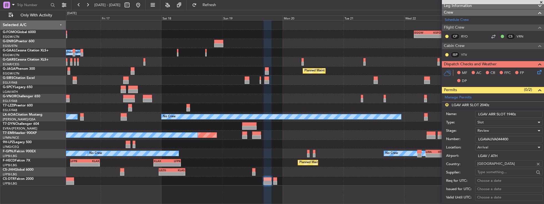
type input "LGAV ARR SLOT 1940z"
click at [483, 127] on div "Review" at bounding box center [506, 130] width 59 height 8
click at [487, 164] on span "Requested" at bounding box center [508, 165] width 60 height 8
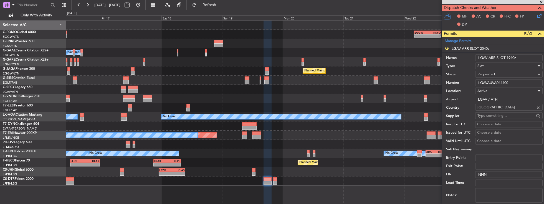
scroll to position [143, 0]
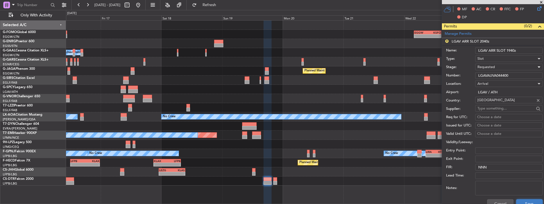
click at [525, 199] on button "Save" at bounding box center [529, 203] width 26 height 9
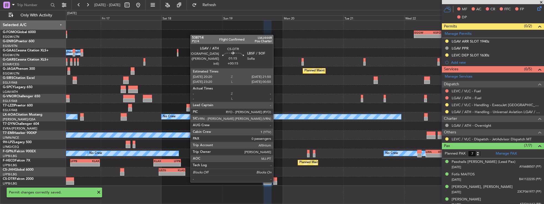
click at [276, 181] on div at bounding box center [275, 183] width 4 height 4
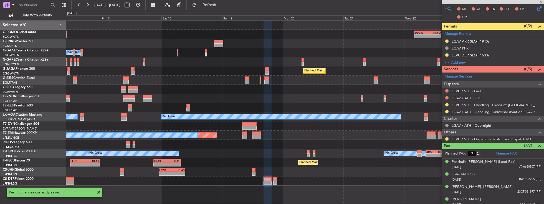
type input "+00:15"
type input "0"
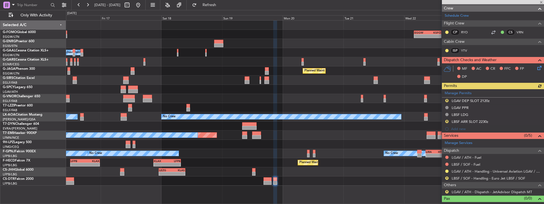
scroll to position [88, 0]
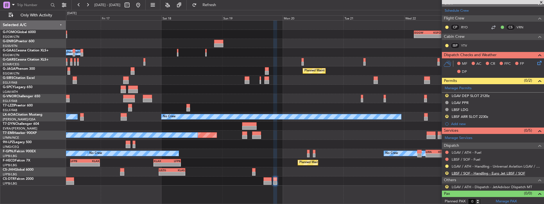
click at [476, 172] on link "LBSF / SOF - Handling - Euro Jet LBSF / SOF" at bounding box center [489, 173] width 74 height 5
click at [218, 3] on span "Refresh" at bounding box center [209, 5] width 23 height 4
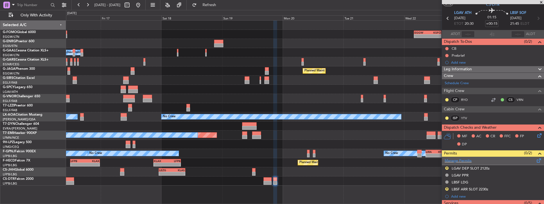
scroll to position [32, 0]
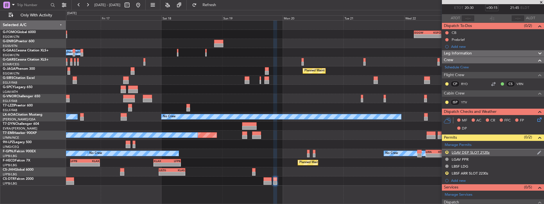
click at [498, 151] on div "R LGAV DEP SLOT 2120z" at bounding box center [493, 152] width 102 height 7
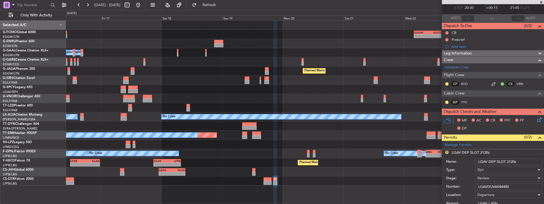
drag, startPoint x: 507, startPoint y: 160, endPoint x: 511, endPoint y: 160, distance: 3.9
click at [511, 160] on input "LGAV DEP SLOT 2120z" at bounding box center [508, 161] width 67 height 7
click at [510, 160] on input "LGAV DEP SLOT 2120z" at bounding box center [508, 161] width 67 height 7
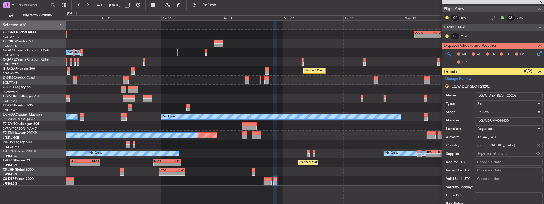
scroll to position [111, 0]
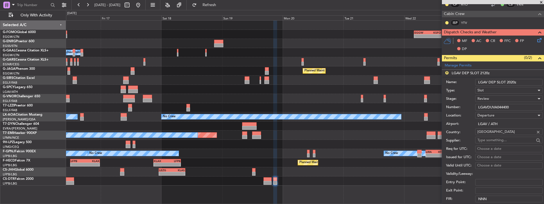
type input "LGAV DEP SLOT 2020z"
click at [490, 95] on div "Review" at bounding box center [506, 98] width 59 height 8
click at [494, 135] on span "Requested" at bounding box center [508, 134] width 60 height 8
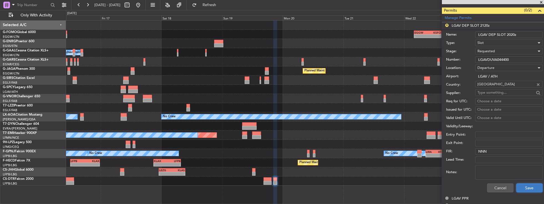
click at [527, 185] on button "Save" at bounding box center [529, 187] width 26 height 9
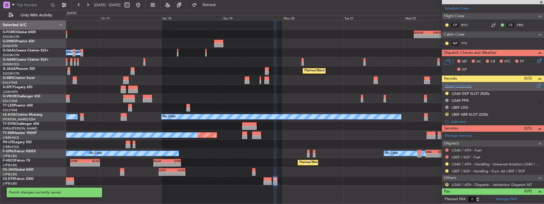
scroll to position [88, 0]
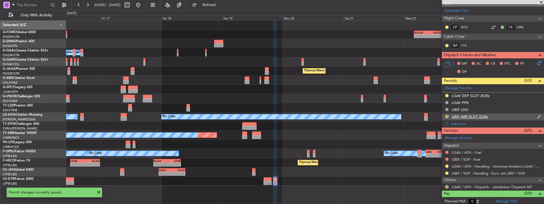
click at [499, 115] on div "R LBSF ARR SLOT 2230z" at bounding box center [493, 116] width 102 height 7
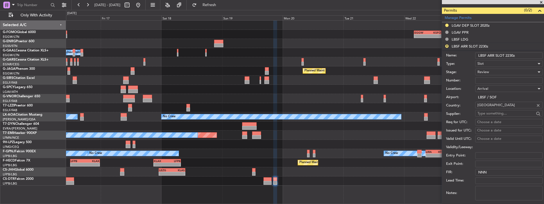
click at [510, 54] on input "LBSF ARR SLOT 2230z" at bounding box center [508, 55] width 67 height 7
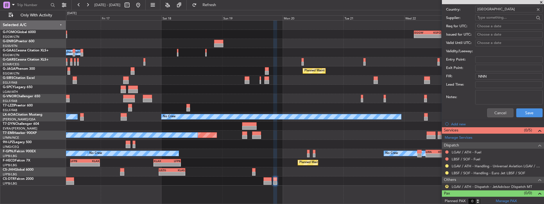
scroll to position [206, 0]
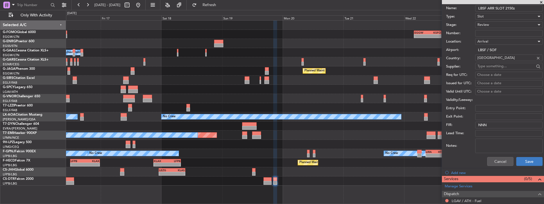
type input "LBSF ARR SLOT 2150z"
click at [519, 161] on button "Save" at bounding box center [529, 161] width 26 height 9
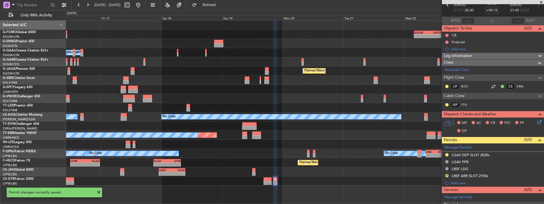
scroll to position [24, 0]
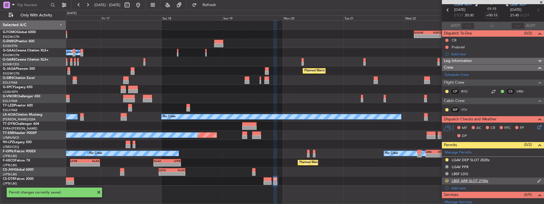
click at [447, 179] on button "R" at bounding box center [446, 180] width 3 height 3
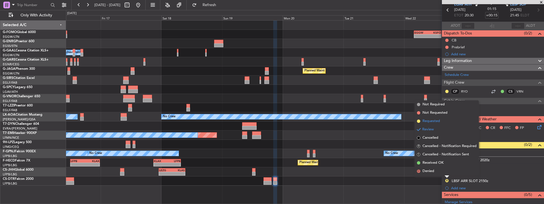
click at [437, 122] on span "Requested" at bounding box center [431, 121] width 17 height 6
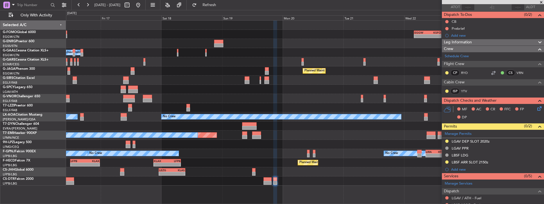
scroll to position [79, 0]
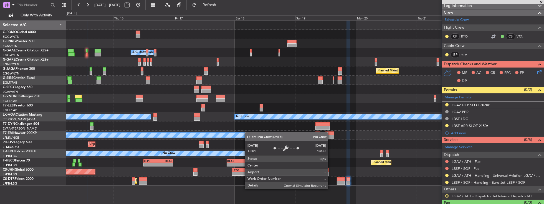
click at [210, 137] on div "EGGW 03:55 Z KSFO 14:45 Z - - - - KSFO 22:15 Z EGGW 08:00 Z Owner A/C Unavailab…" at bounding box center [305, 103] width 478 height 165
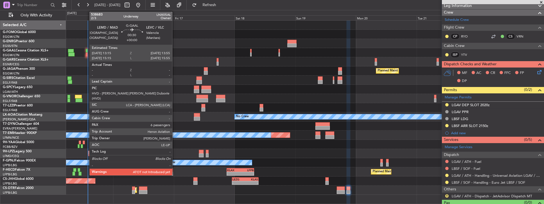
click at [86, 55] on div at bounding box center [87, 54] width 2 height 4
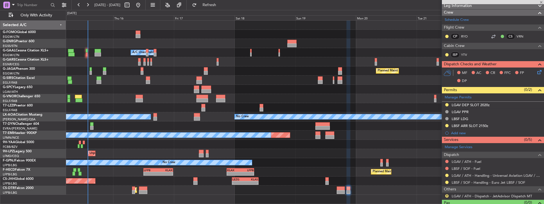
type input "6"
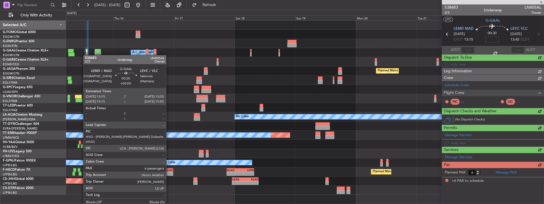
scroll to position [0, 0]
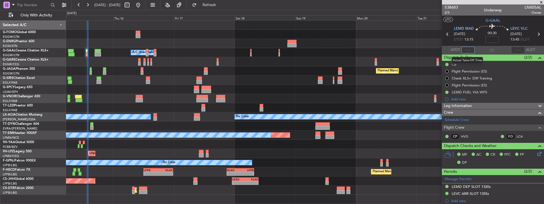
click at [467, 48] on input "text" at bounding box center [467, 50] width 13 height 7
click at [469, 52] on input "text" at bounding box center [467, 50] width 13 height 7
click at [469, 51] on input "text" at bounding box center [467, 50] width 13 height 7
type input "13:56"
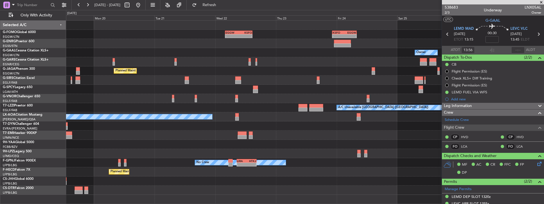
click at [137, 150] on div "- - EGGW 03:55 Z KSFO 14:45 Z - - KSFO 22:15 Z EGGW 08:00 Z Owner Planned Maint…" at bounding box center [305, 108] width 478 height 174
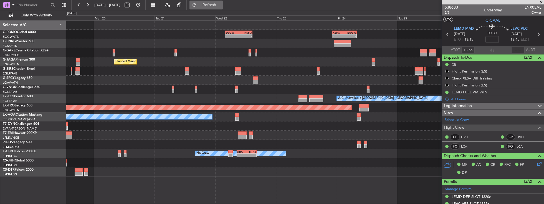
click at [219, 4] on span "Refresh" at bounding box center [209, 5] width 23 height 4
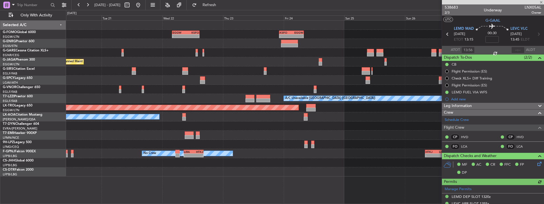
click at [312, 159] on div "- - KSJC 21:00 Z LEZG 07:50 Z" at bounding box center [305, 162] width 478 height 9
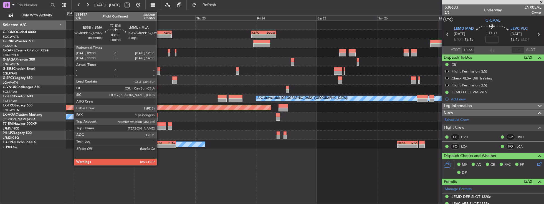
click at [160, 122] on div at bounding box center [161, 124] width 9 height 4
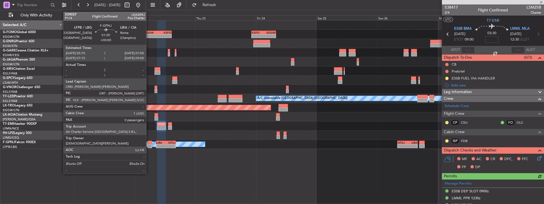
click at [149, 144] on div at bounding box center [150, 146] width 4 height 4
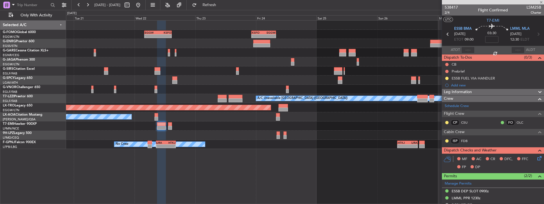
type input "0"
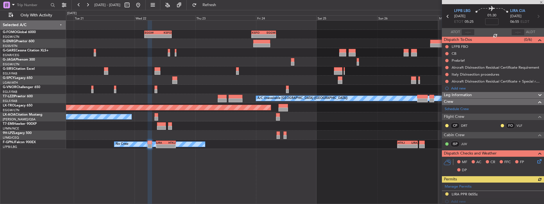
scroll to position [95, 0]
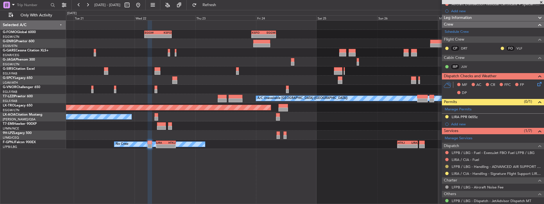
click at [447, 165] on button at bounding box center [446, 166] width 3 height 3
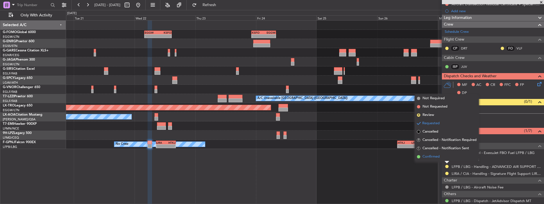
click at [432, 159] on span "Confirmed" at bounding box center [431, 157] width 17 height 6
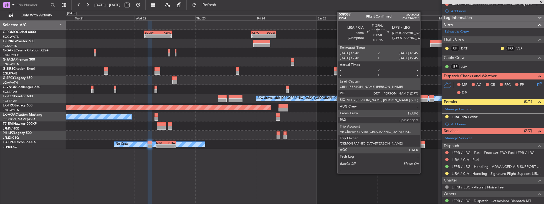
click at [422, 142] on div at bounding box center [421, 142] width 5 height 4
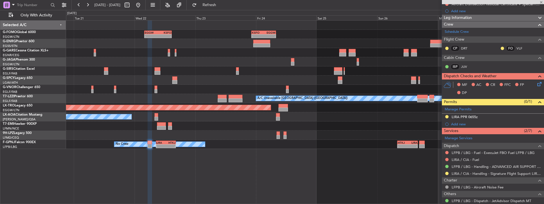
type input "+00:15"
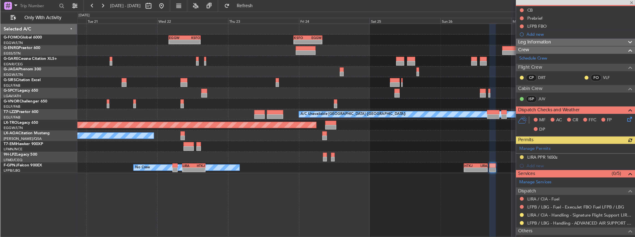
scroll to position [75, 0]
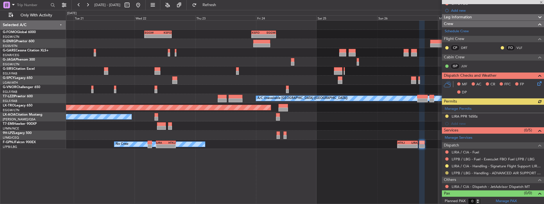
click at [447, 171] on button at bounding box center [446, 172] width 3 height 3
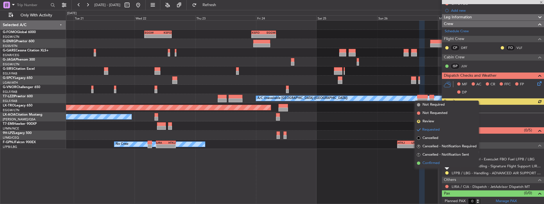
click at [436, 163] on span "Confirmed" at bounding box center [431, 163] width 17 height 6
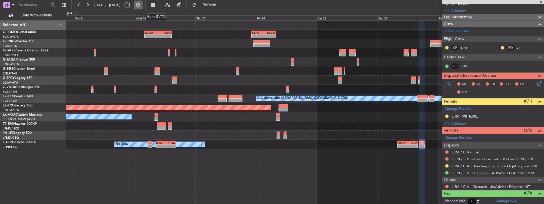
click at [143, 7] on button at bounding box center [138, 5] width 9 height 9
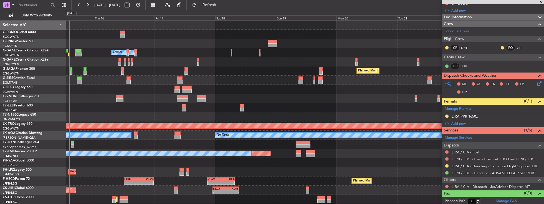
click at [111, 108] on div "EGGW 03:55 Z KSFO 14:45 Z - - - - KSFO 22:15 Z EGGW 08:00 Z A/C Unavailable Own…" at bounding box center [305, 112] width 478 height 183
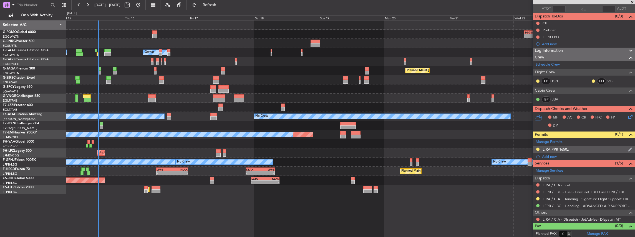
scroll to position [0, 0]
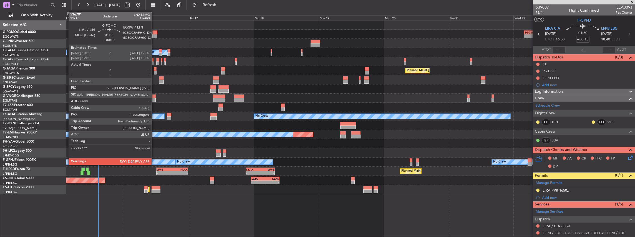
click at [154, 34] on div at bounding box center [154, 33] width 5 height 4
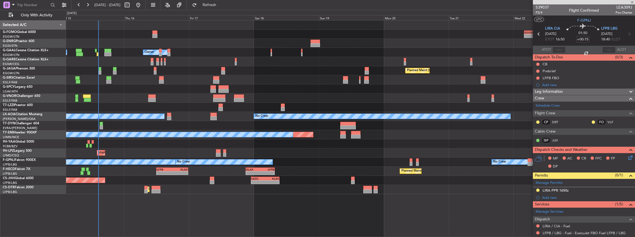
type input "+00:10"
type input "1"
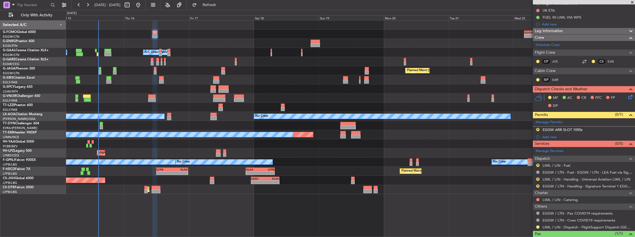
scroll to position [74, 0]
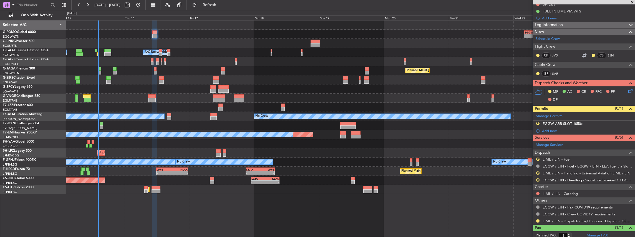
click at [544, 180] on link "EGGW / LTN - Handling - Signature Terminal 1 EGGW / LTN" at bounding box center [587, 180] width 90 height 5
click at [209, 4] on button "Refresh" at bounding box center [206, 5] width 33 height 9
click at [539, 179] on button "R" at bounding box center [537, 180] width 3 height 3
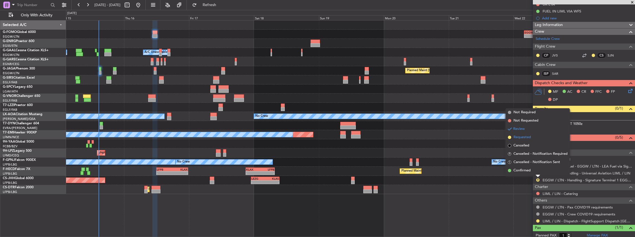
click at [523, 138] on span "Requested" at bounding box center [521, 138] width 17 height 6
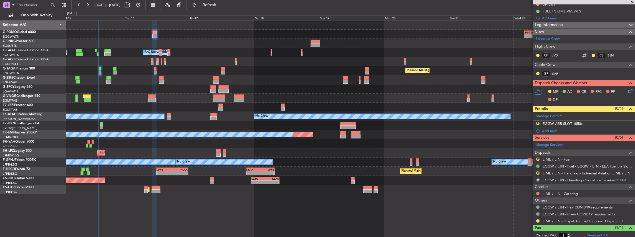
click at [544, 172] on link "LIML / LIN - Handling - Universal Aviation LIML / LIN" at bounding box center [586, 173] width 88 height 5
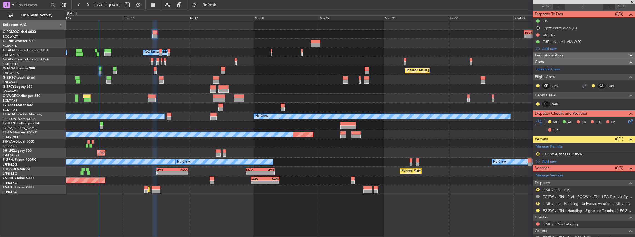
scroll to position [0, 0]
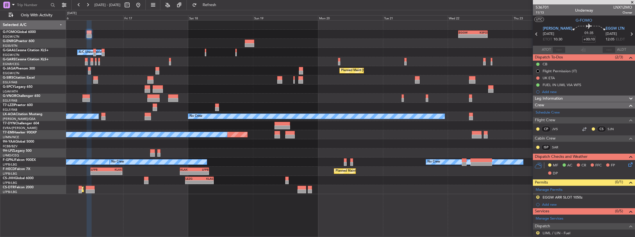
click at [218, 75] on div "Planned Maint [GEOGRAPHIC_DATA] ([GEOGRAPHIC_DATA])" at bounding box center [350, 70] width 569 height 9
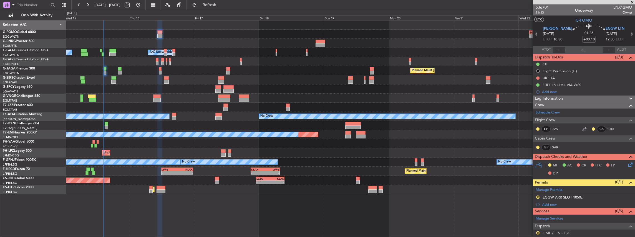
click at [285, 72] on div "Planned Maint [GEOGRAPHIC_DATA] ([GEOGRAPHIC_DATA]) No Crew" at bounding box center [350, 70] width 569 height 9
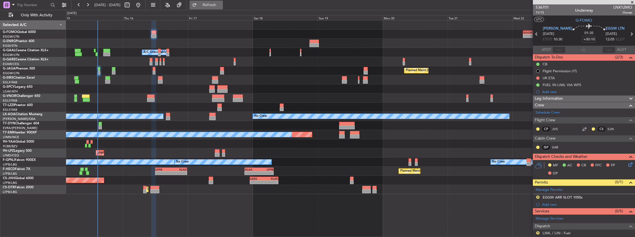
click at [223, 2] on button "Refresh" at bounding box center [206, 5] width 33 height 9
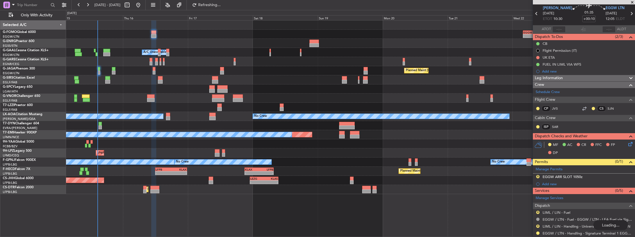
scroll to position [37, 0]
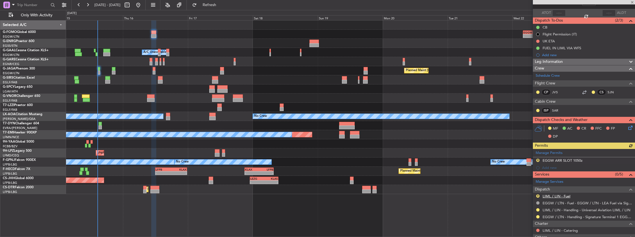
click at [544, 196] on link "LIML / LIN - Fuel" at bounding box center [556, 196] width 28 height 5
click at [538, 195] on button "R" at bounding box center [537, 196] width 3 height 3
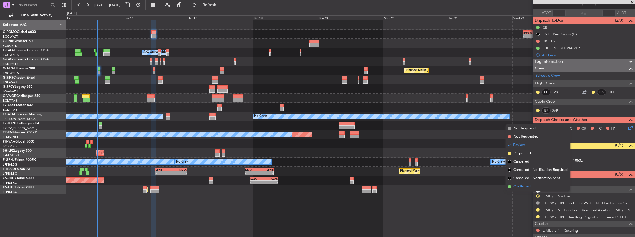
click at [525, 185] on span "Confirmed" at bounding box center [521, 187] width 17 height 6
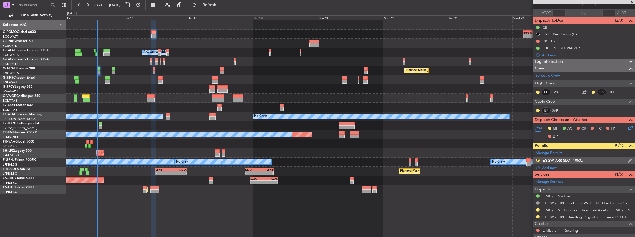
click at [544, 161] on div "R EGGW ARR SLOT 1050z" at bounding box center [584, 161] width 102 height 7
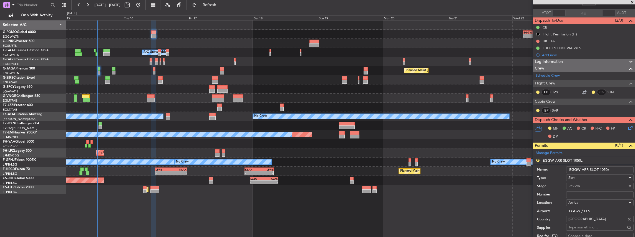
click at [544, 169] on input "EGGW ARR SLOT 1050z" at bounding box center [599, 170] width 67 height 7
type input "EGGW ARR SLOT 1220z"
click at [544, 187] on div "Review" at bounding box center [599, 186] width 67 height 7
click at [544, 203] on span "Requested" at bounding box center [599, 222] width 60 height 8
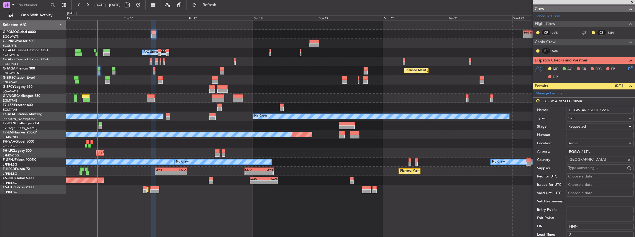
scroll to position [148, 0]
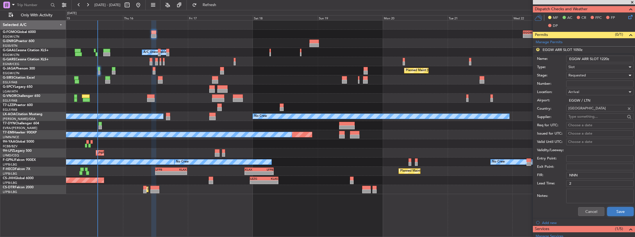
click at [544, 203] on button "Save" at bounding box center [620, 212] width 26 height 9
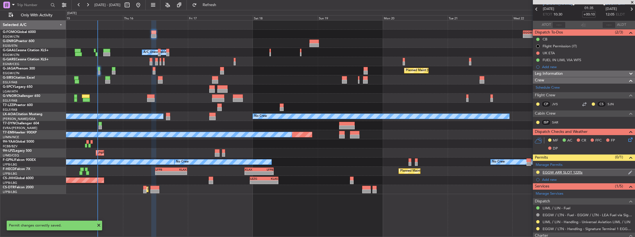
scroll to position [0, 0]
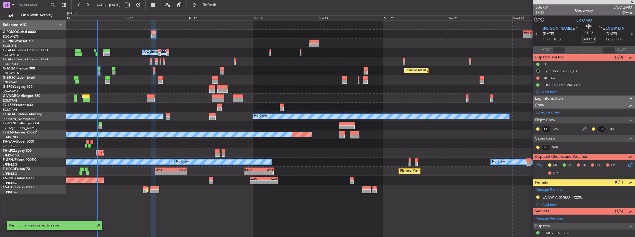
click at [544, 34] on icon at bounding box center [631, 34] width 7 height 7
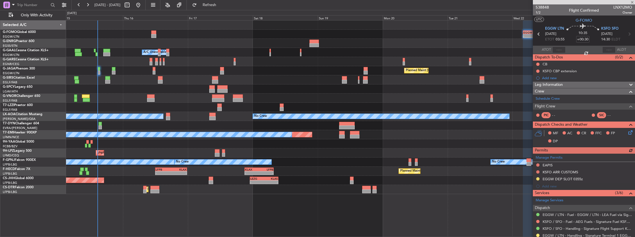
scroll to position [37, 0]
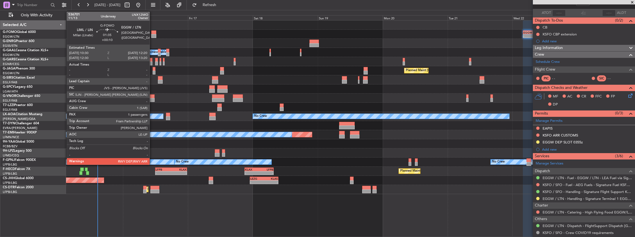
click at [152, 34] on div at bounding box center [153, 33] width 5 height 4
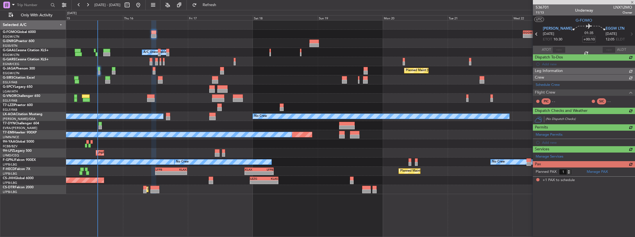
scroll to position [0, 0]
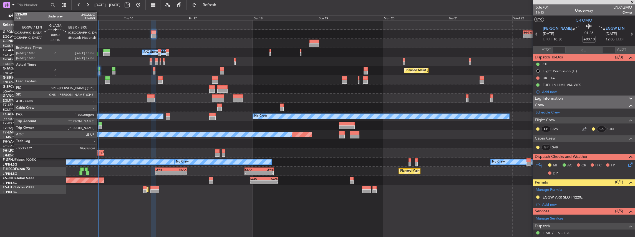
click at [99, 72] on div at bounding box center [99, 73] width 2 height 4
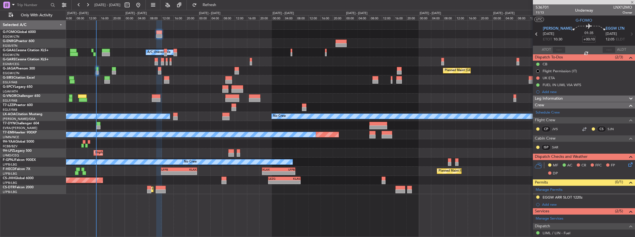
type input "-00:10"
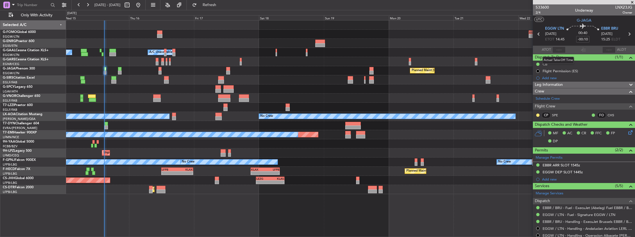
click at [544, 53] on mat-tooltip-component "Actual Take-Off Time" at bounding box center [558, 60] width 39 height 15
click at [544, 50] on input "text" at bounding box center [558, 50] width 13 height 7
click at [544, 50] on mat-tooltip-component "[GEOGRAPHIC_DATA] ([GEOGRAPHIC_DATA]) Cat A" at bounding box center [576, 40] width 76 height 19
click at [544, 49] on input "text" at bounding box center [558, 50] width 13 height 7
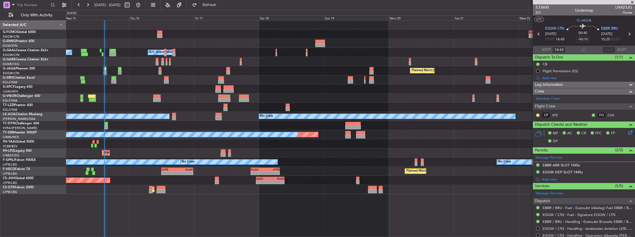
click at [544, 50] on section "ATOT 14:43 ALDT" at bounding box center [584, 50] width 102 height 8
type input "14:43"
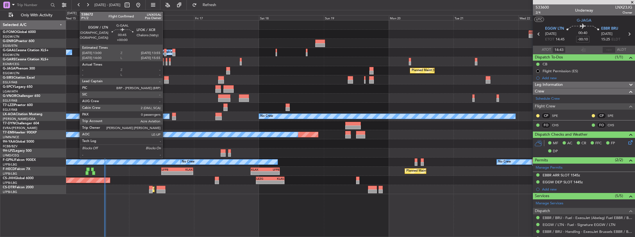
click at [165, 54] on div at bounding box center [165, 54] width 2 height 4
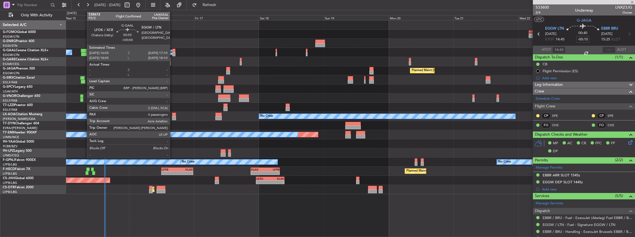
type input "0"
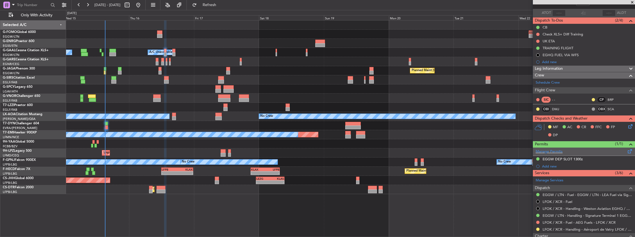
scroll to position [74, 0]
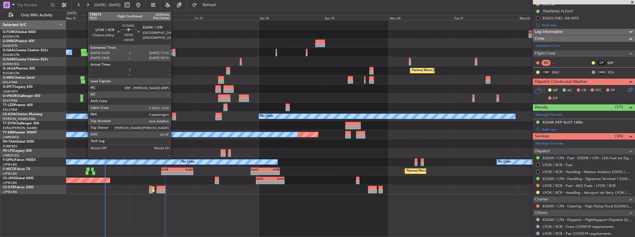
click at [174, 52] on div at bounding box center [173, 54] width 3 height 4
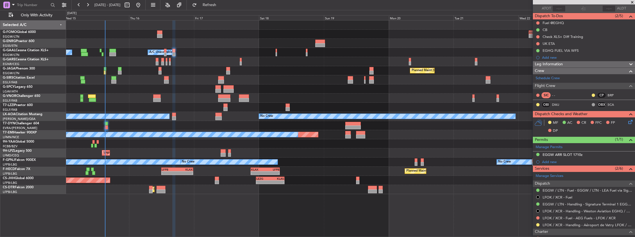
scroll to position [0, 0]
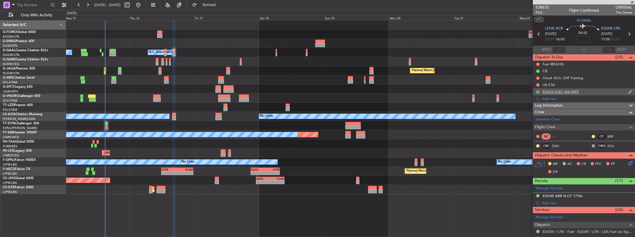
click at [538, 91] on button at bounding box center [537, 91] width 3 height 3
click at [535, 128] on li "Cancelled" at bounding box center [538, 124] width 30 height 8
click at [221, 7] on span "Refresh" at bounding box center [209, 5] width 23 height 4
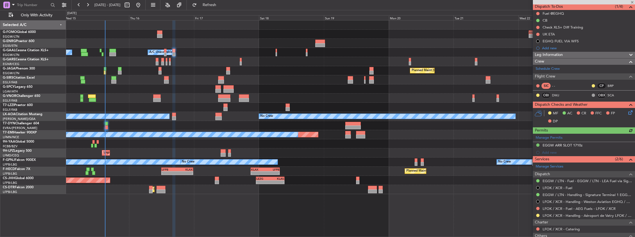
scroll to position [95, 0]
